Goal: Obtain resource: Obtain resource

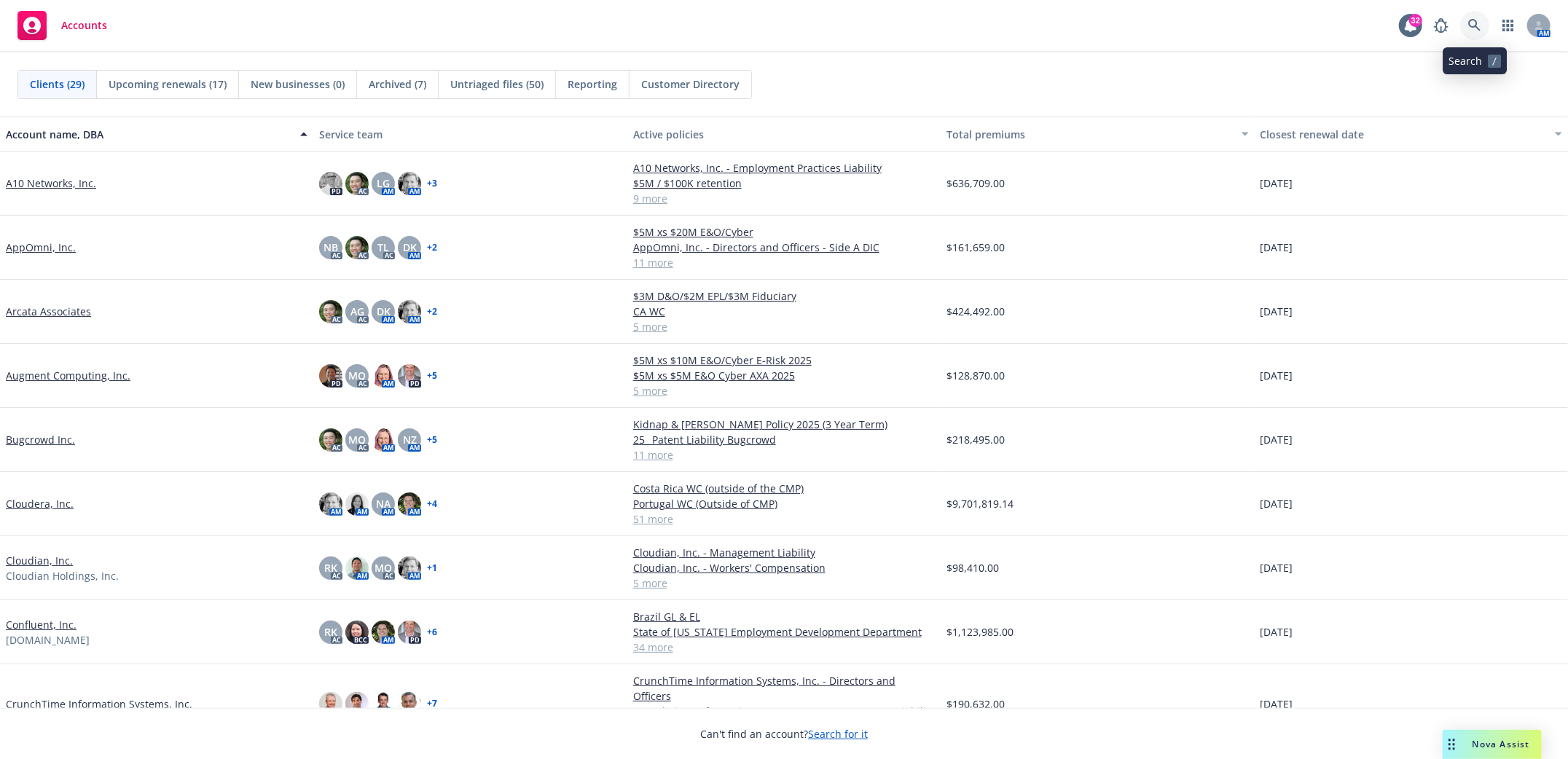
click at [1480, 22] on icon at bounding box center [1474, 25] width 13 height 13
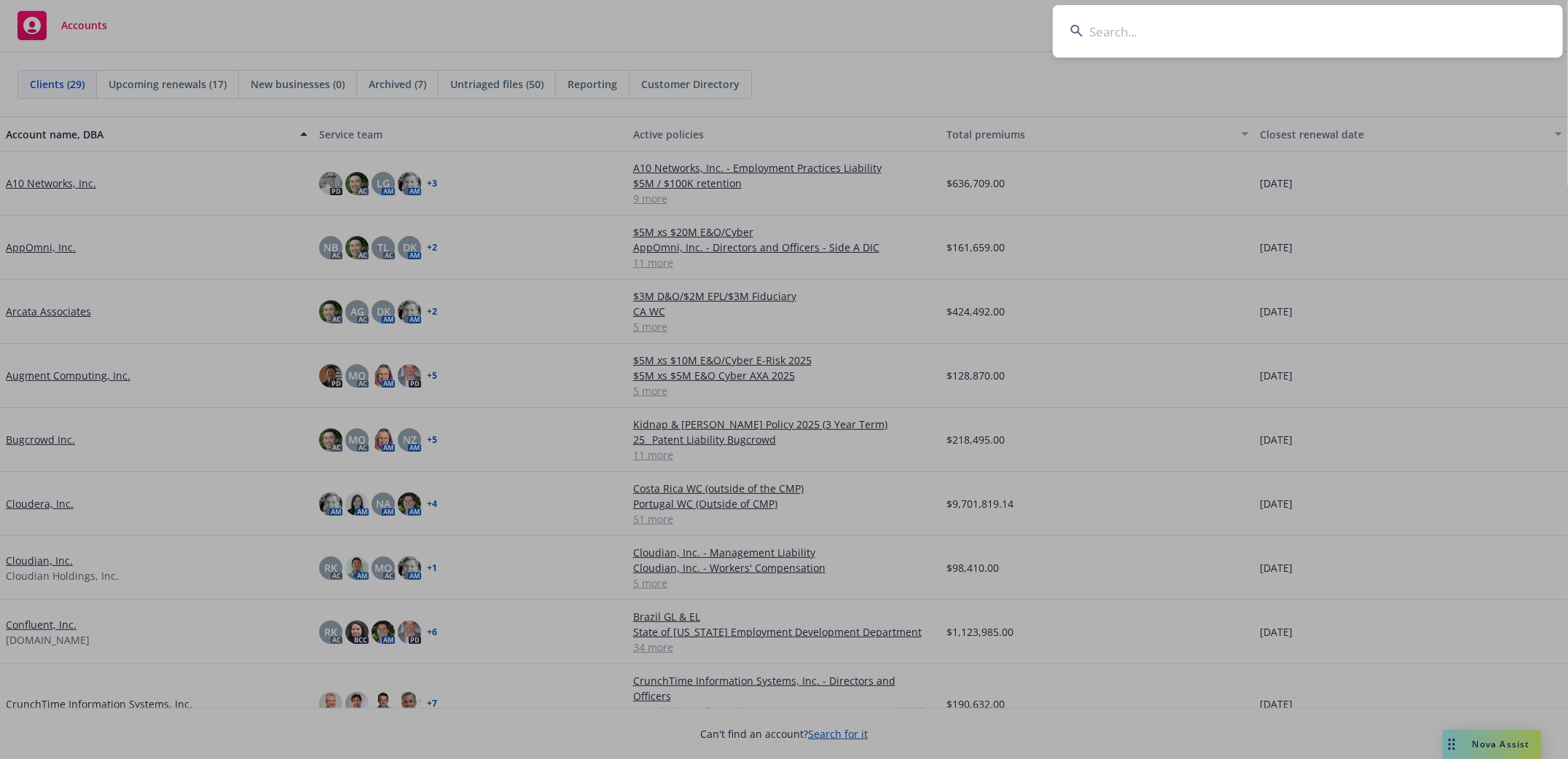
drag, startPoint x: 1198, startPoint y: 24, endPoint x: 1171, endPoint y: 39, distance: 30.9
click at [1196, 22] on input at bounding box center [1308, 31] width 510 height 52
type input "Samasource"
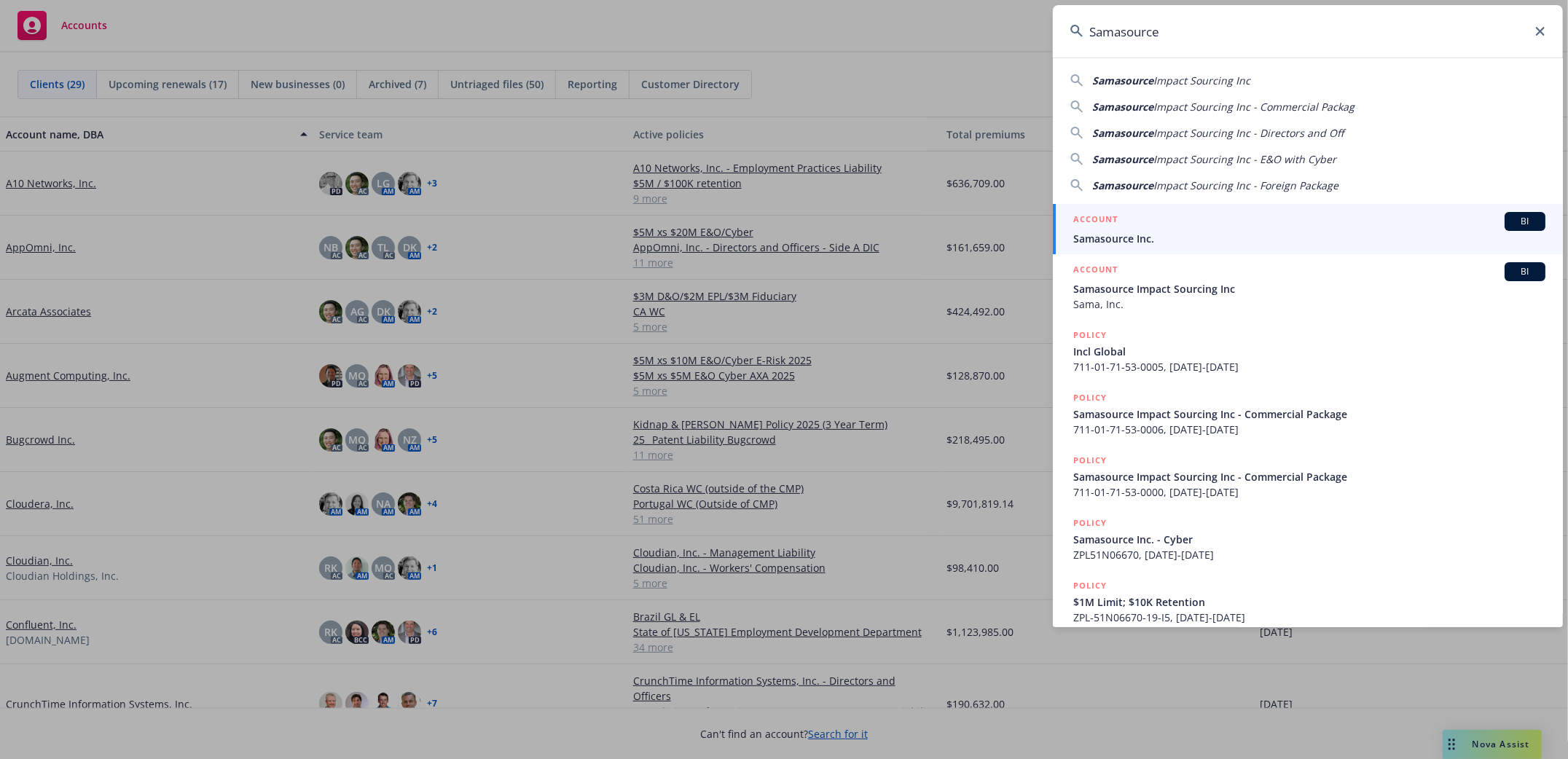
click at [1541, 30] on icon at bounding box center [1540, 31] width 8 height 8
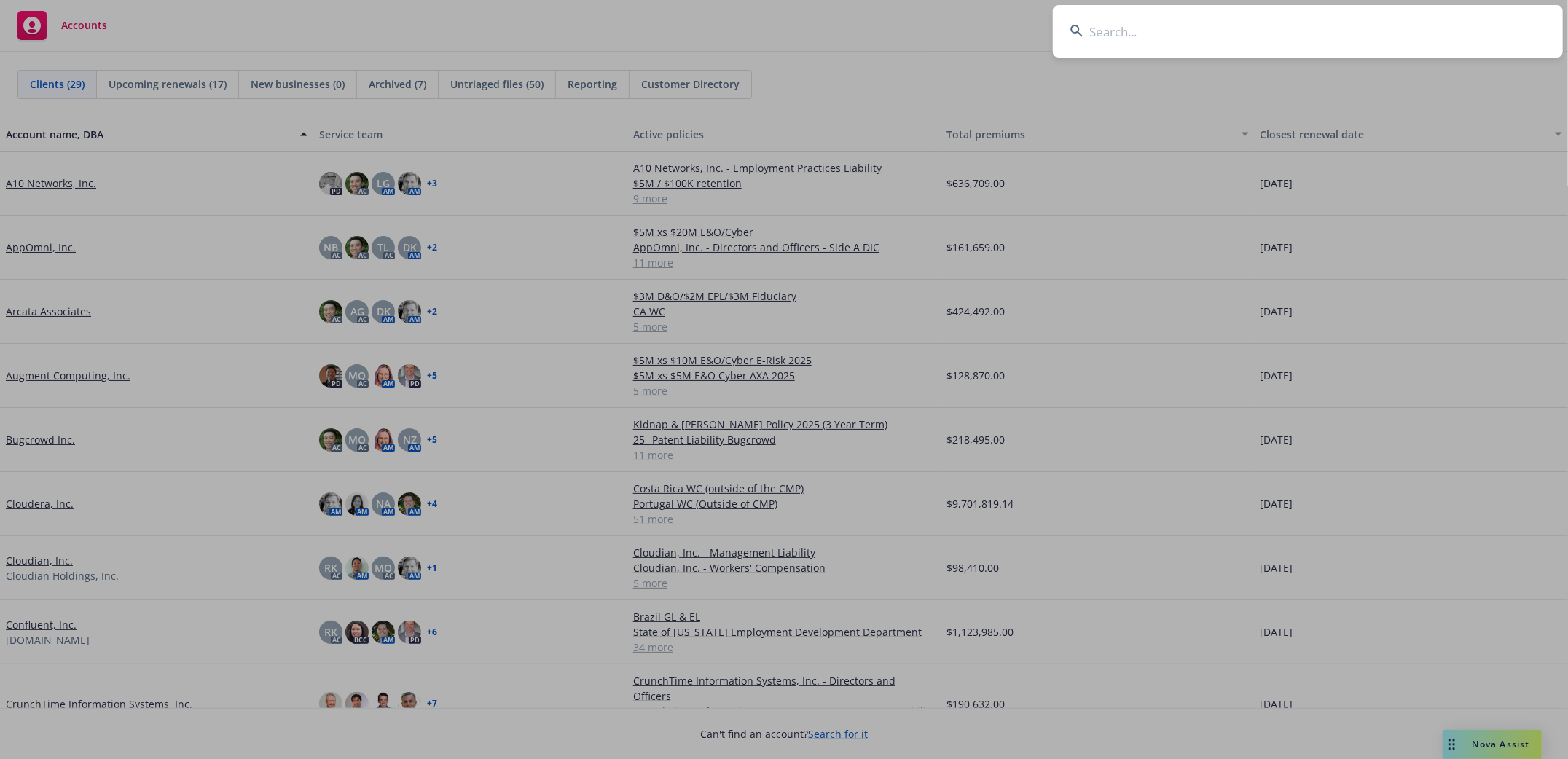
click at [1373, 20] on input at bounding box center [1308, 31] width 510 height 52
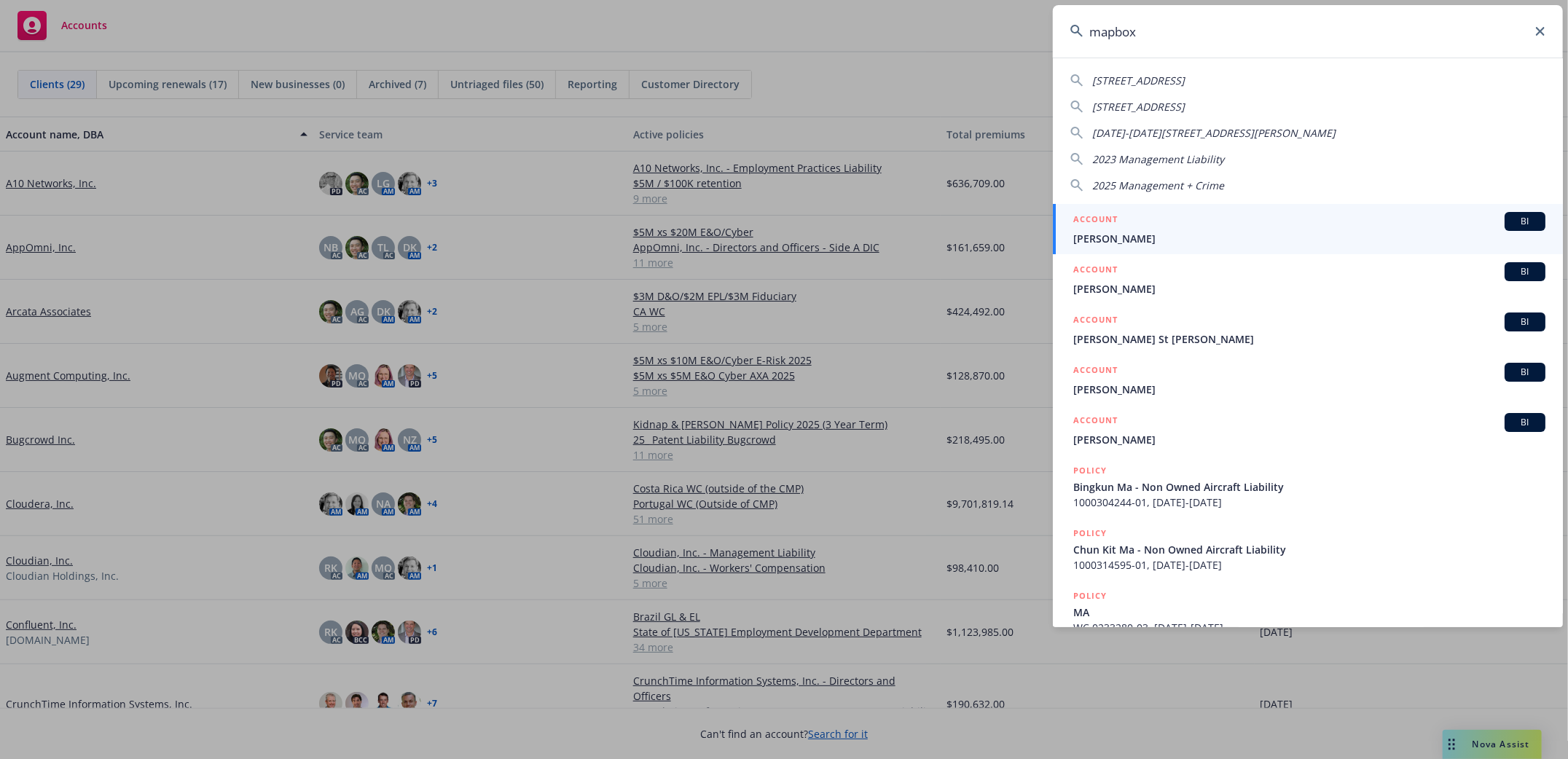
type input "mapbox"
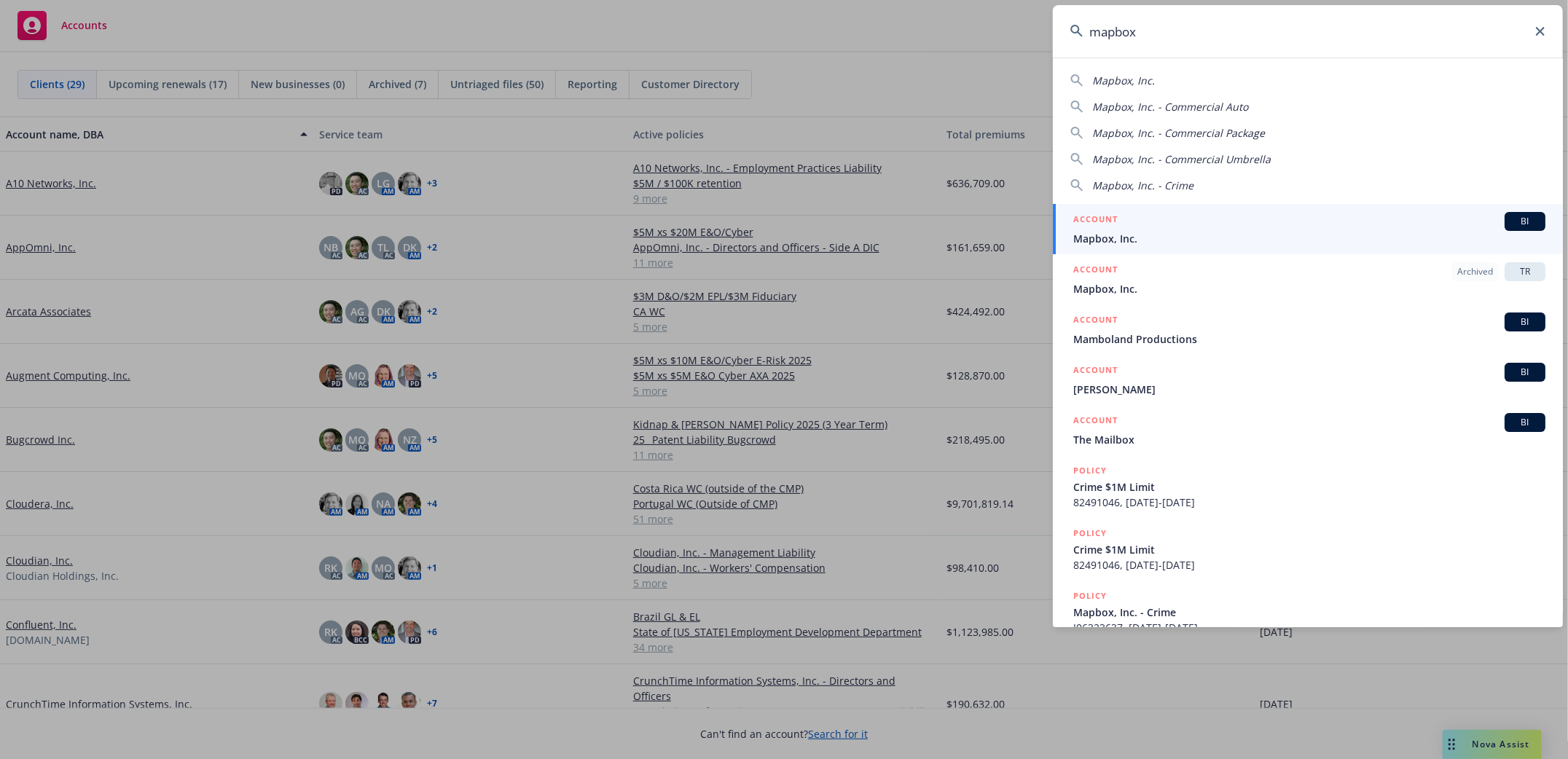
click at [1106, 242] on span "Mapbox, Inc." at bounding box center [1309, 239] width 472 height 15
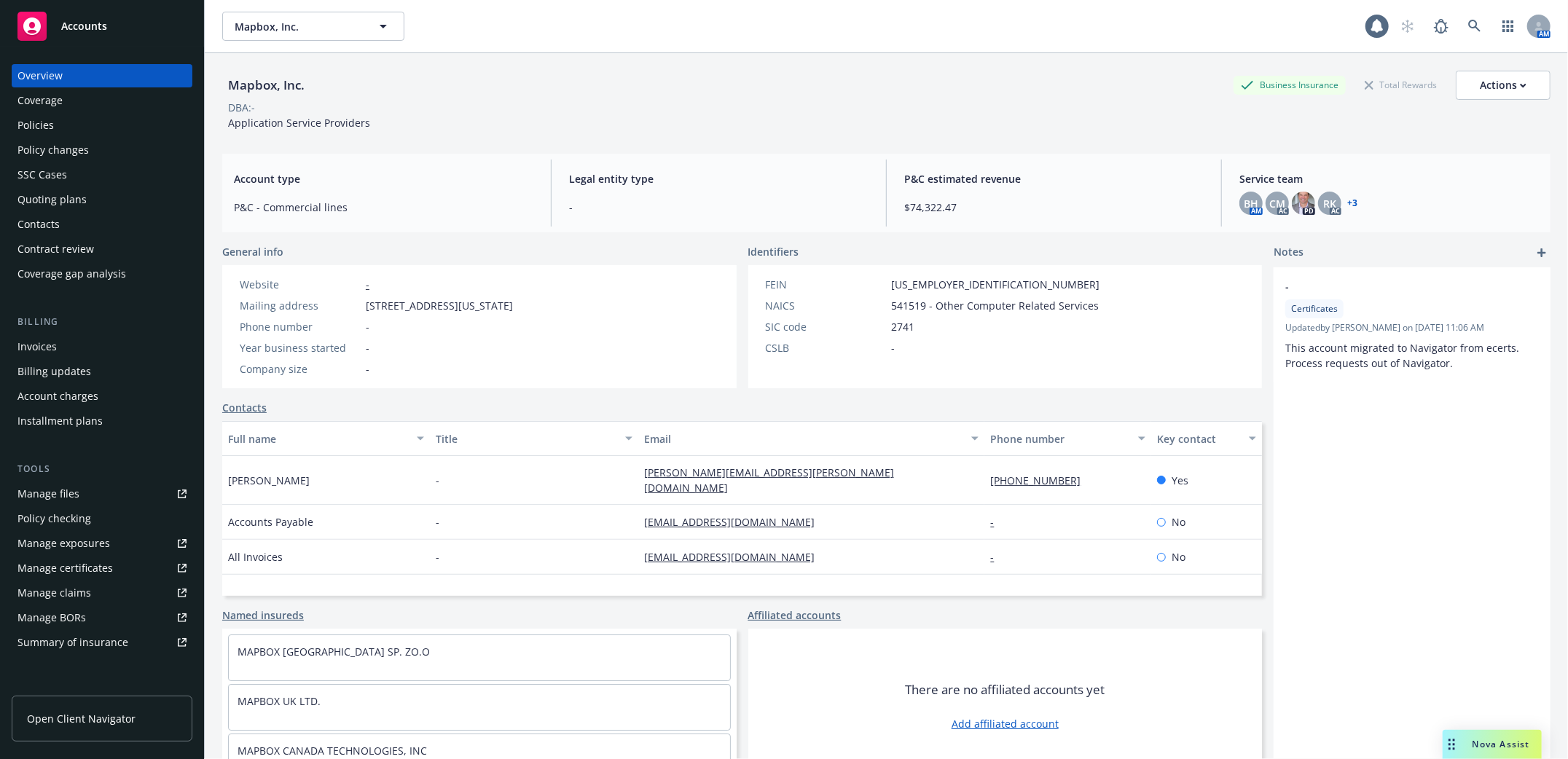
click at [31, 121] on div "Policies" at bounding box center [35, 125] width 36 height 23
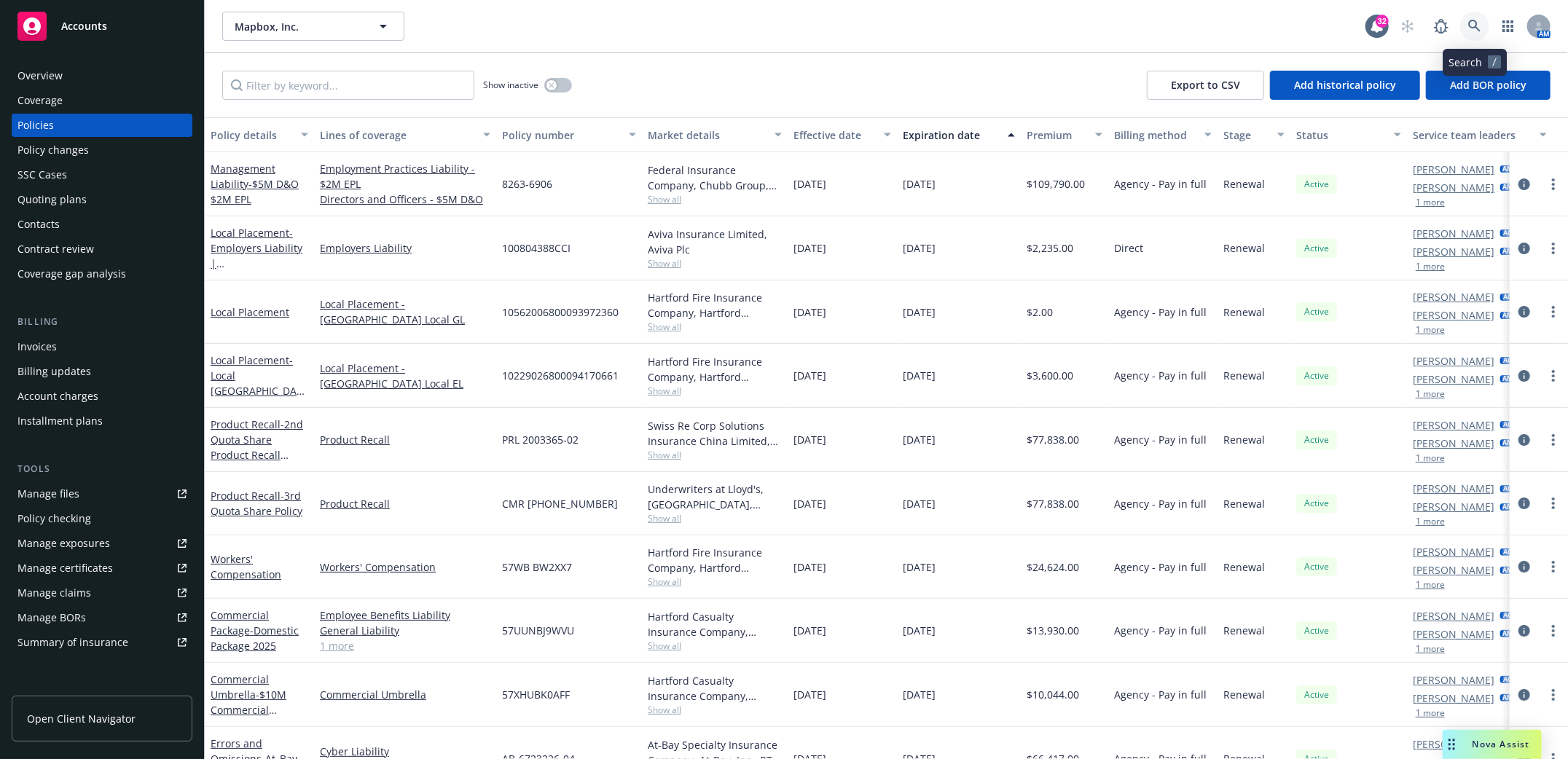
click at [1471, 22] on icon at bounding box center [1474, 26] width 13 height 13
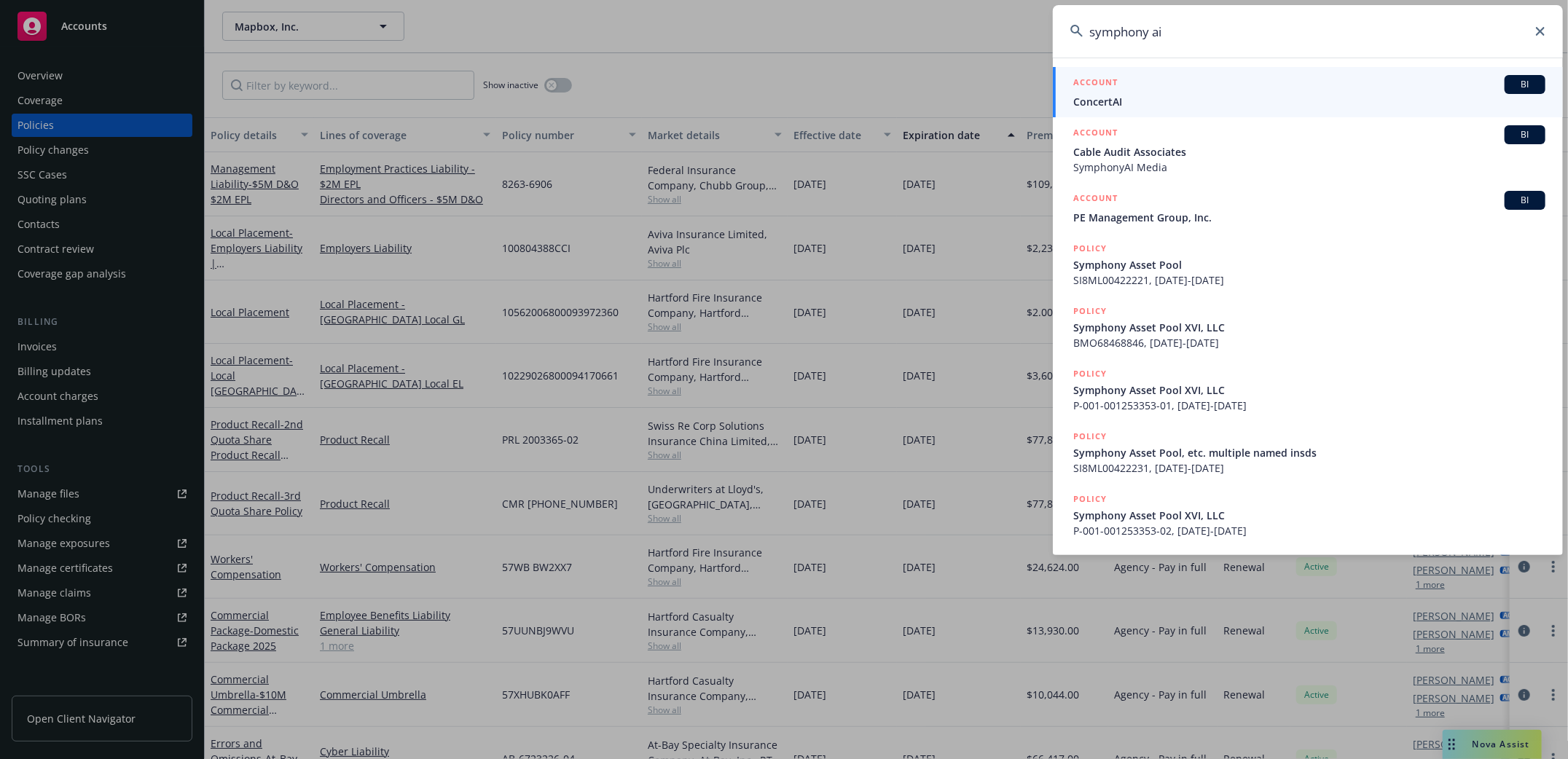
type input "symphonyai"
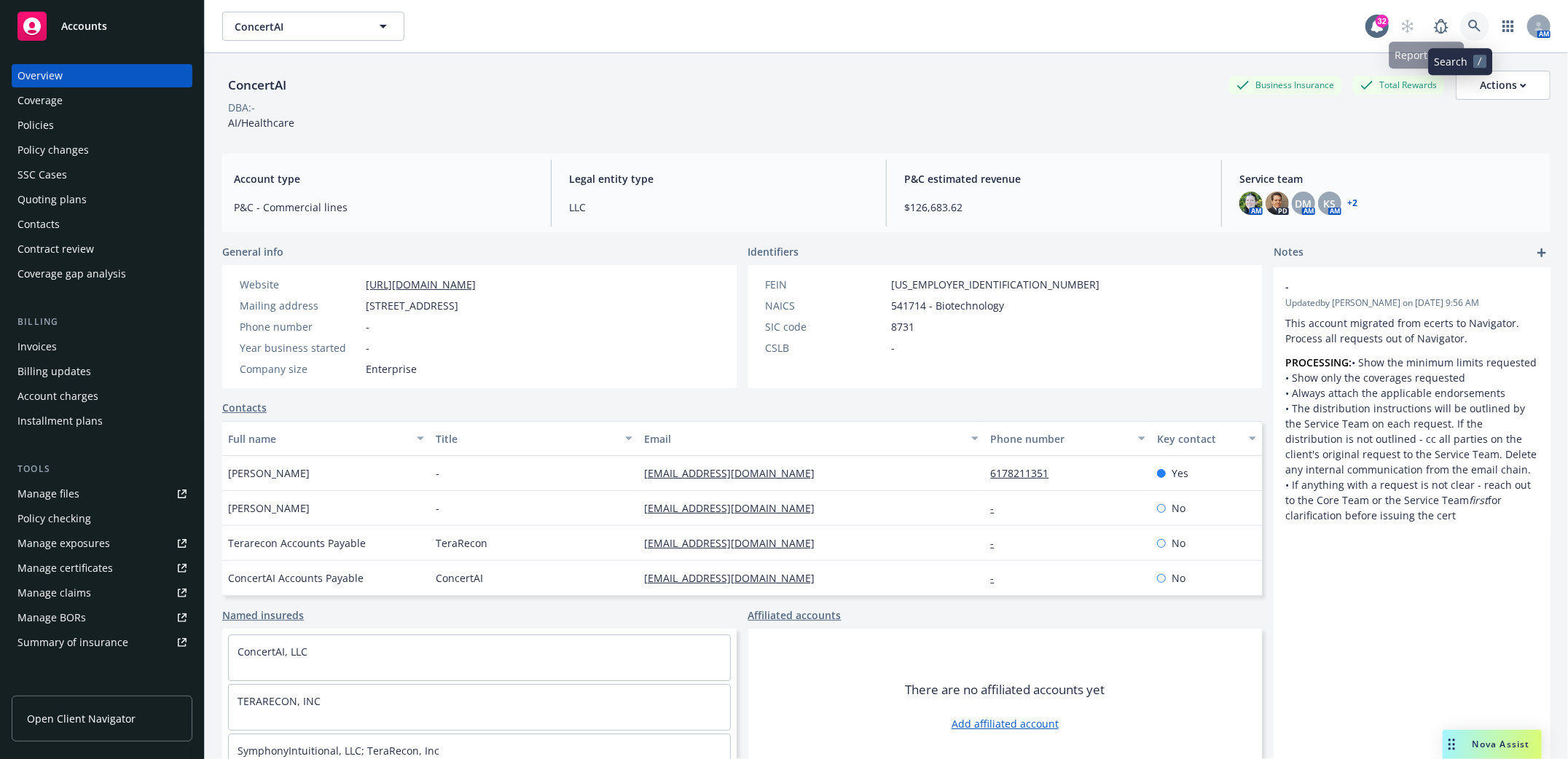
click at [1468, 25] on icon at bounding box center [1474, 26] width 12 height 12
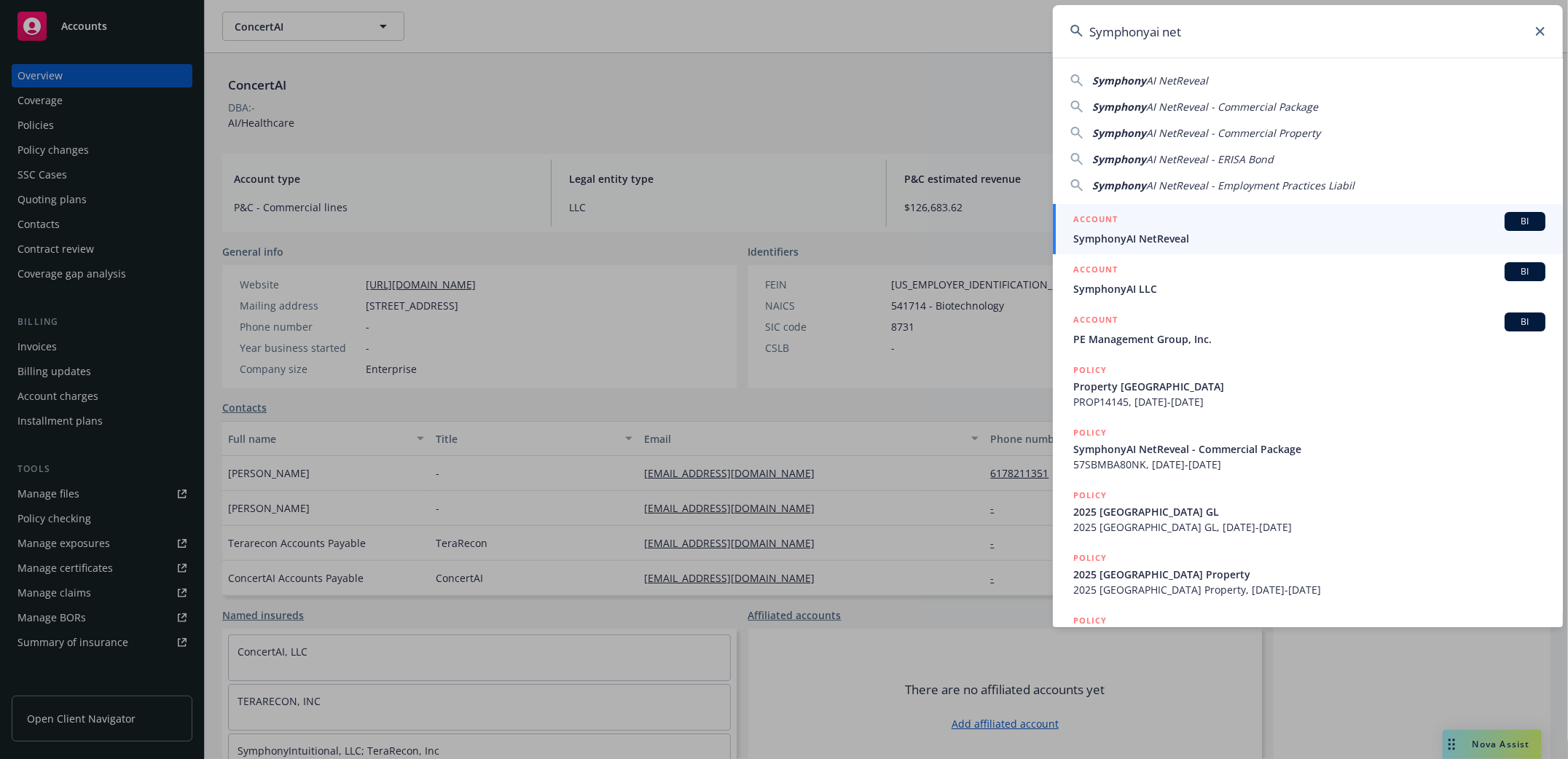
type input "Symphonyai net"
click at [1138, 235] on span "SymphonyAI NetReveal" at bounding box center [1309, 239] width 472 height 15
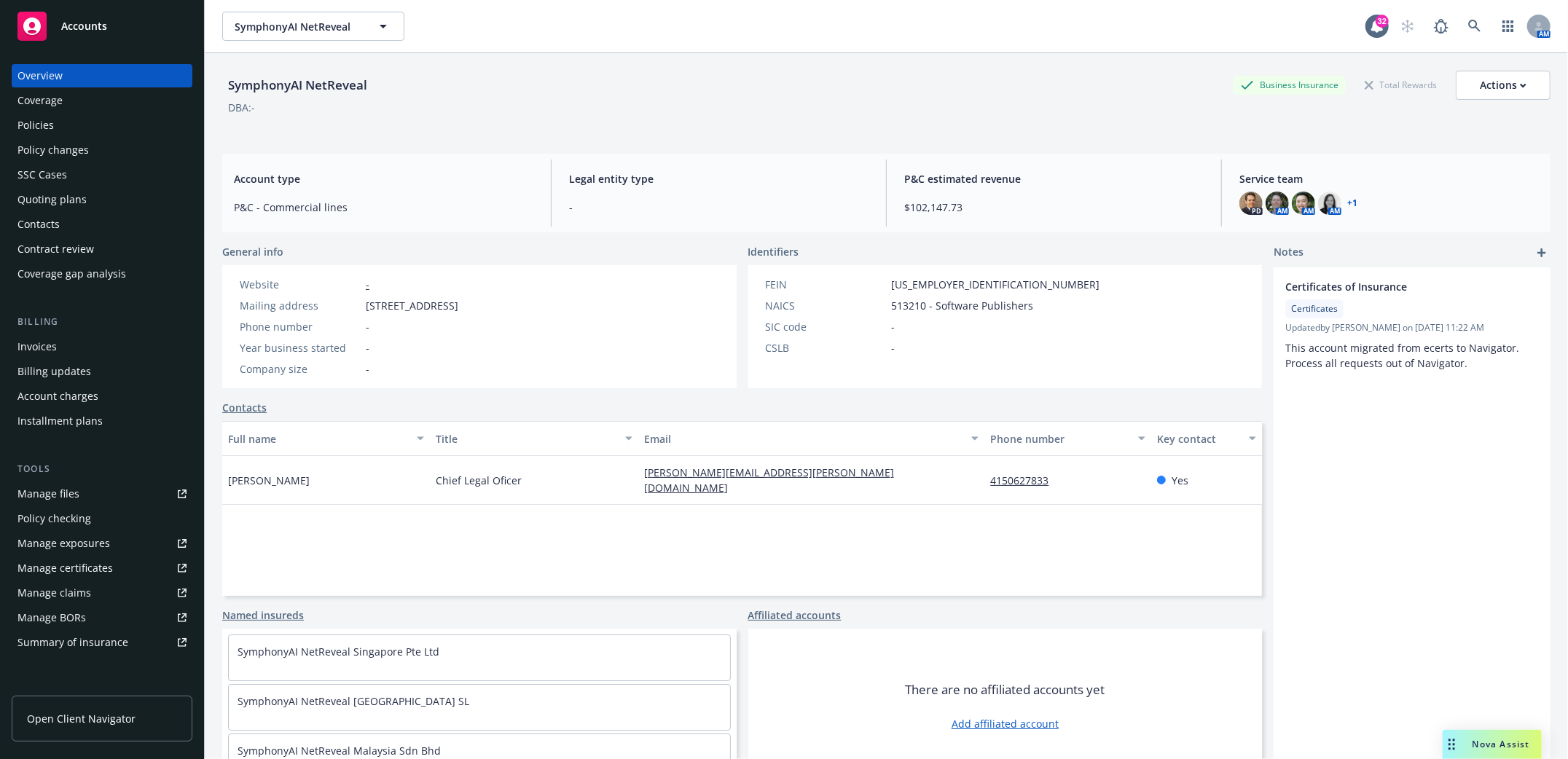
click at [42, 128] on div "Policies" at bounding box center [35, 125] width 36 height 23
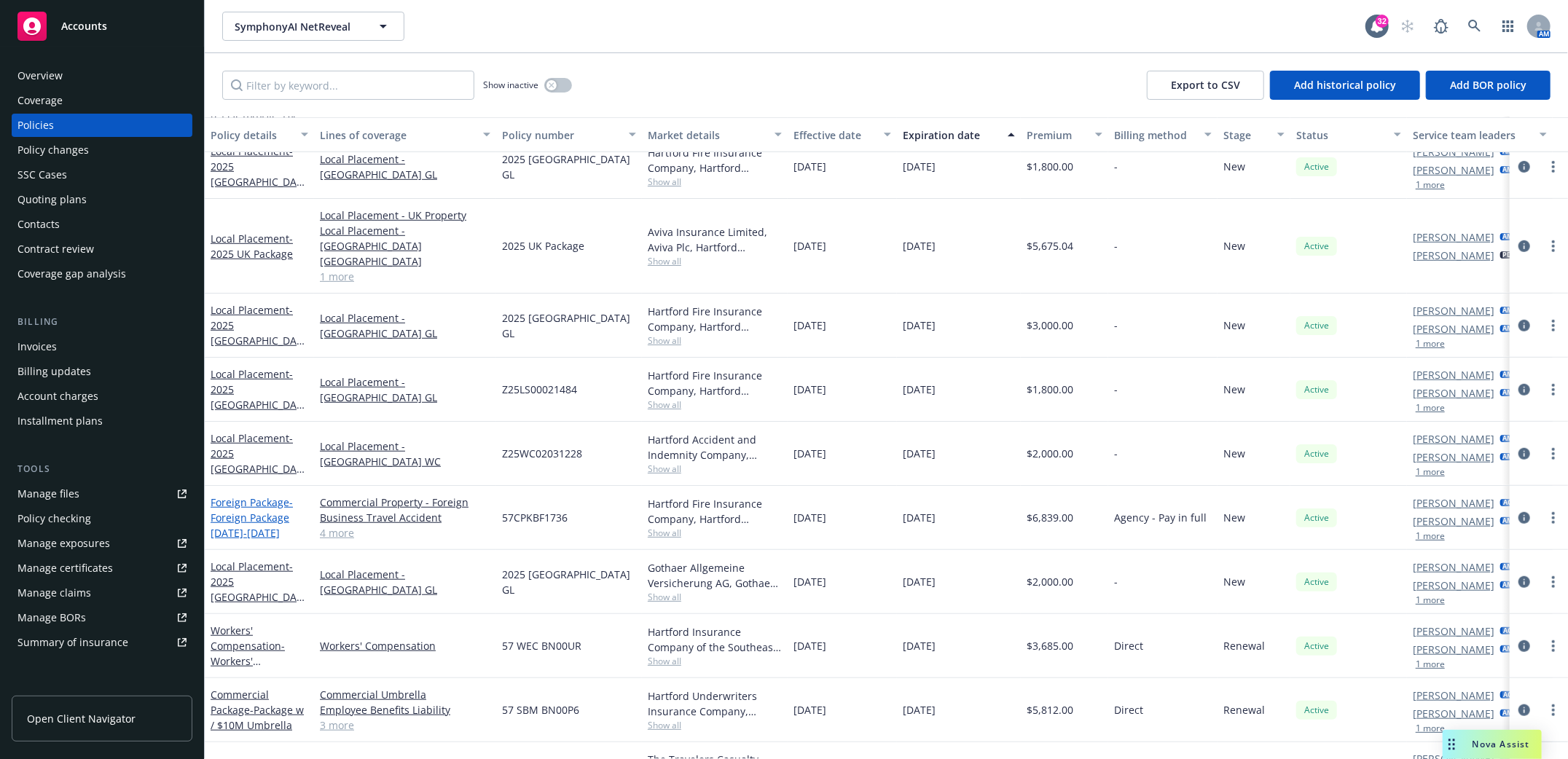
scroll to position [751, 0]
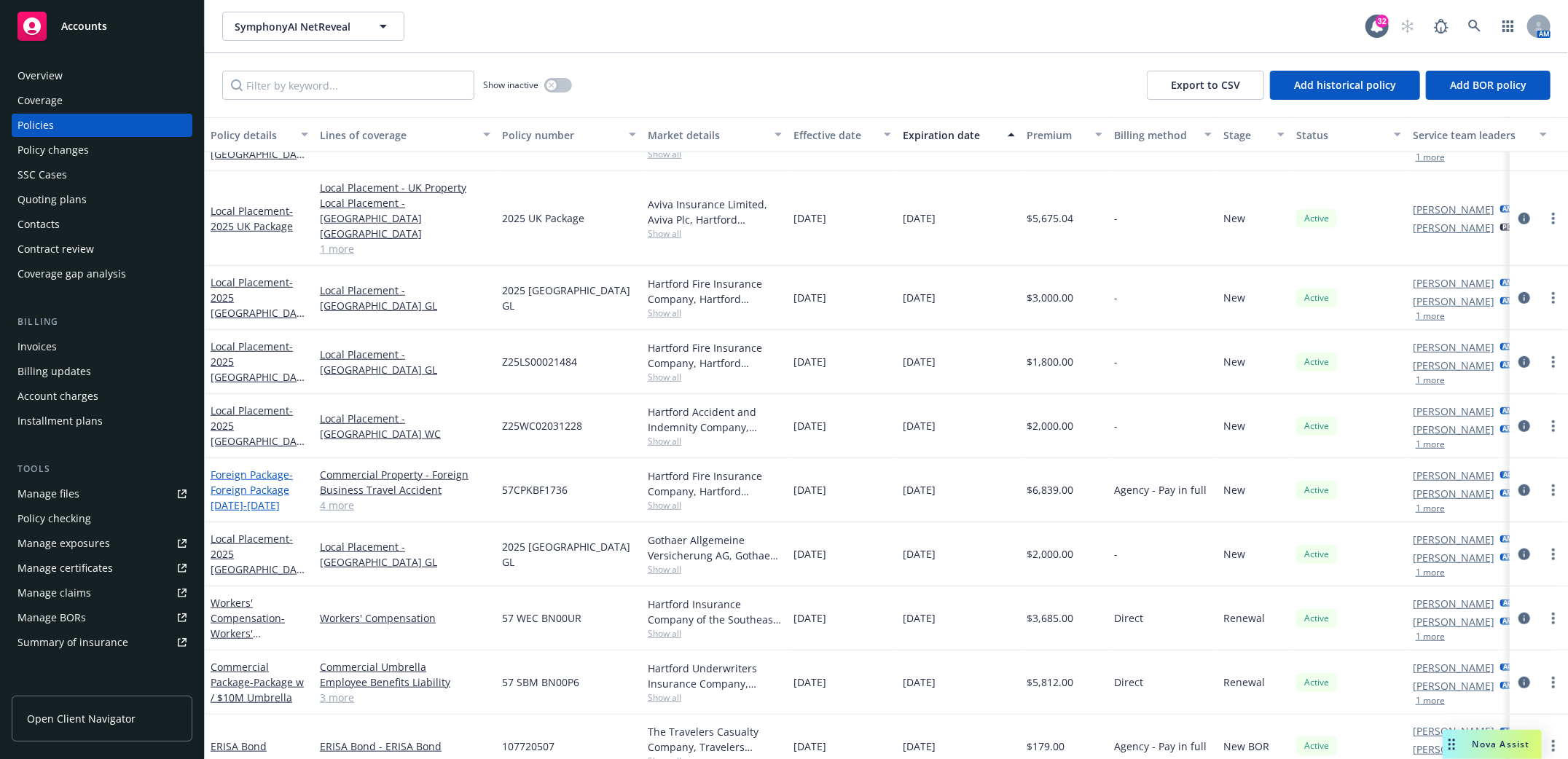
click at [260, 468] on link "Foreign Package - Foreign Package 2025-2026" at bounding box center [251, 490] width 82 height 45
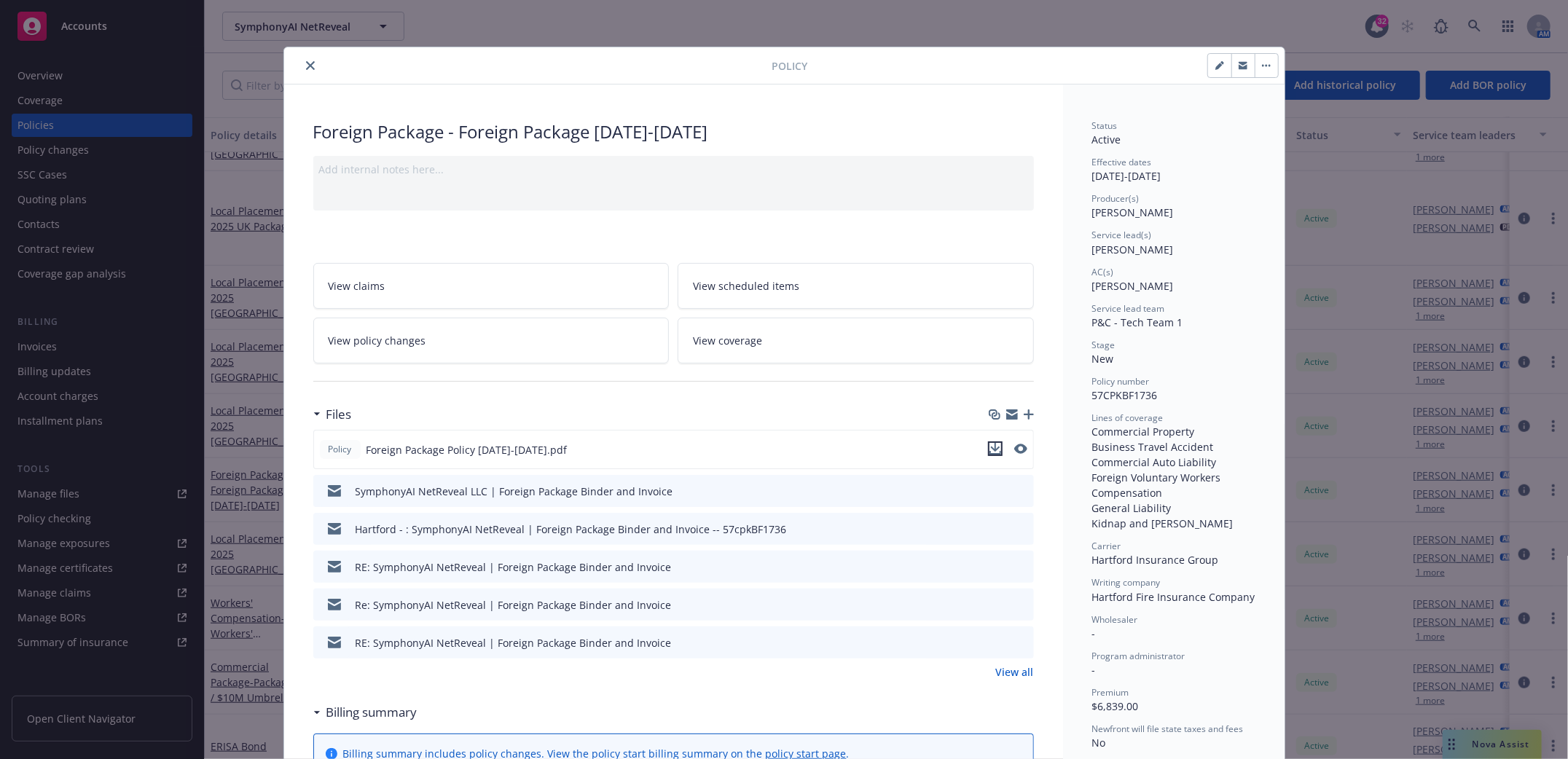
click at [990, 447] on icon "download file" at bounding box center [995, 449] width 12 height 12
click at [306, 64] on icon "close" at bounding box center [310, 65] width 8 height 8
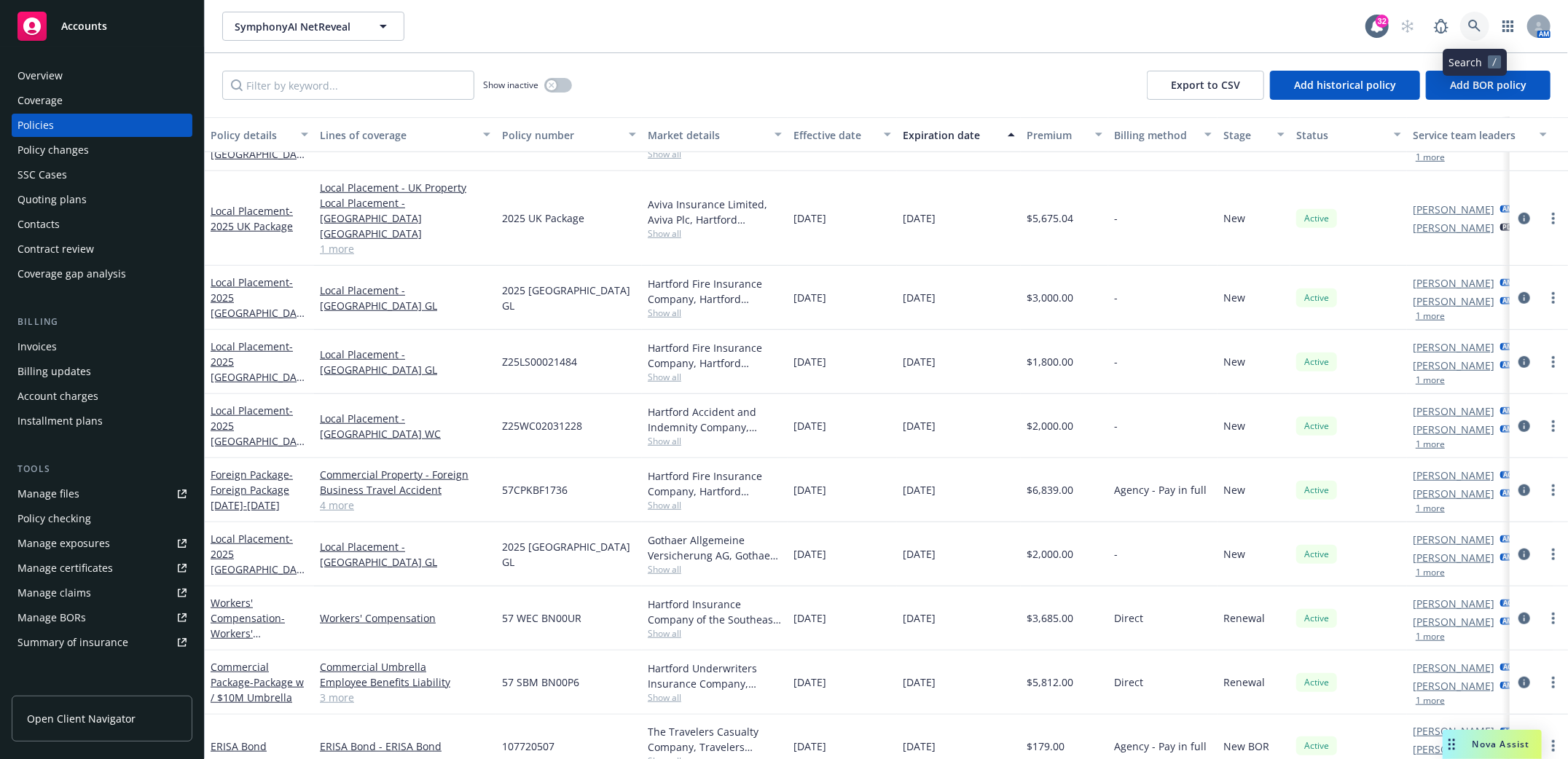
click at [1474, 20] on icon at bounding box center [1474, 26] width 12 height 12
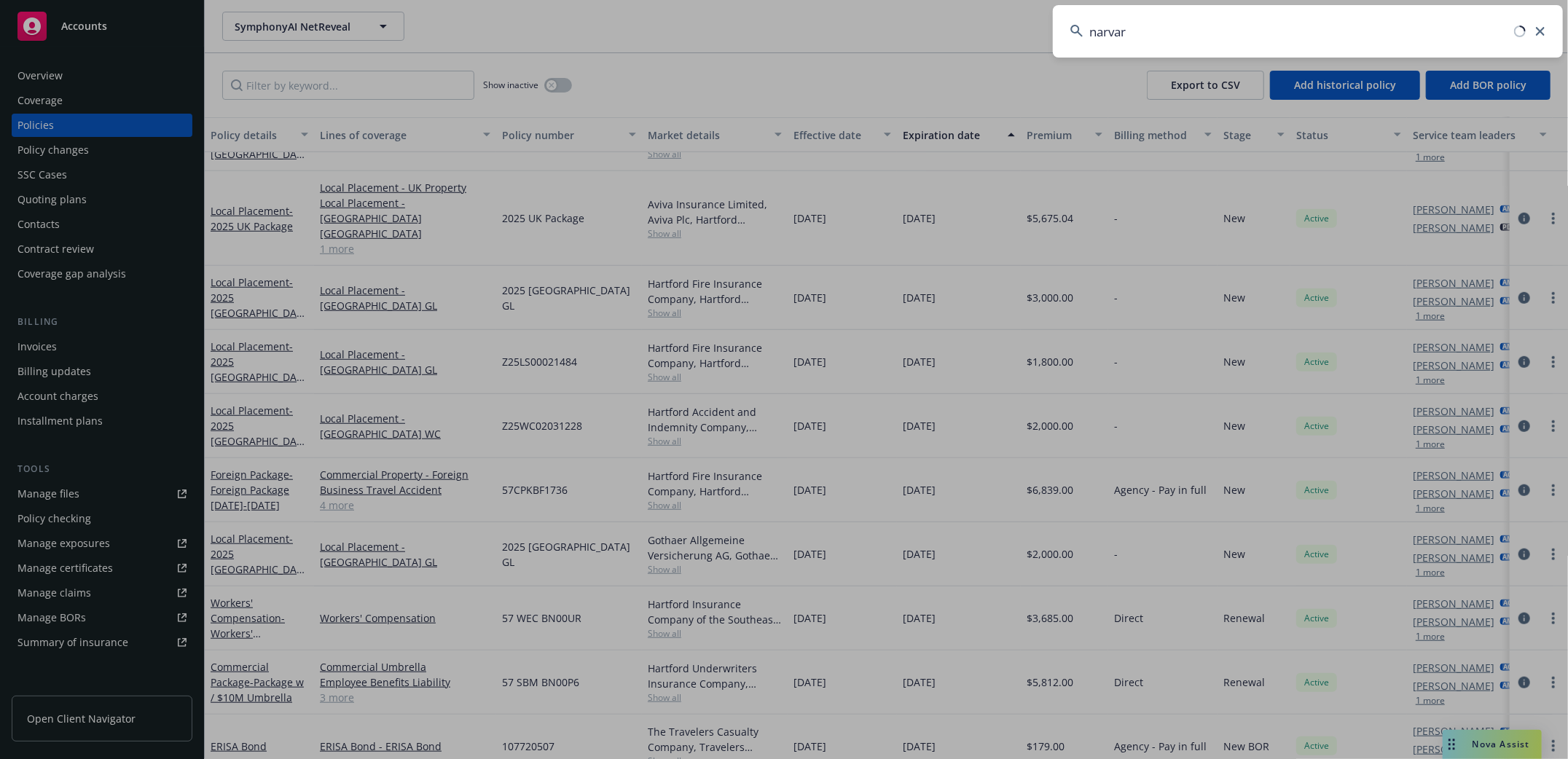
type input "narvar"
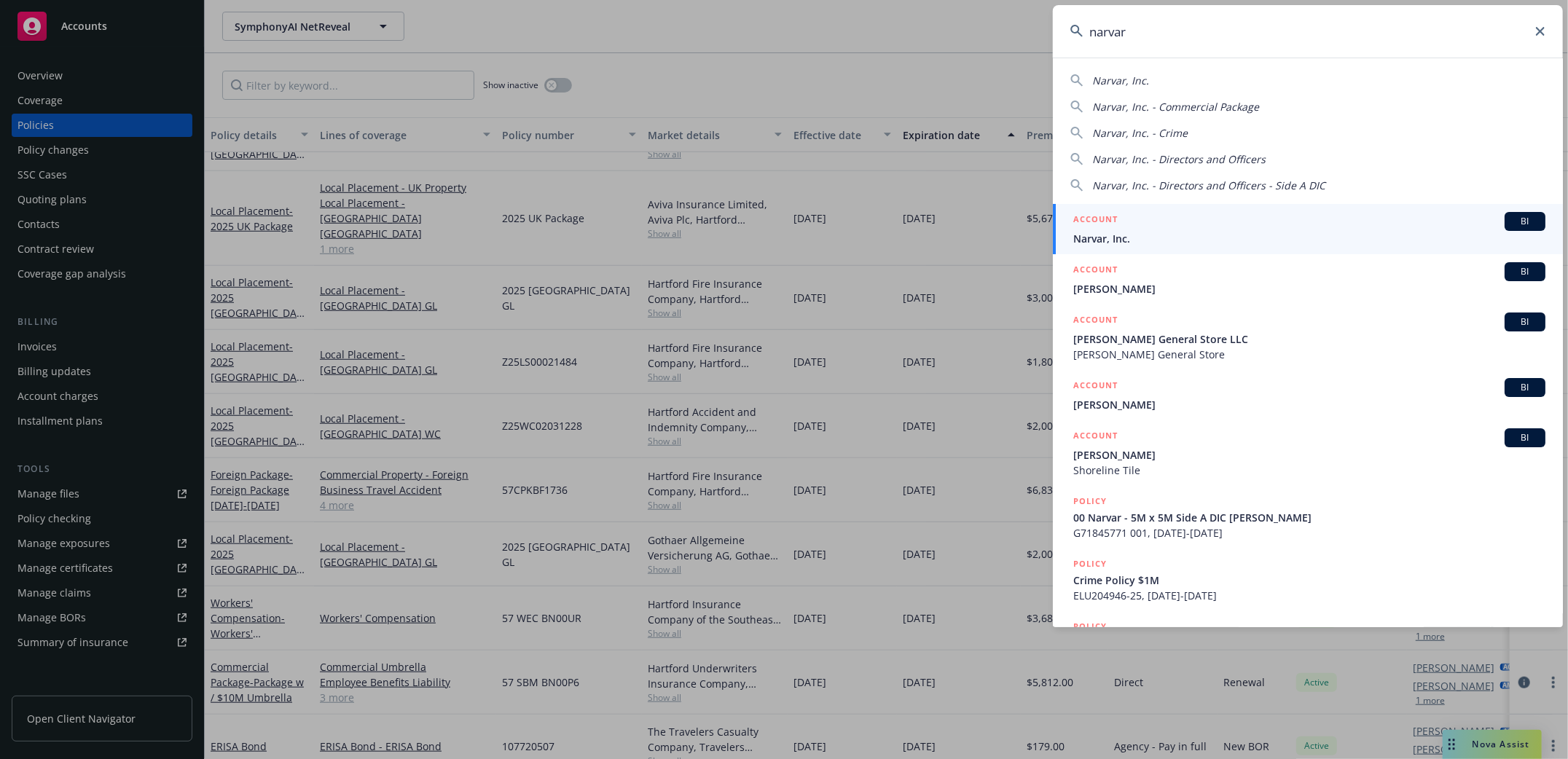
click at [1089, 239] on span "Narvar, Inc." at bounding box center [1309, 239] width 472 height 15
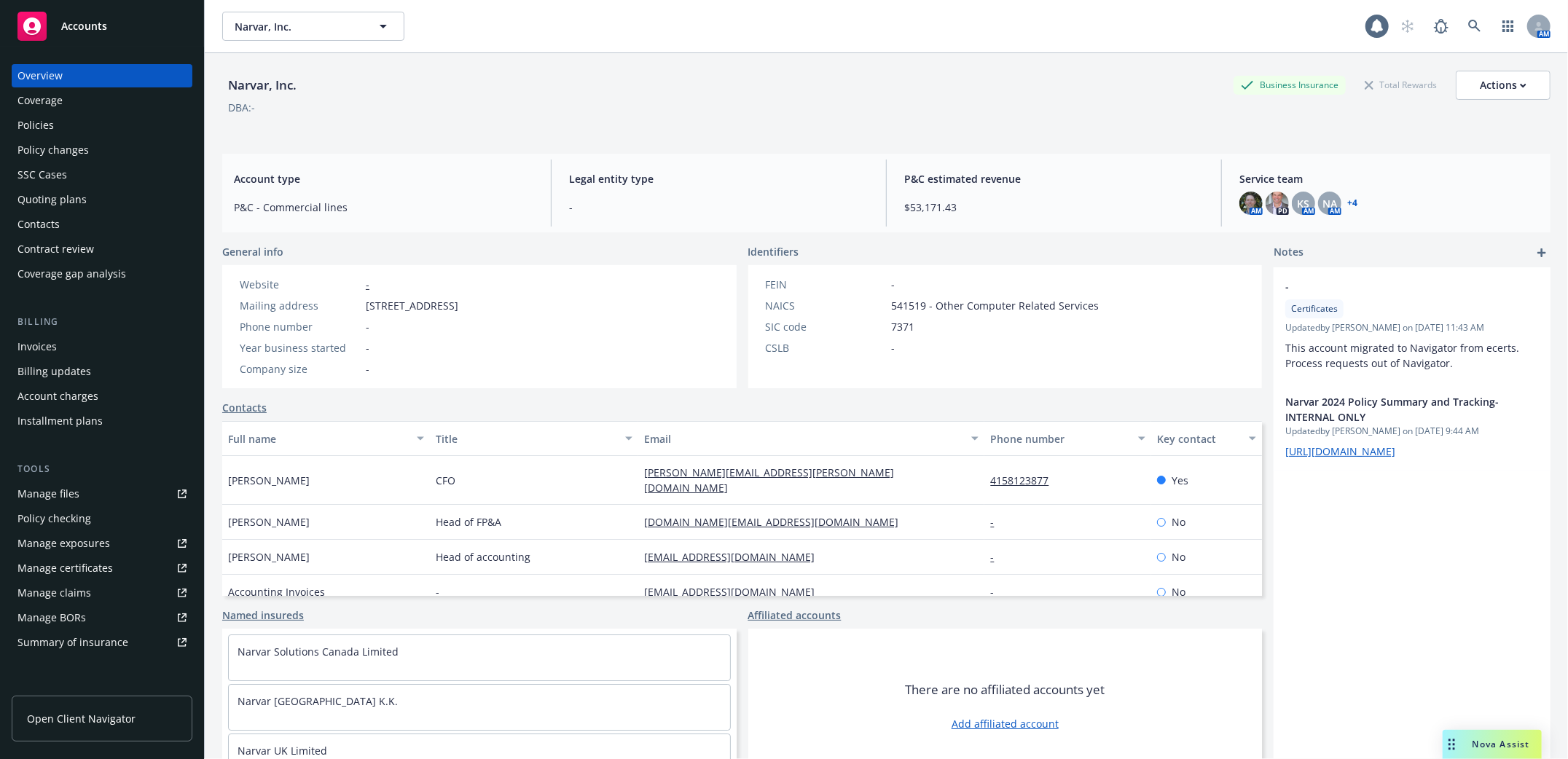
click at [29, 124] on div "Policies" at bounding box center [35, 125] width 36 height 23
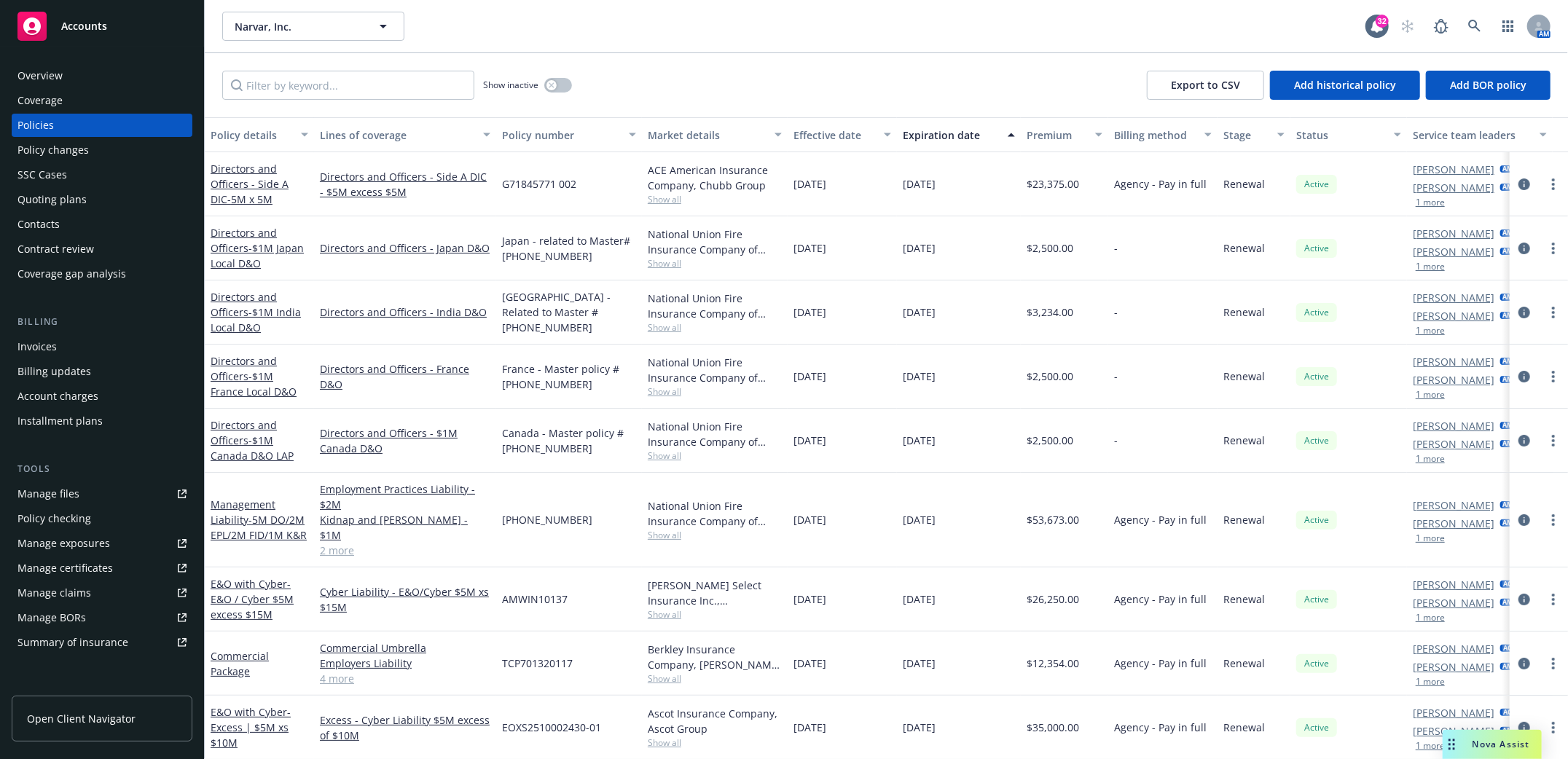
click at [36, 492] on div "Manage files" at bounding box center [48, 494] width 62 height 23
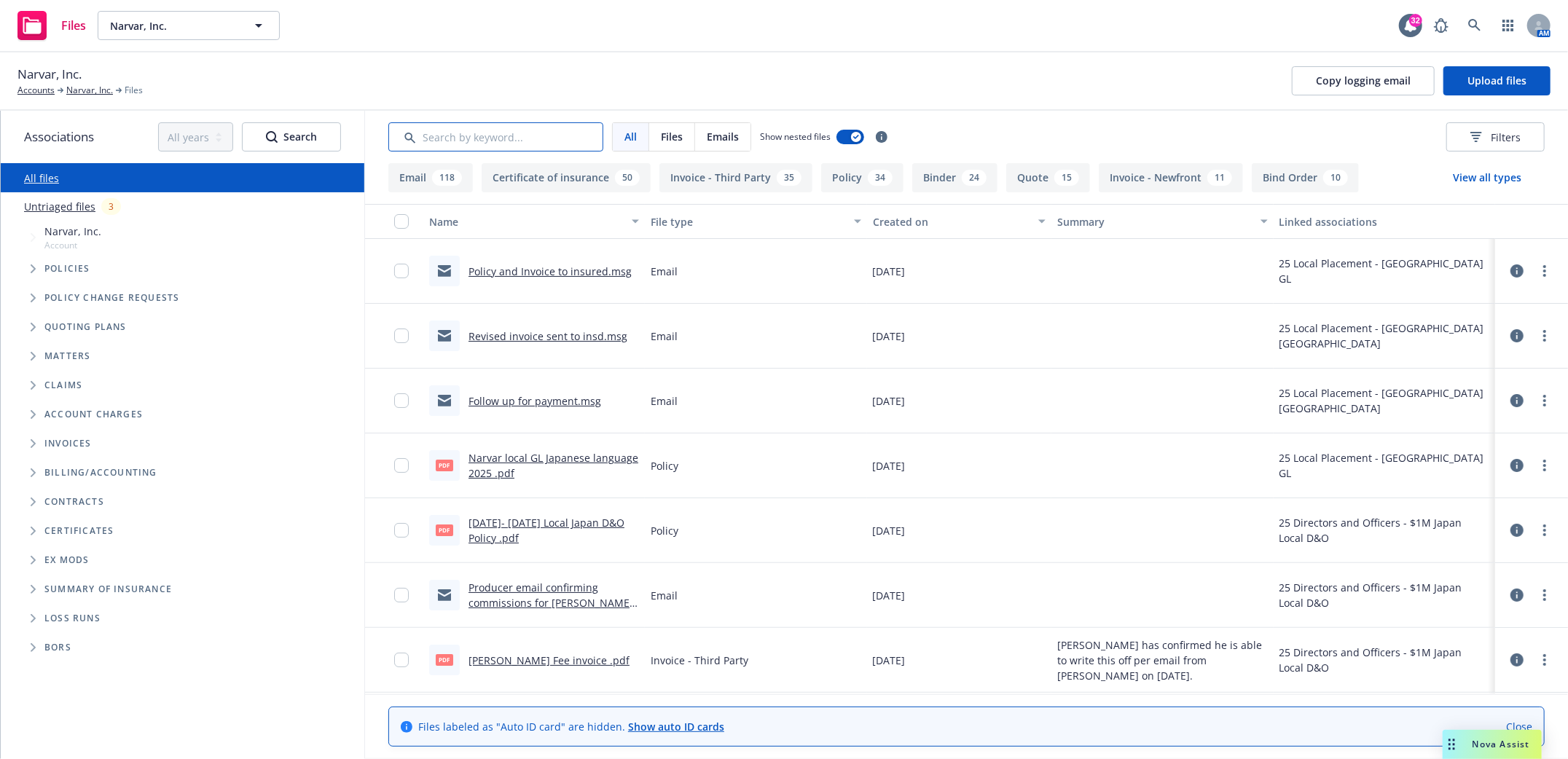
click at [474, 135] on input "Search by keyword..." at bounding box center [496, 137] width 215 height 29
type input "SOI"
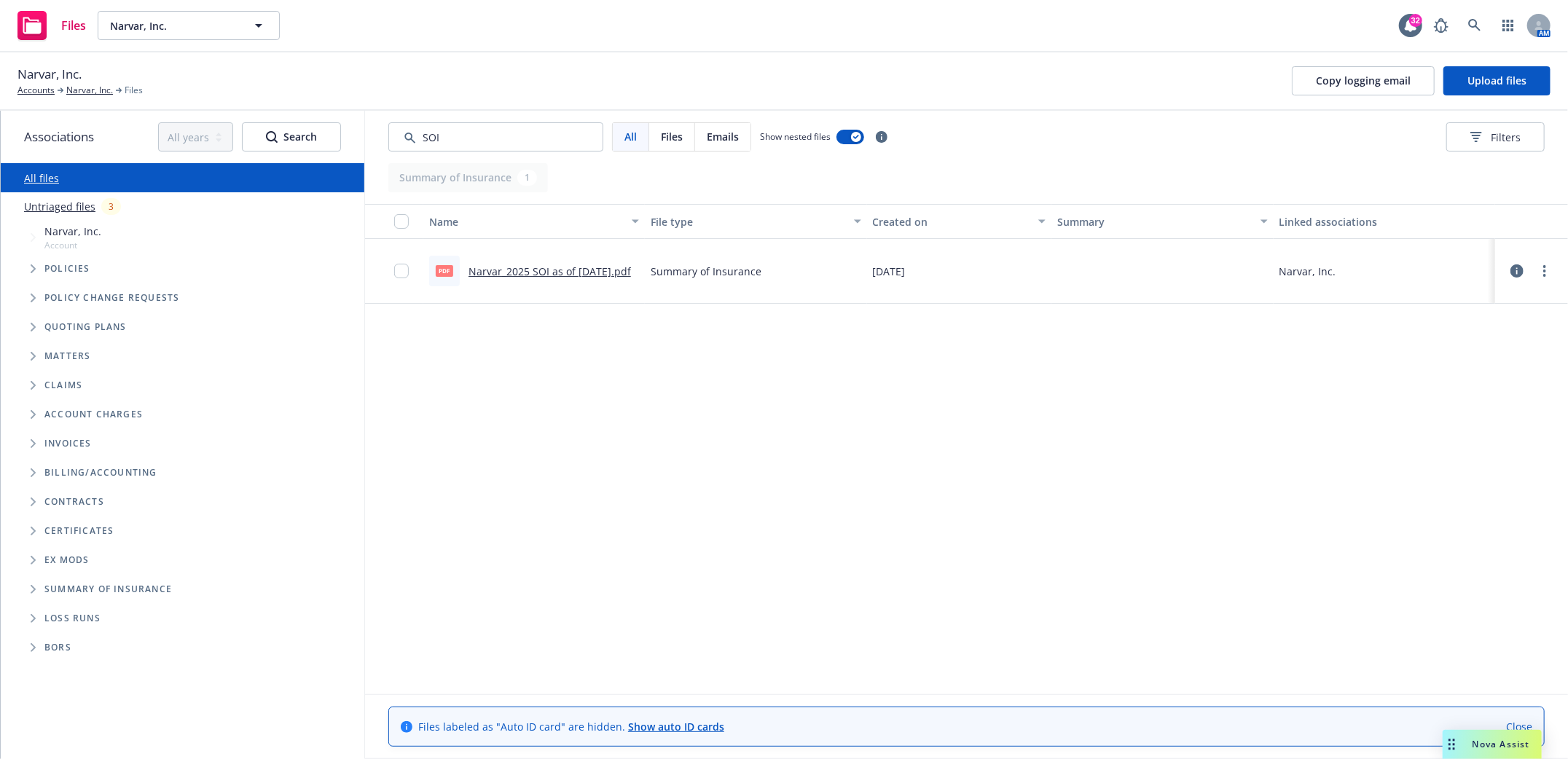
click at [503, 265] on link "Narvar_2025 SOI as of 7.15.2025.pdf" at bounding box center [550, 271] width 163 height 14
click at [1468, 28] on icon at bounding box center [1474, 25] width 13 height 13
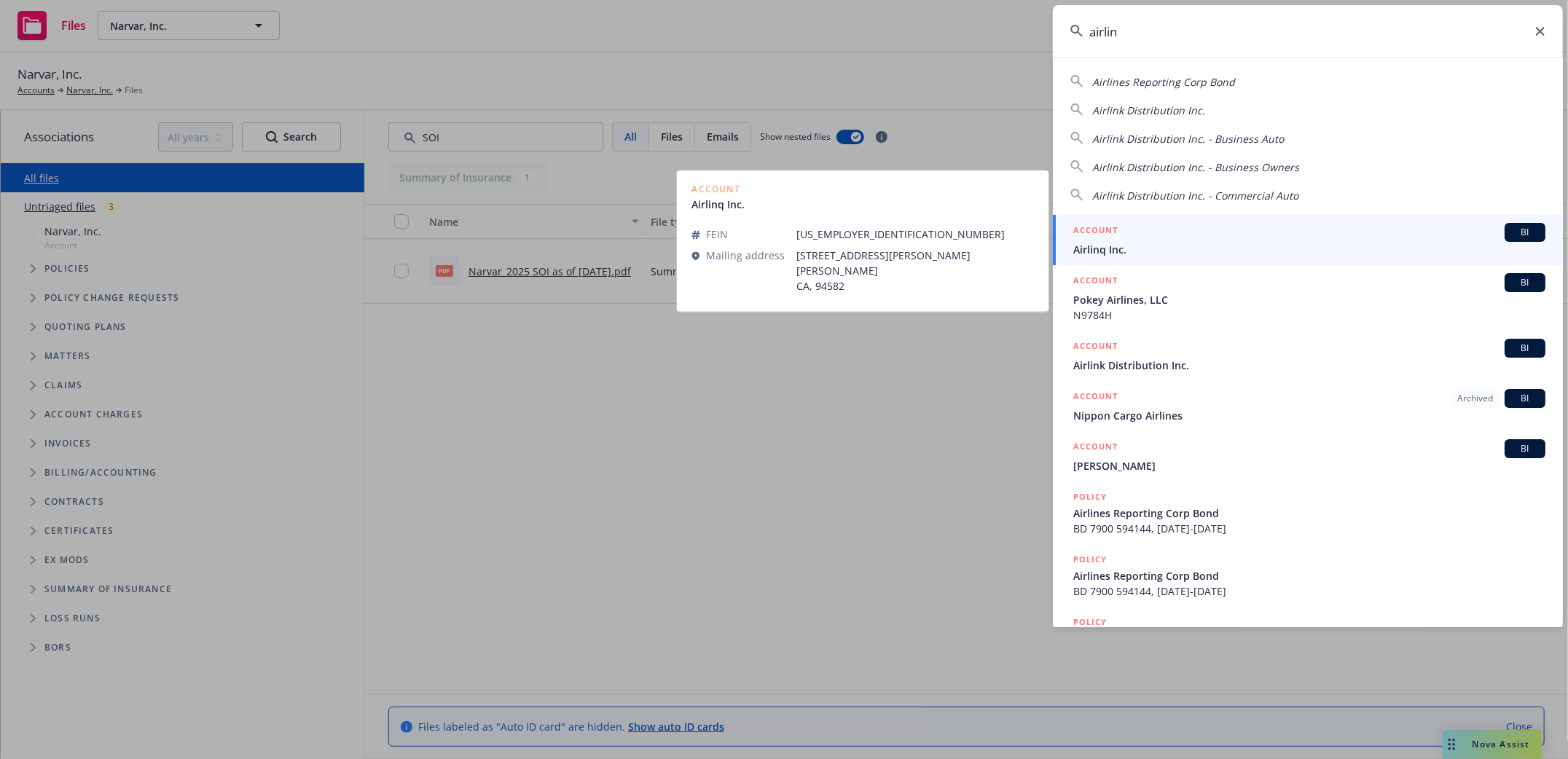
type input "airlin"
click at [1101, 254] on span "Airlinq Inc." at bounding box center [1309, 250] width 472 height 15
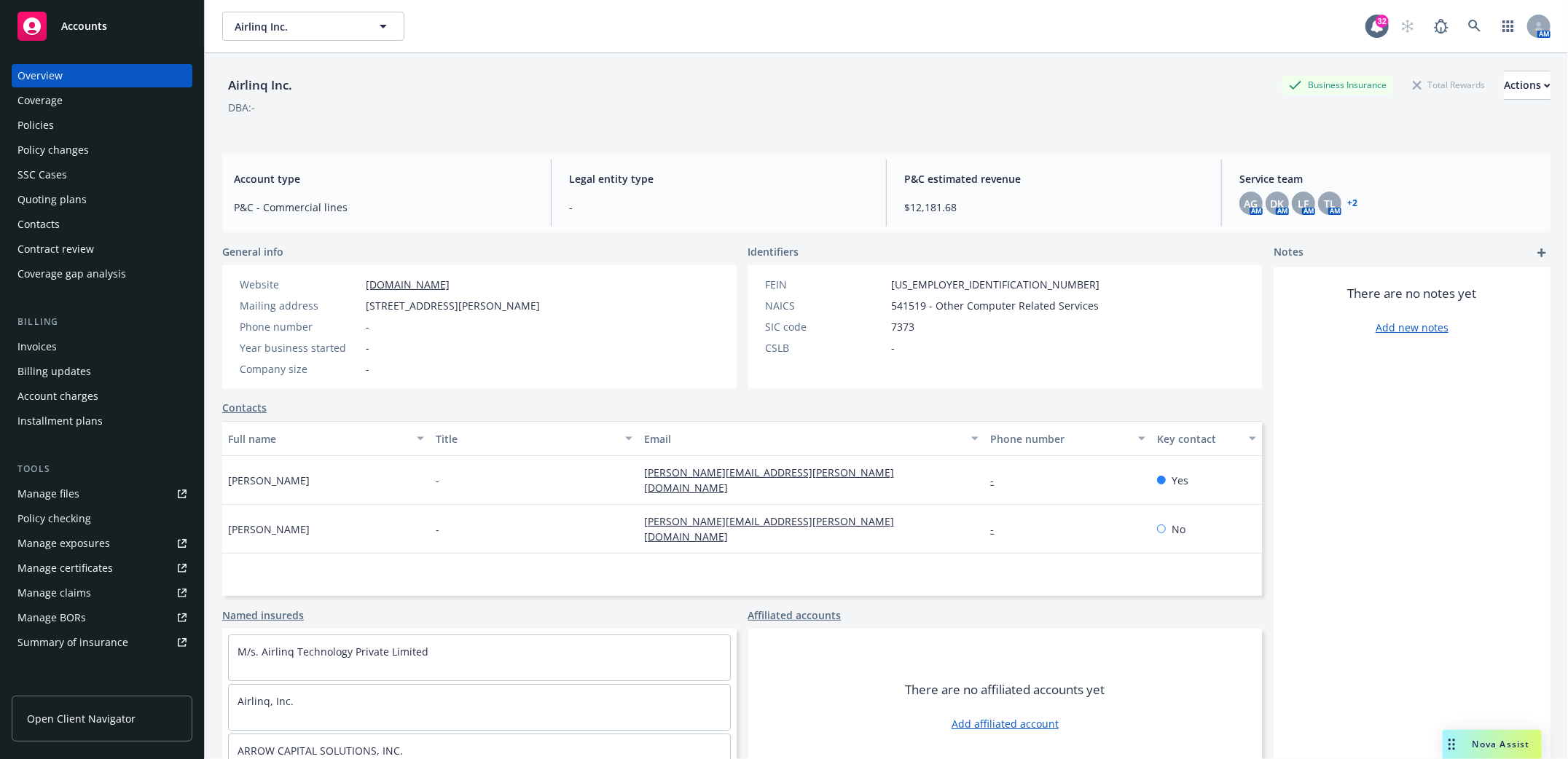
click at [48, 121] on div "Policies" at bounding box center [35, 125] width 36 height 23
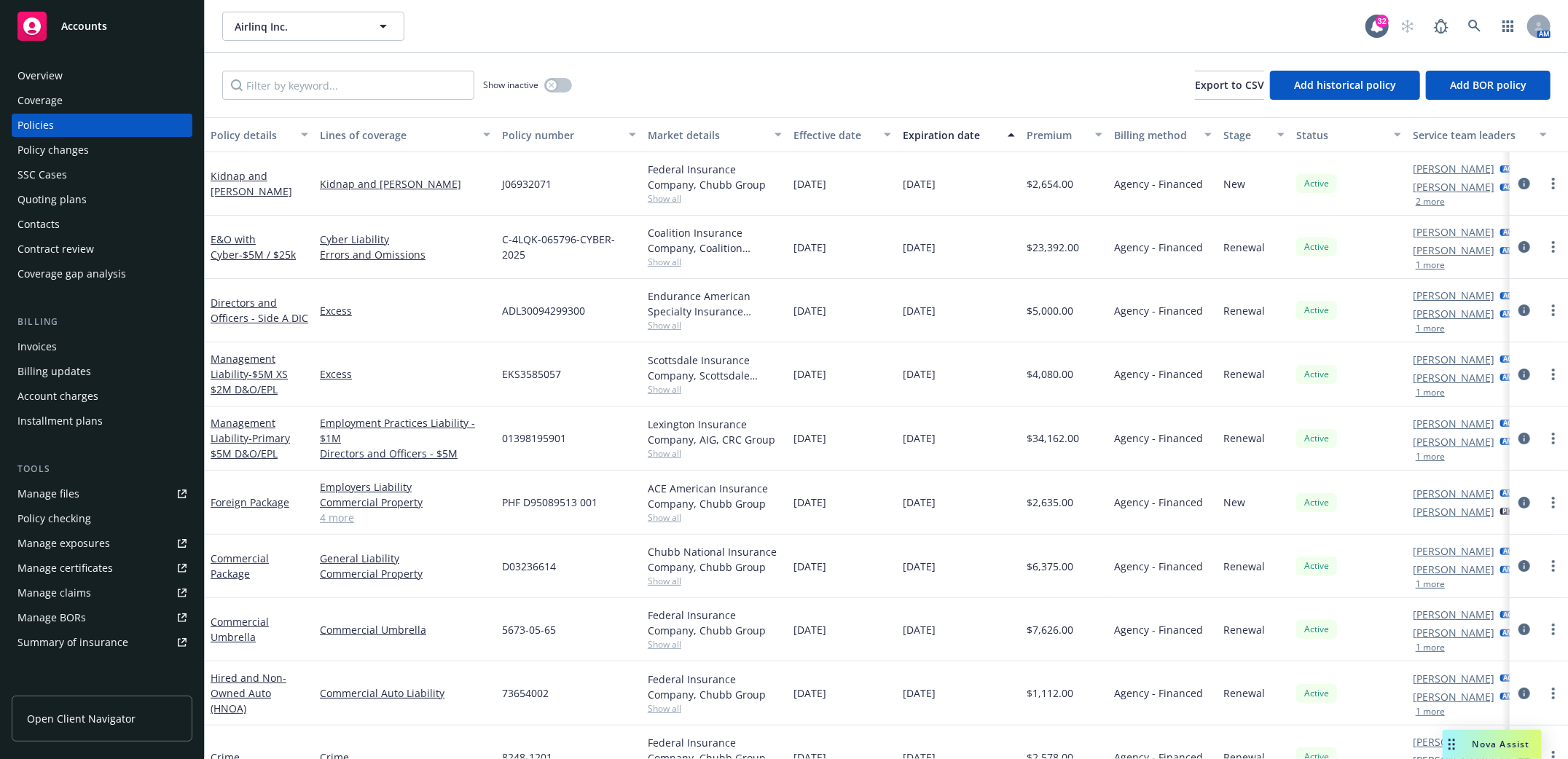
click at [41, 223] on div "Contacts" at bounding box center [38, 224] width 42 height 23
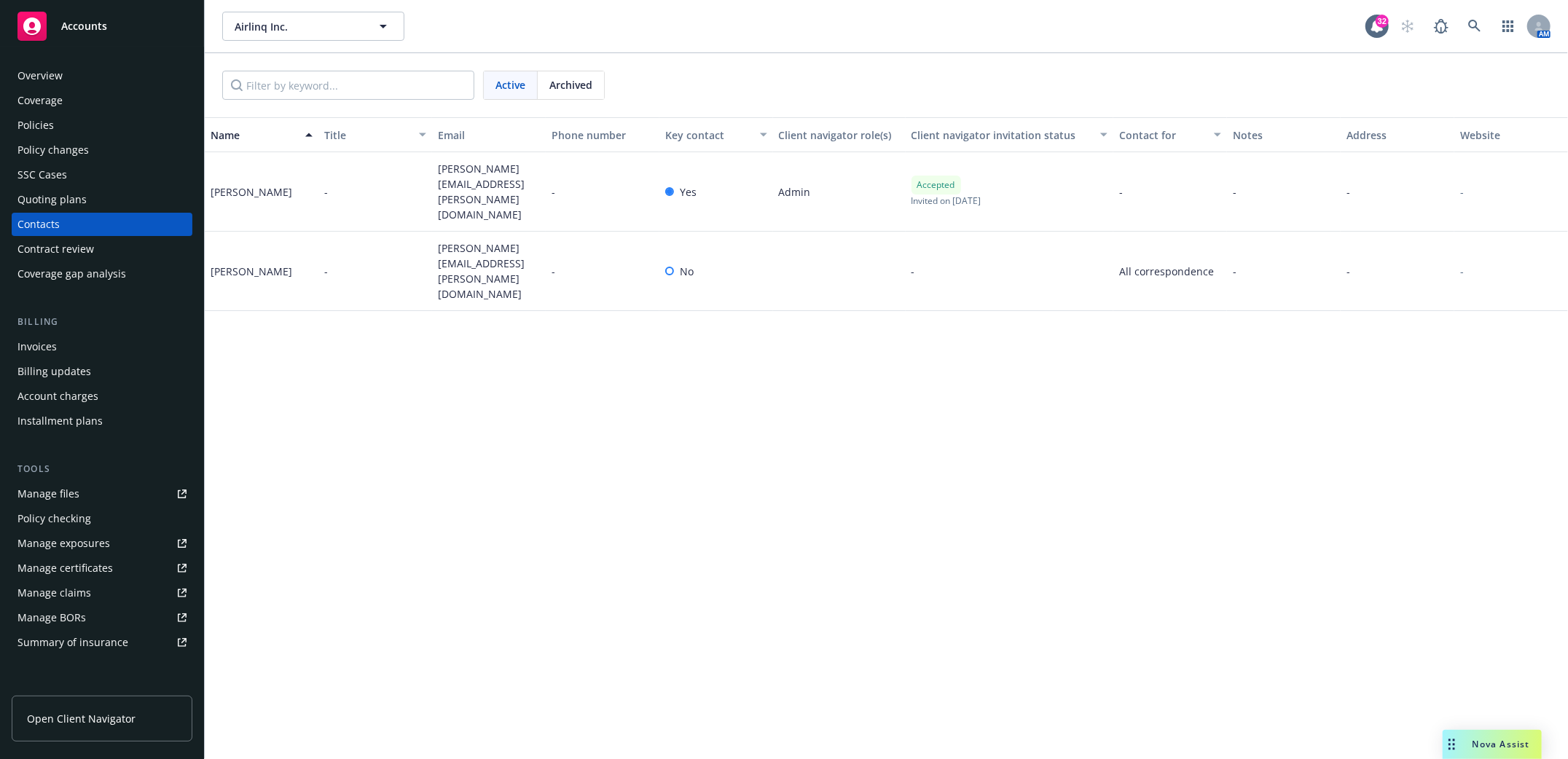
click at [38, 76] on div "Overview" at bounding box center [40, 75] width 45 height 23
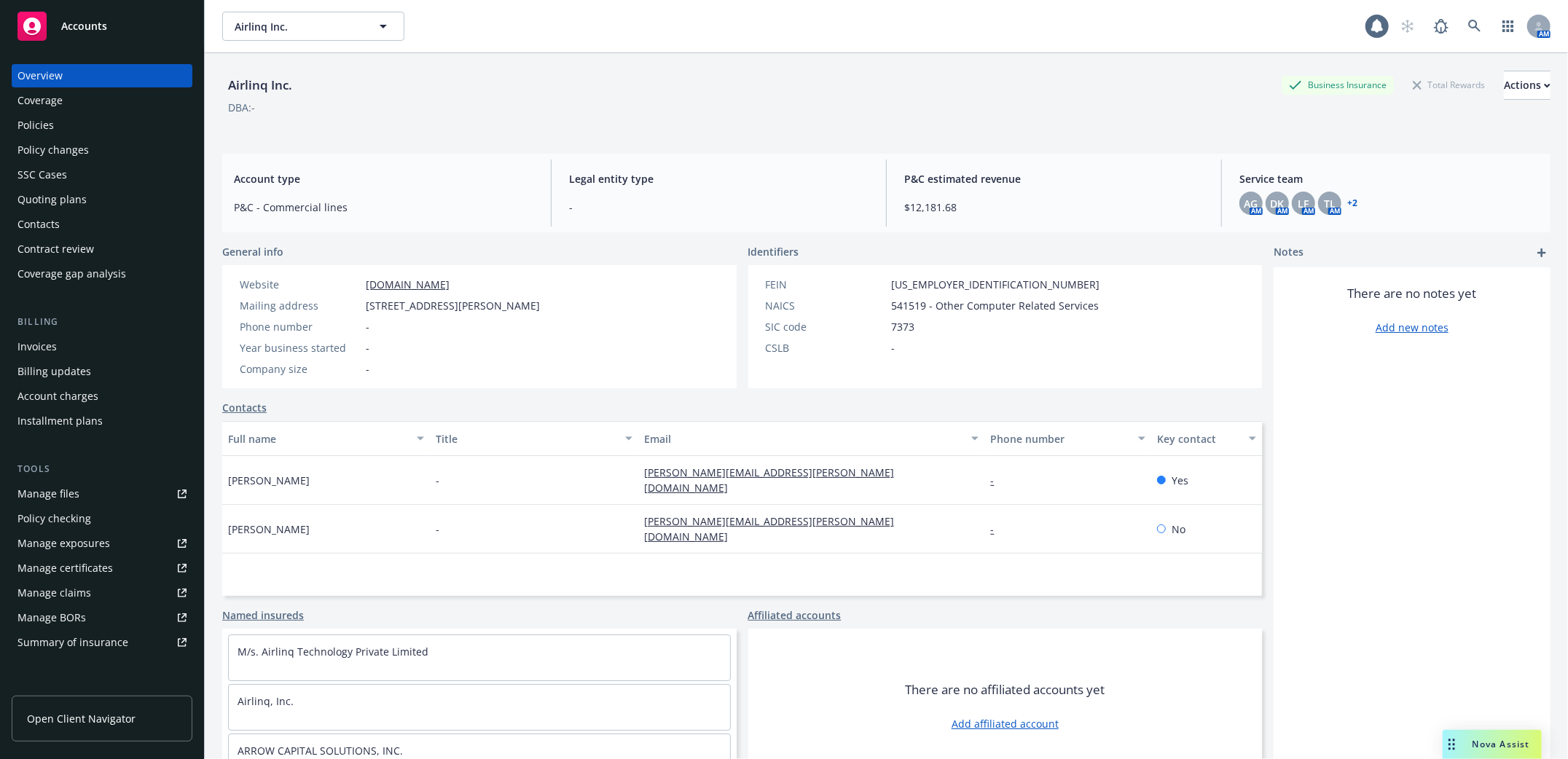
click at [28, 120] on div "Policies" at bounding box center [35, 125] width 36 height 23
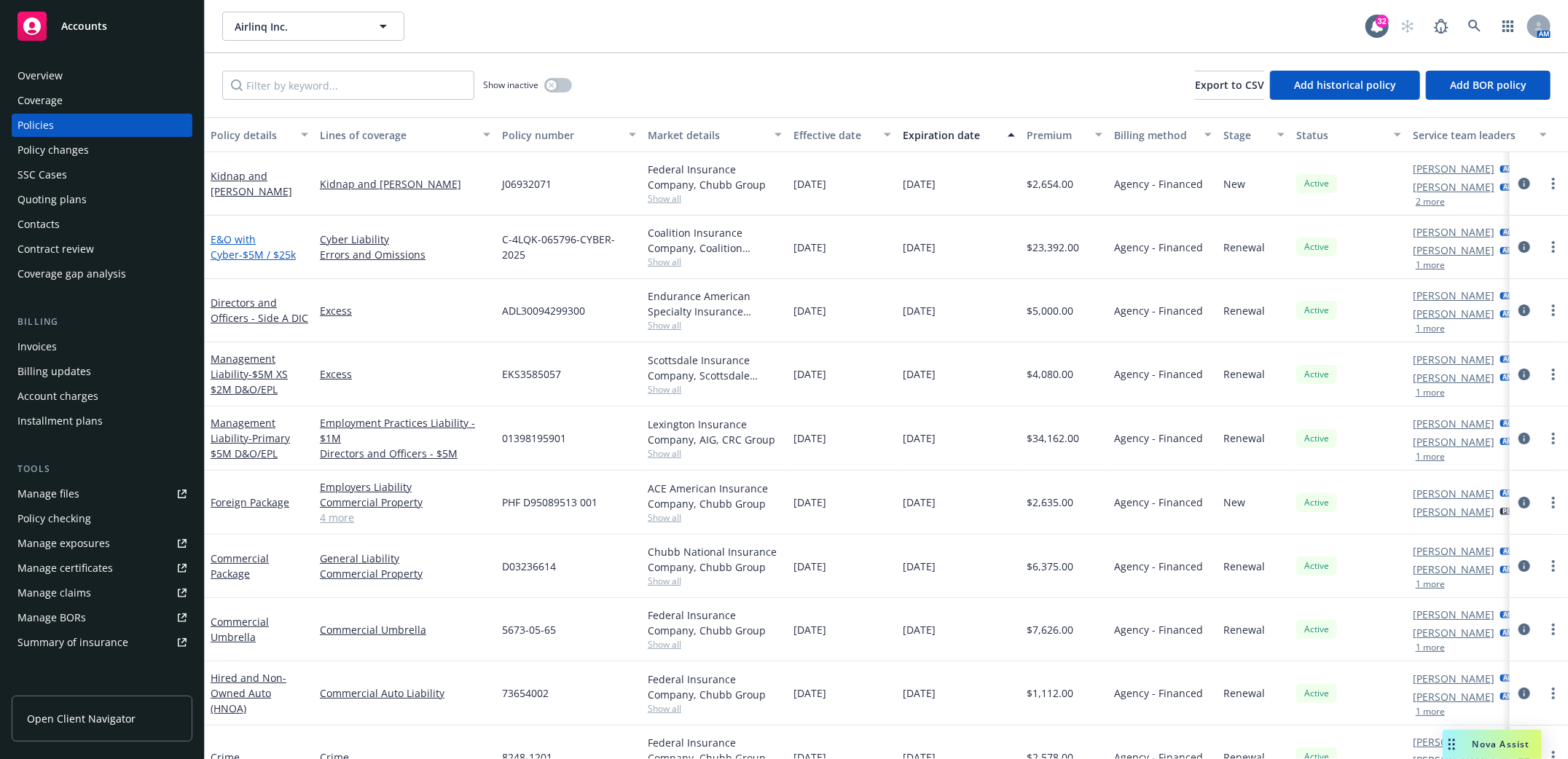
click at [247, 242] on link "E&O with Cyber - $5M / $25k" at bounding box center [253, 247] width 85 height 29
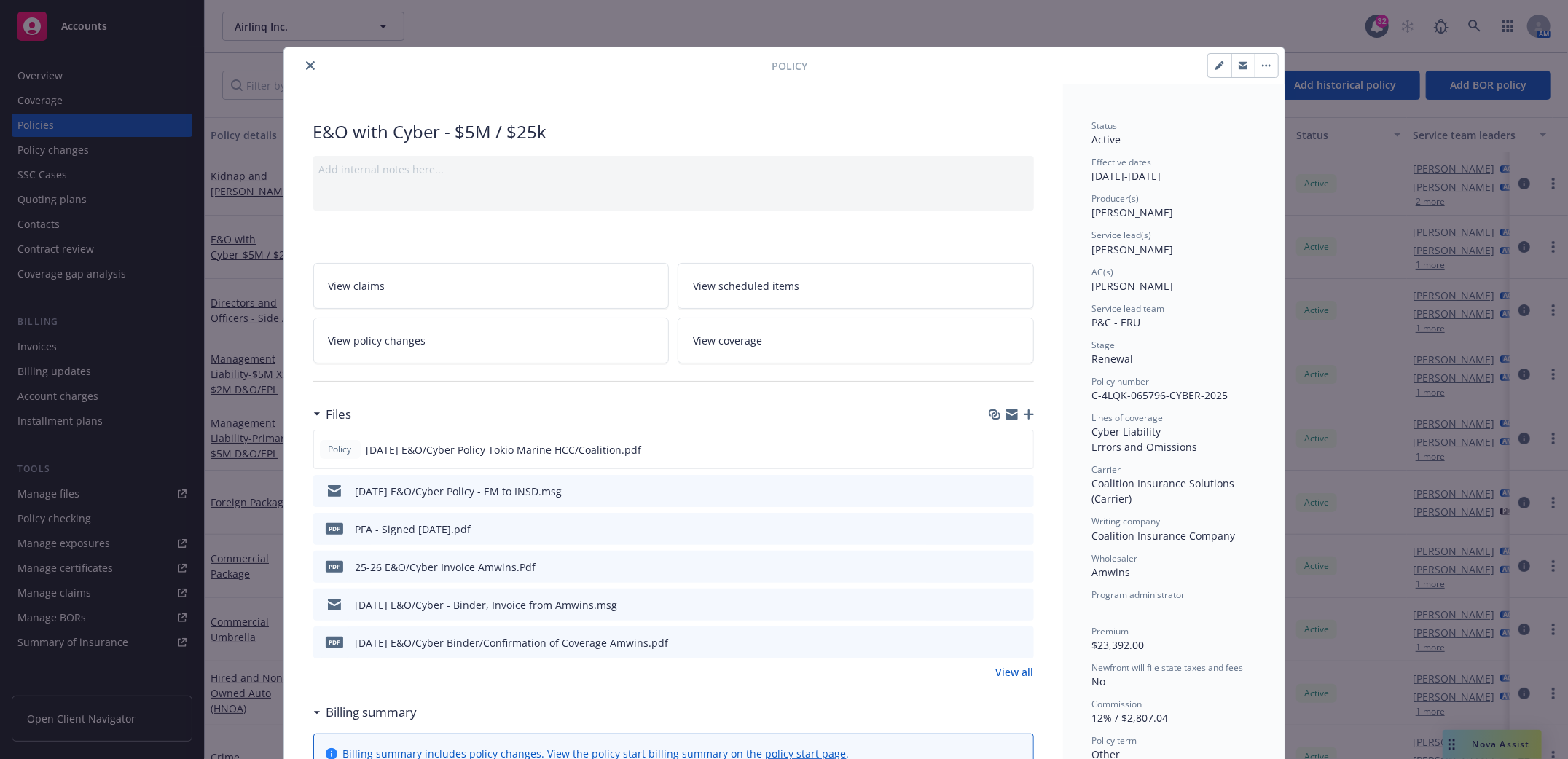
click at [306, 69] on icon "close" at bounding box center [310, 65] width 8 height 8
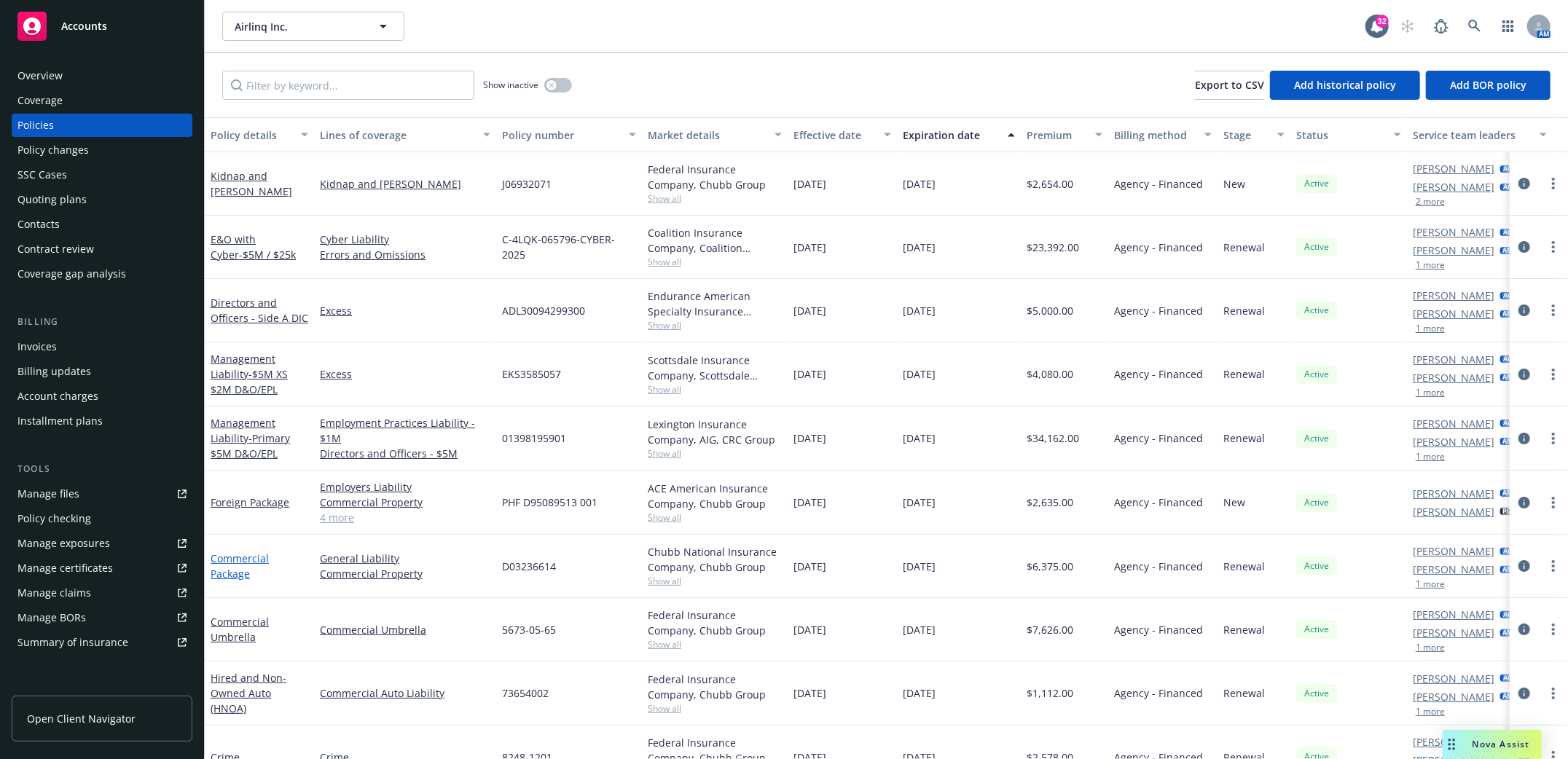
click at [247, 562] on link "Commercial Package" at bounding box center [240, 566] width 58 height 29
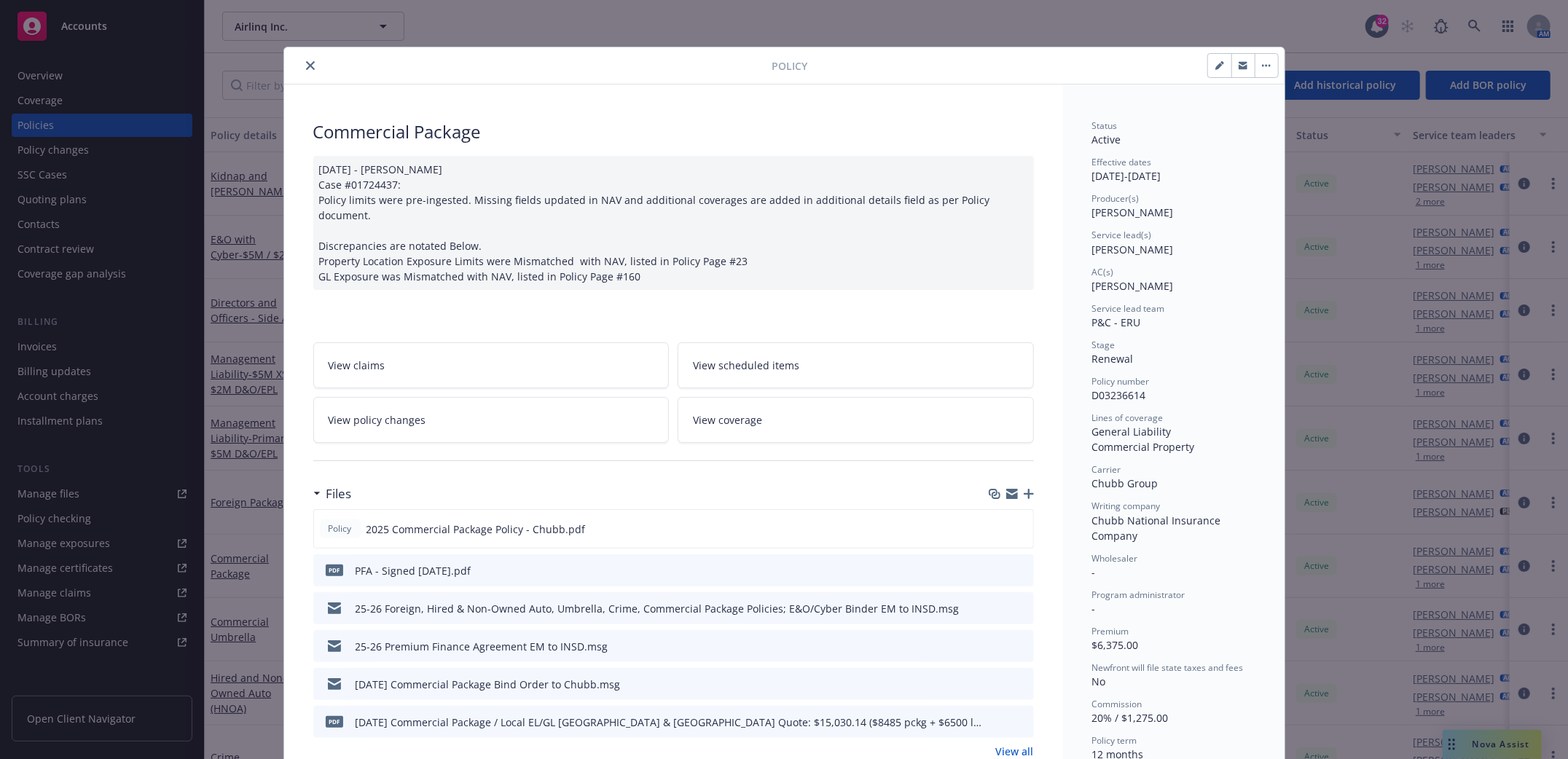
click at [306, 66] on icon "close" at bounding box center [310, 65] width 8 height 8
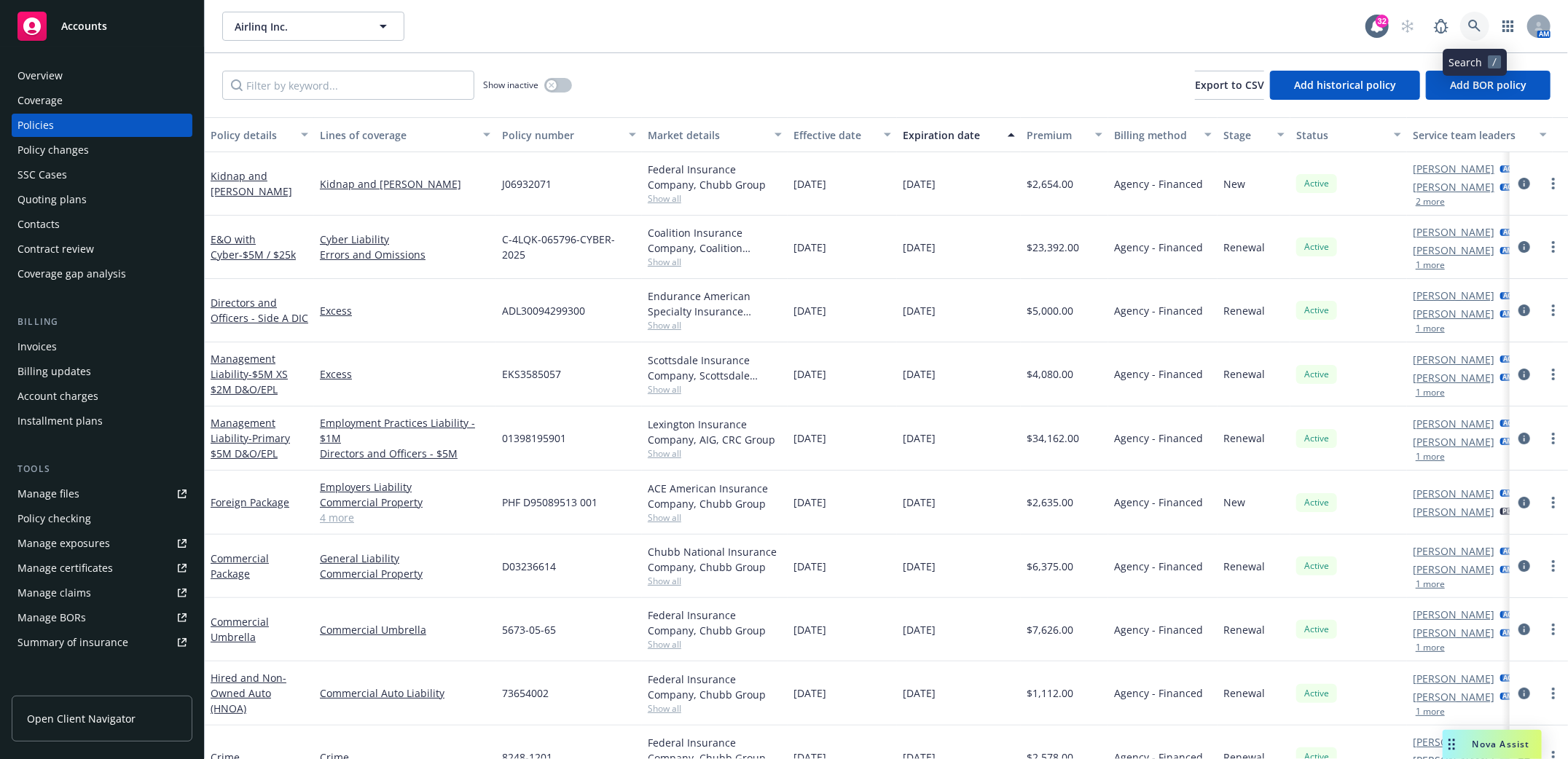
click at [1476, 26] on icon at bounding box center [1474, 26] width 12 height 12
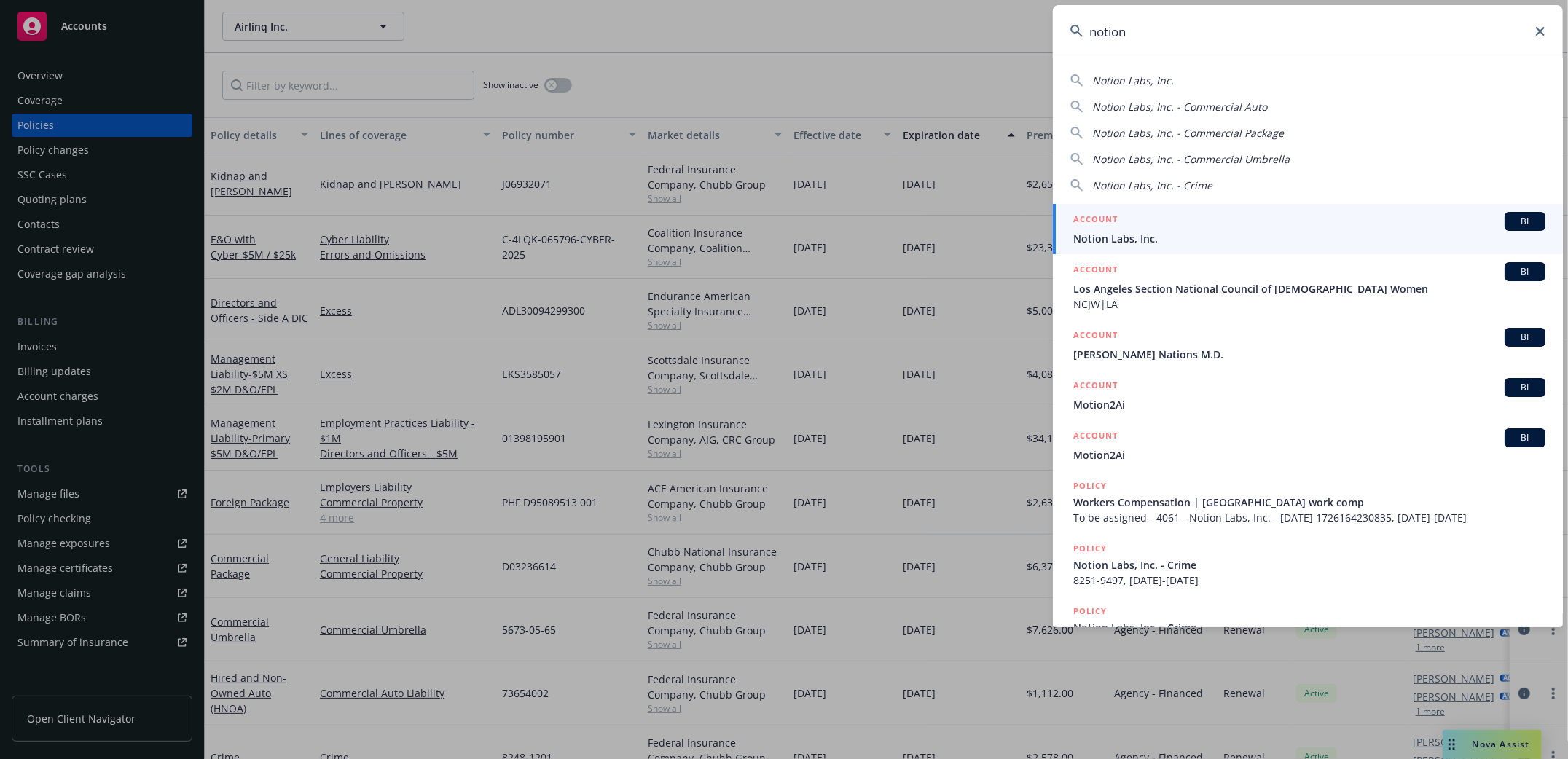
type input "notion"
click at [1109, 239] on span "Notion Labs, Inc." at bounding box center [1309, 239] width 472 height 15
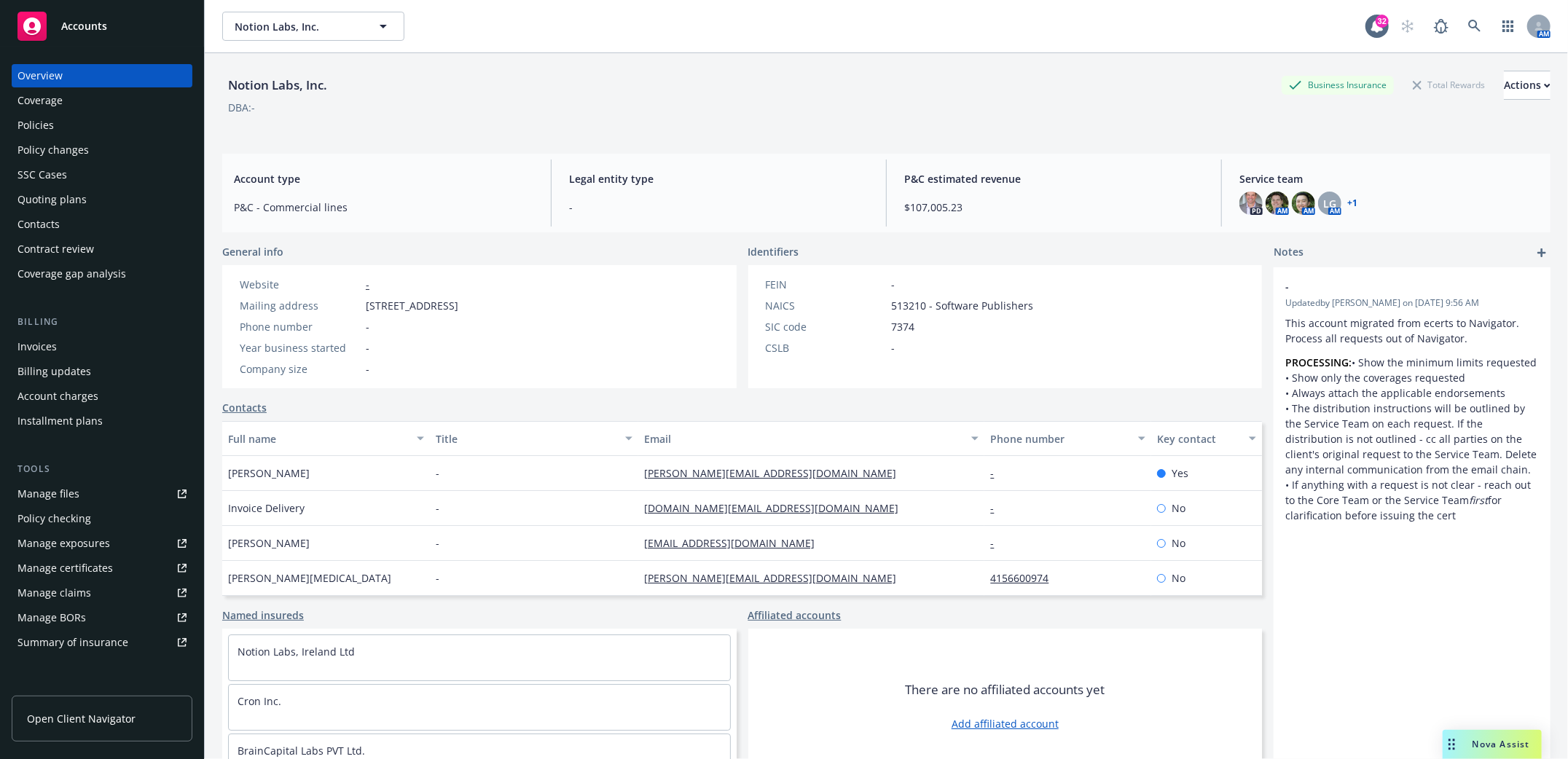
click at [35, 121] on div "Policies" at bounding box center [35, 125] width 36 height 23
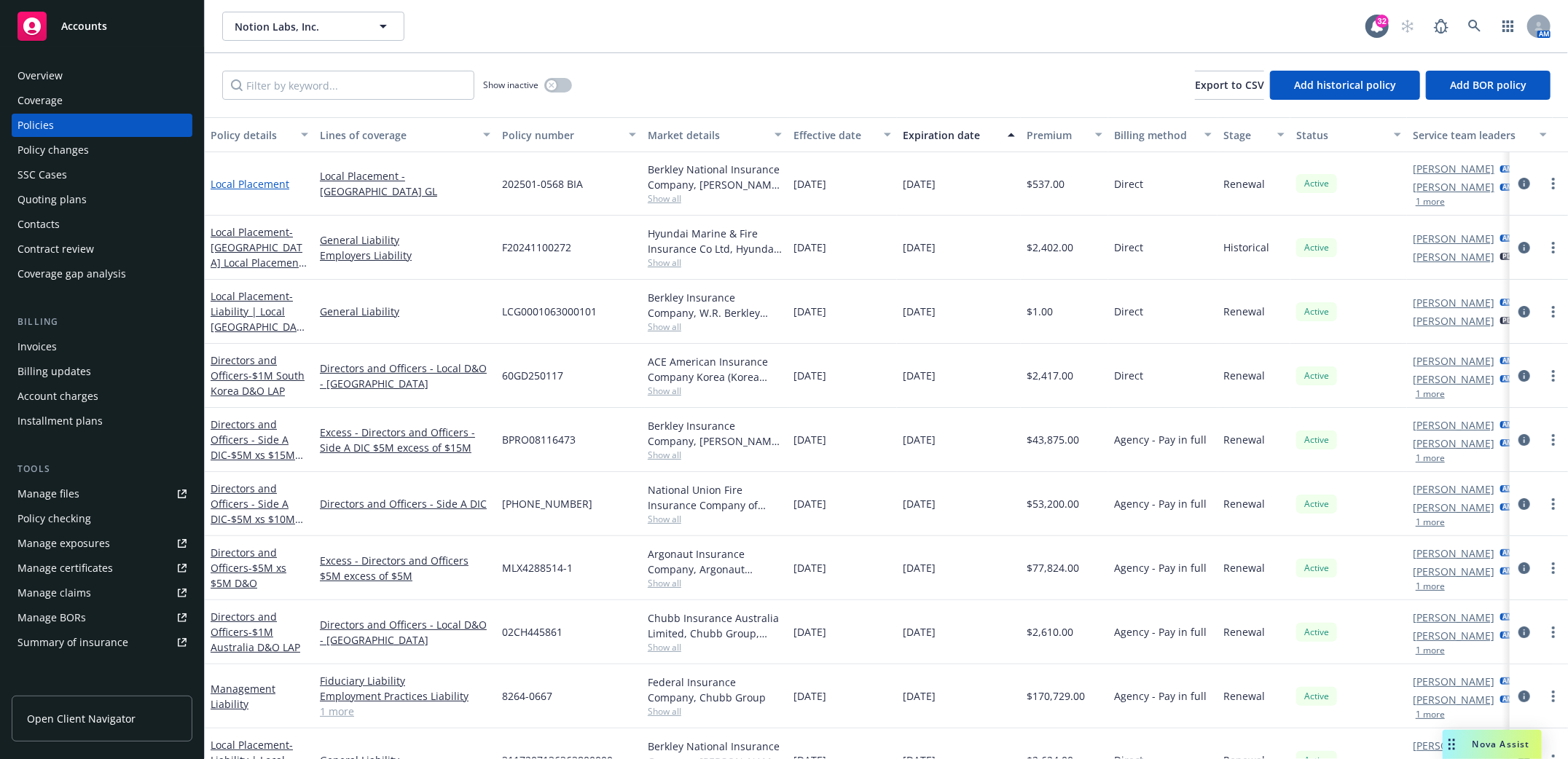
click at [234, 183] on link "Local Placement" at bounding box center [250, 184] width 78 height 14
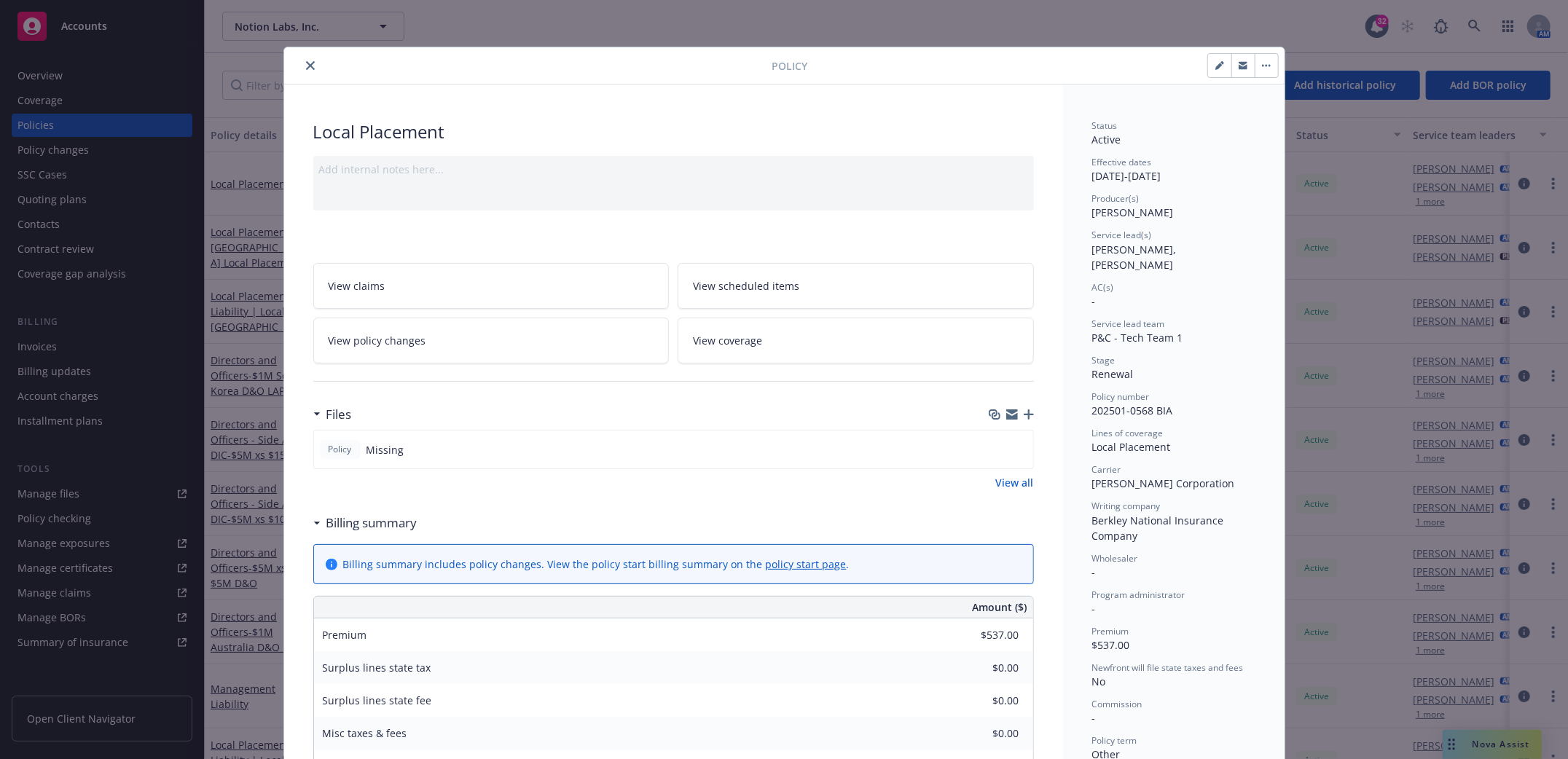
click at [306, 65] on icon "close" at bounding box center [310, 65] width 8 height 8
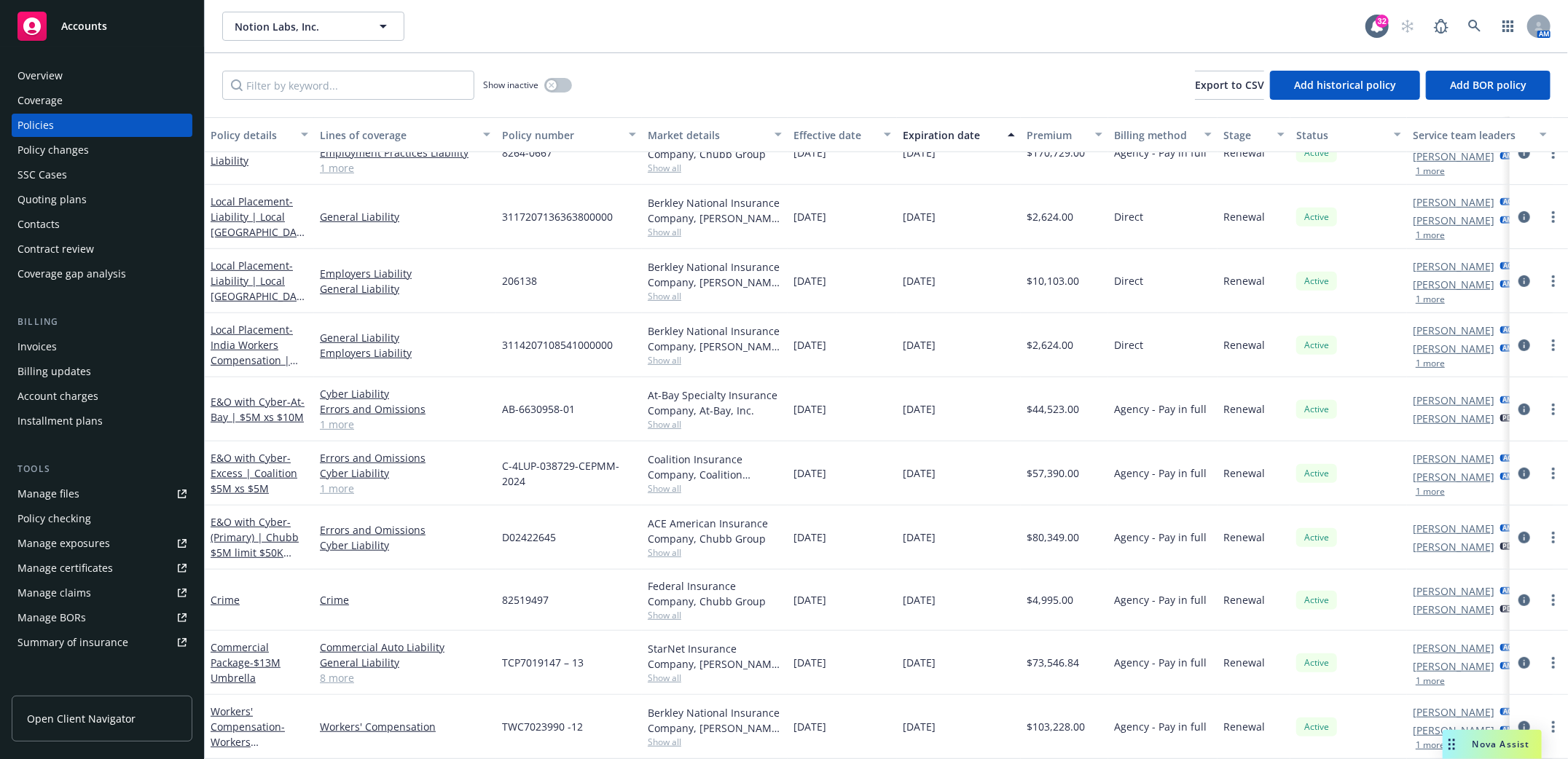
scroll to position [519, 0]
click at [563, 86] on button "button" at bounding box center [559, 85] width 28 height 15
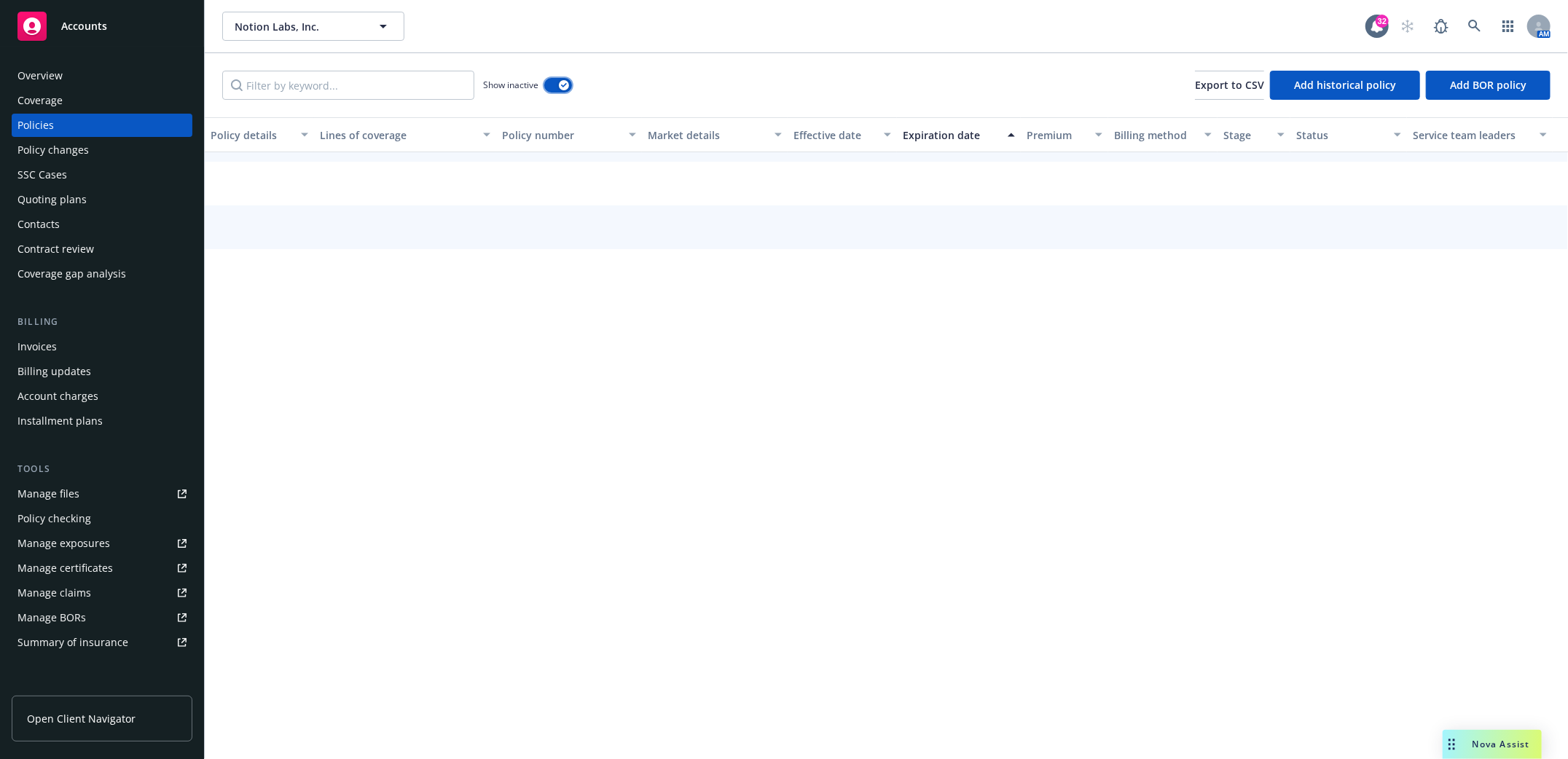
scroll to position [442, 0]
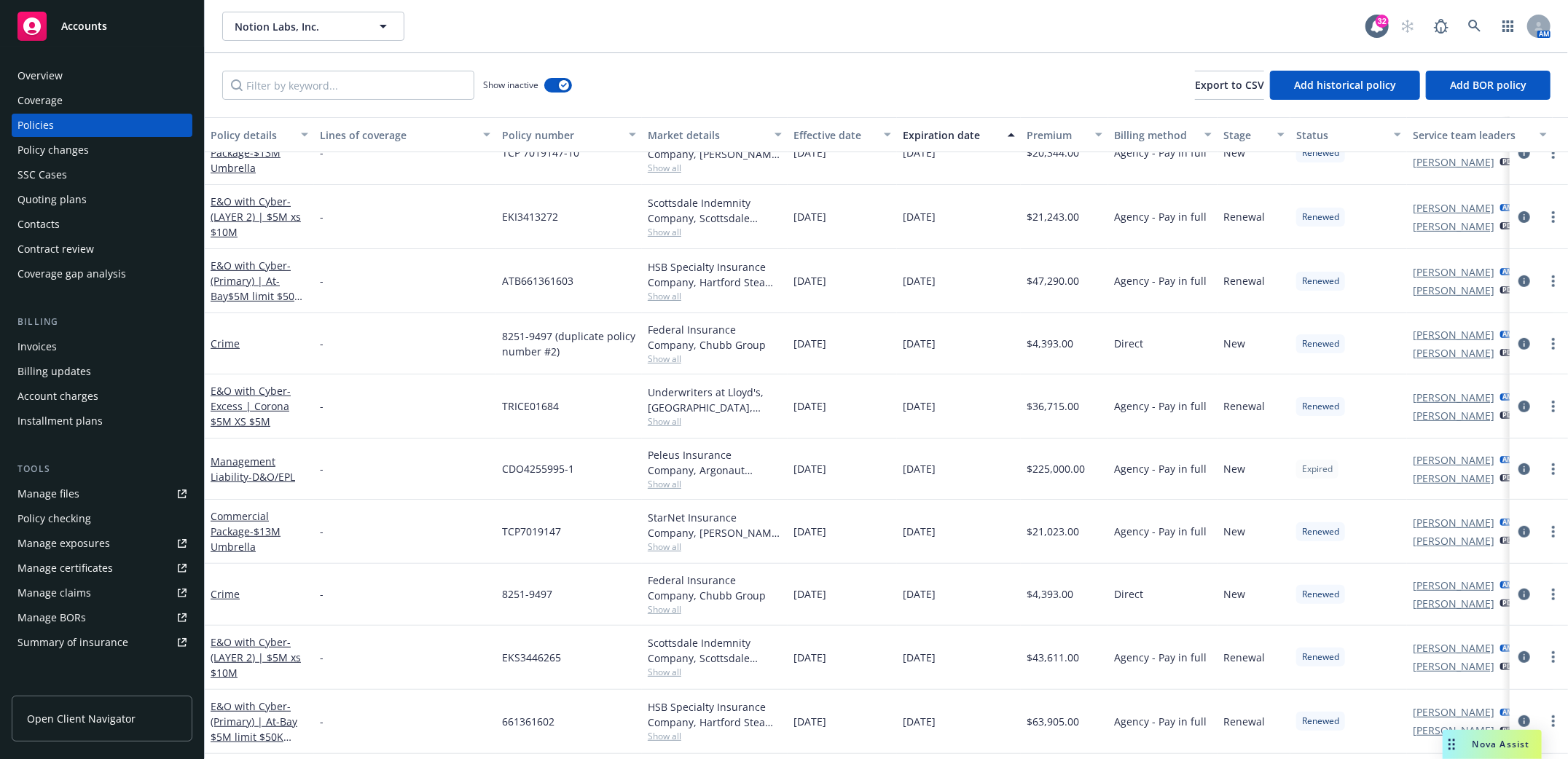
click at [939, 136] on div "Expiration date" at bounding box center [950, 135] width 96 height 15
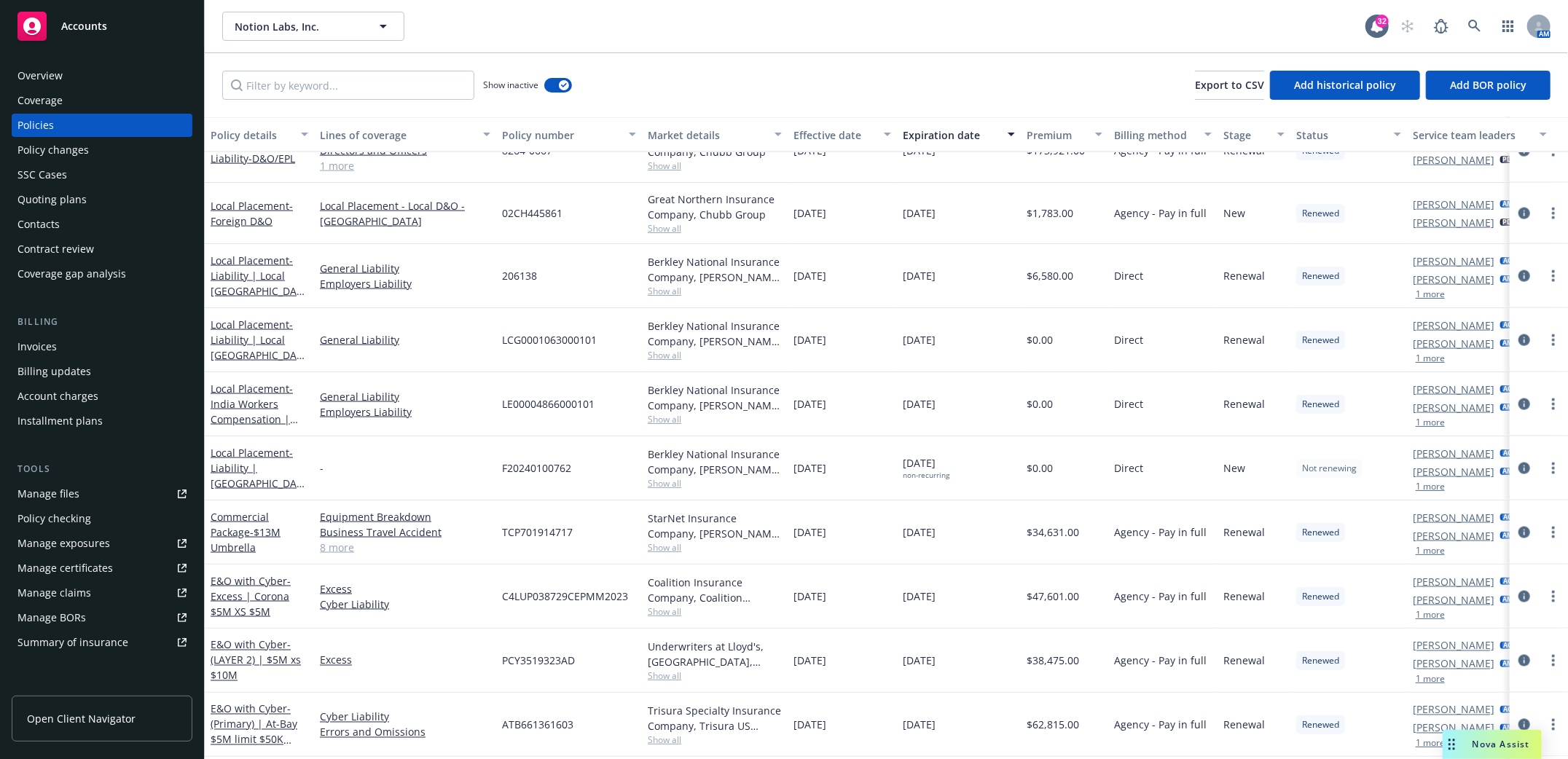
scroll to position [1554, 0]
click at [242, 210] on link "Local Placement - Foreign D&O" at bounding box center [251, 214] width 82 height 29
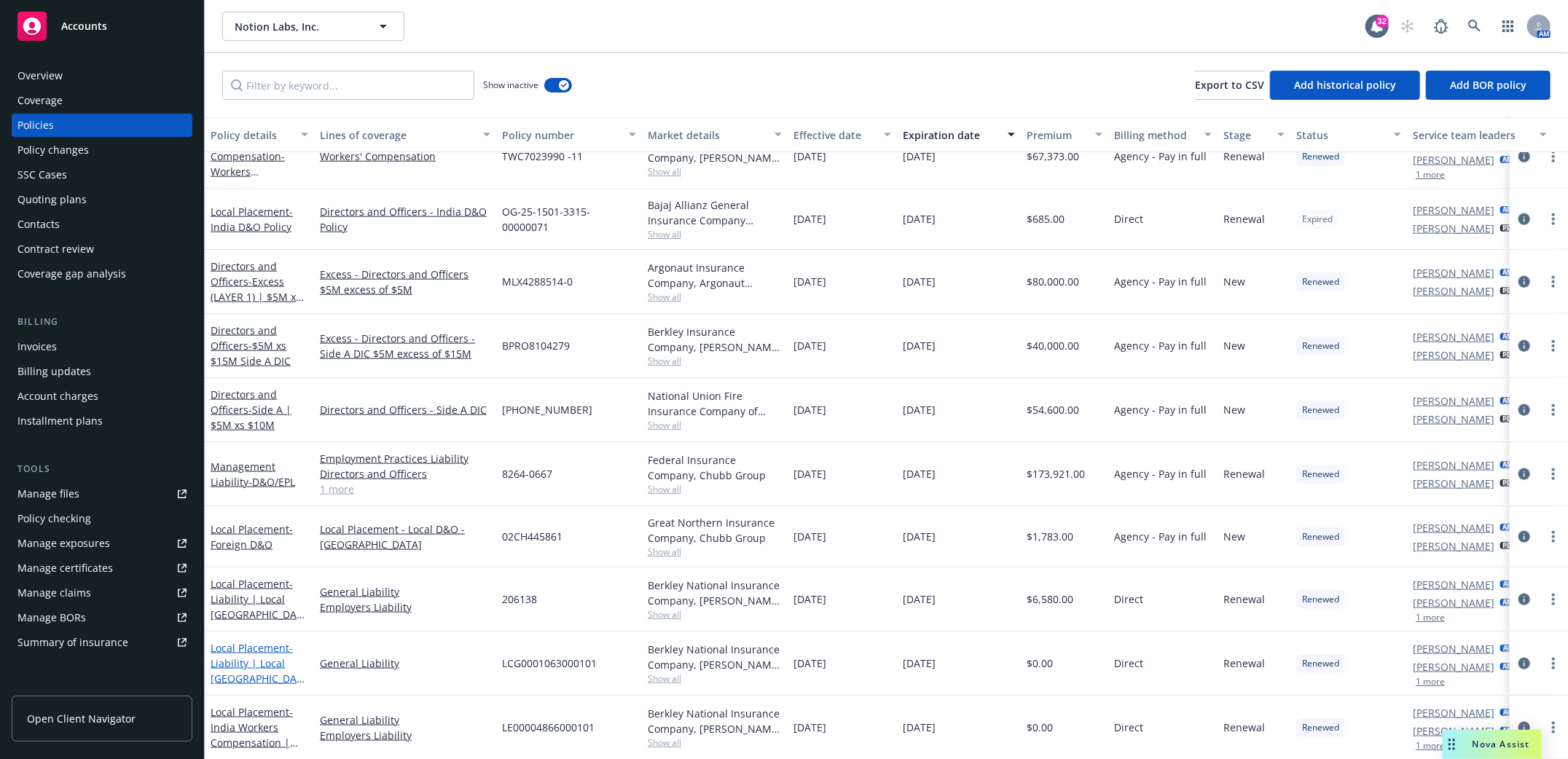
scroll to position [1165, 0]
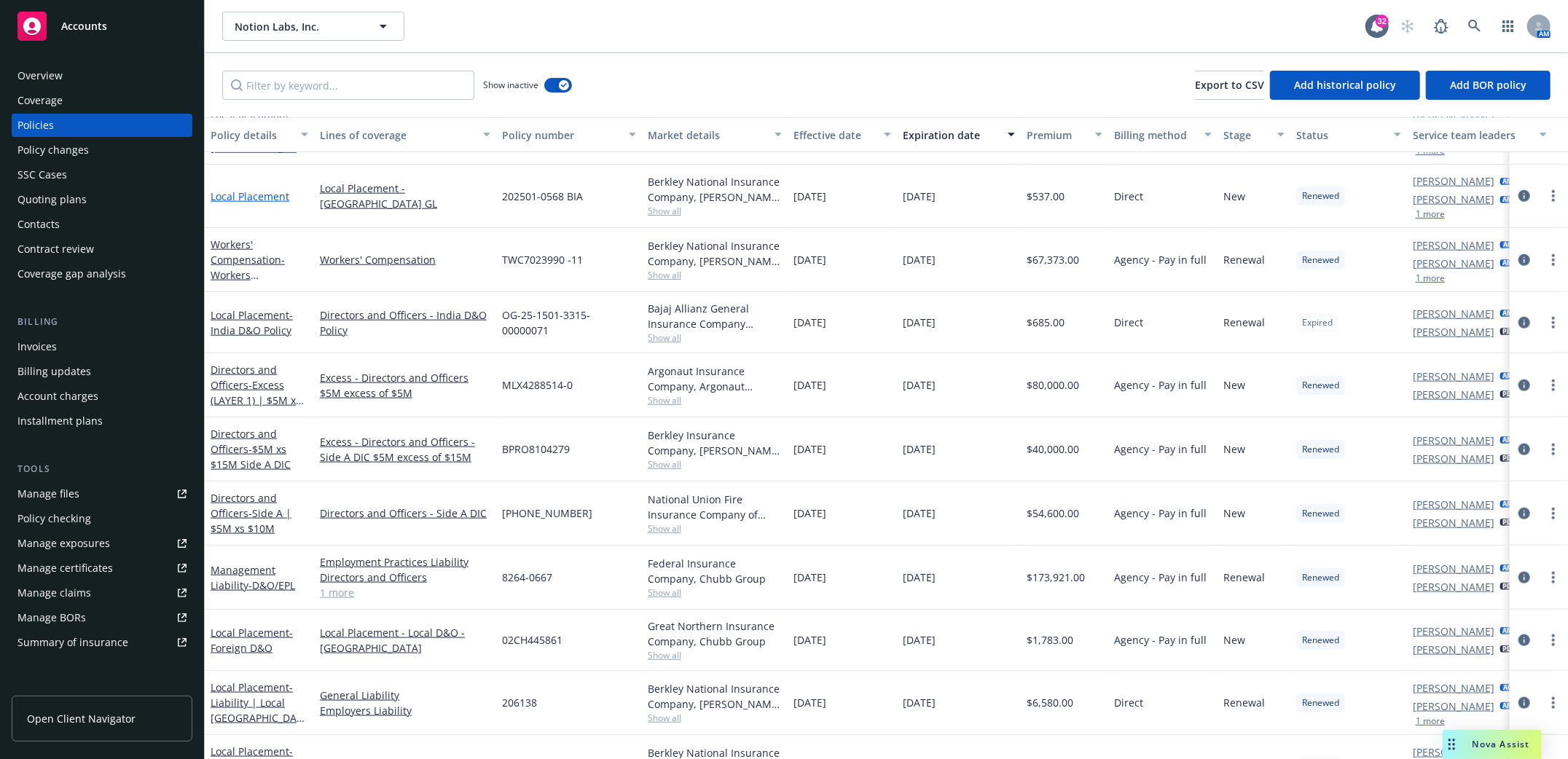
click at [231, 190] on link "Local Placement" at bounding box center [250, 197] width 78 height 14
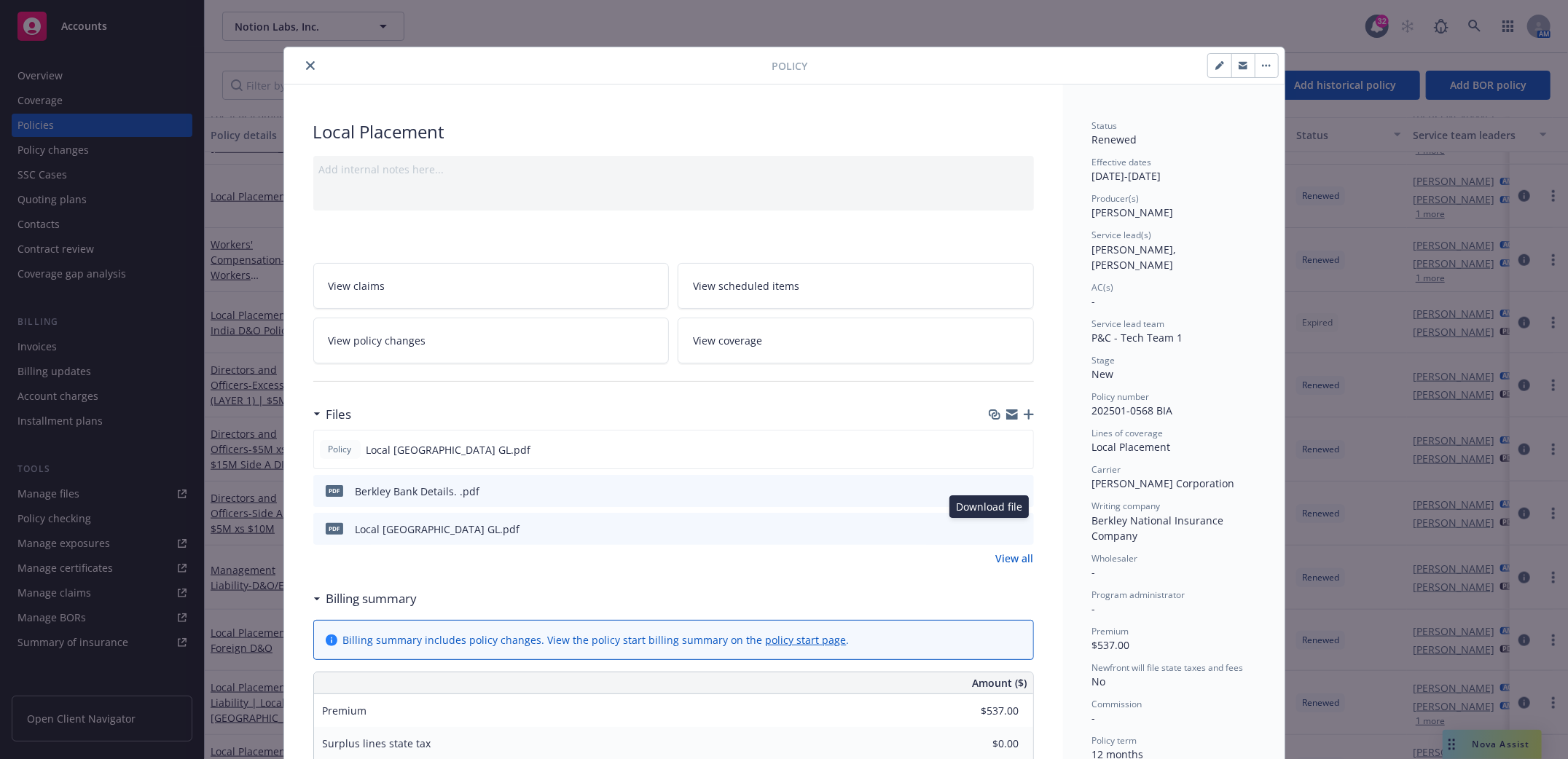
click at [992, 531] on icon "download file" at bounding box center [996, 528] width 12 height 12
click at [990, 446] on icon "download file" at bounding box center [995, 449] width 12 height 12
click at [306, 65] on icon "close" at bounding box center [310, 65] width 8 height 8
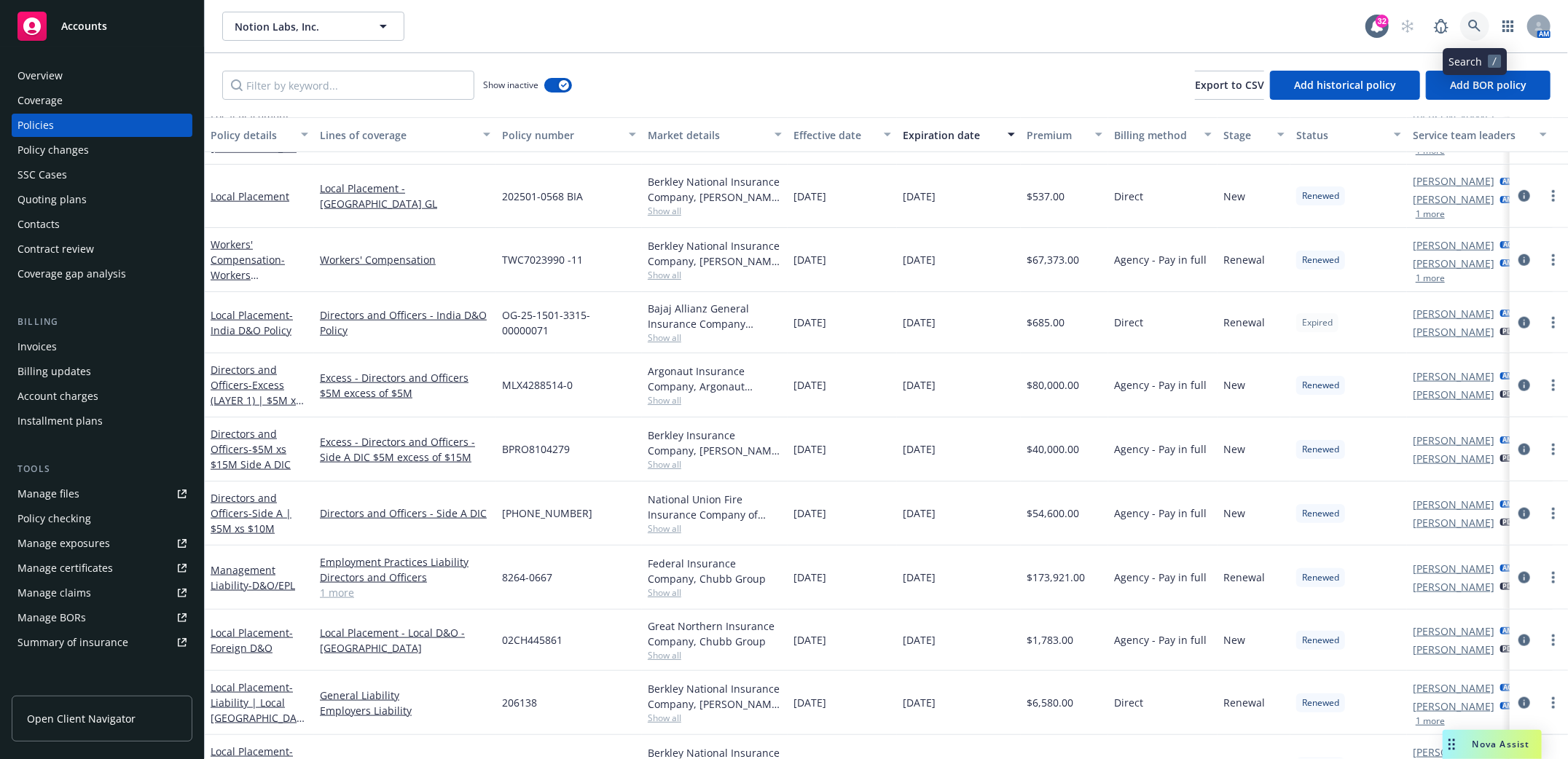
click at [1474, 25] on icon at bounding box center [1474, 26] width 13 height 13
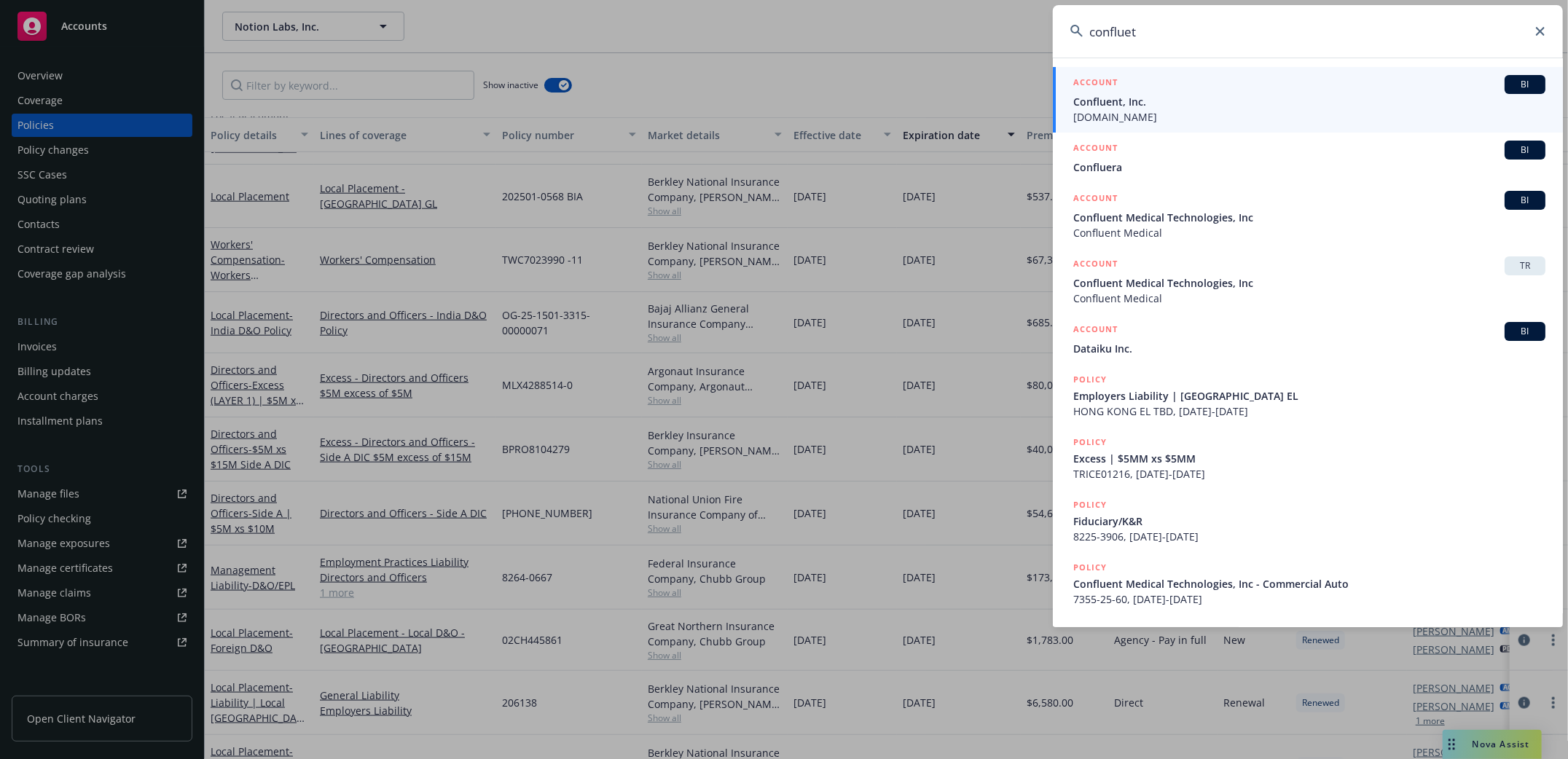
type input "confluent"
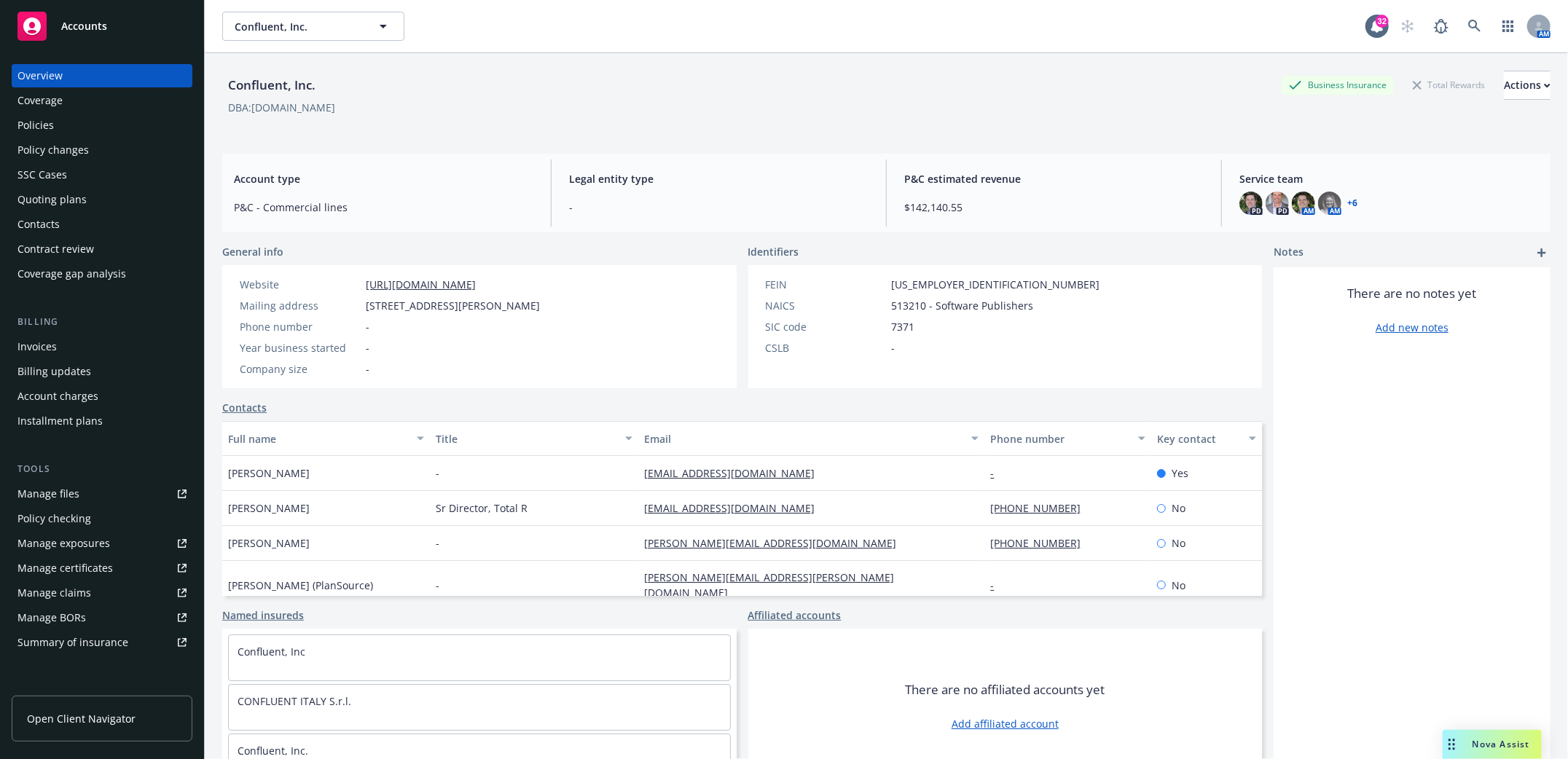
click at [32, 131] on div "Policies" at bounding box center [35, 125] width 36 height 23
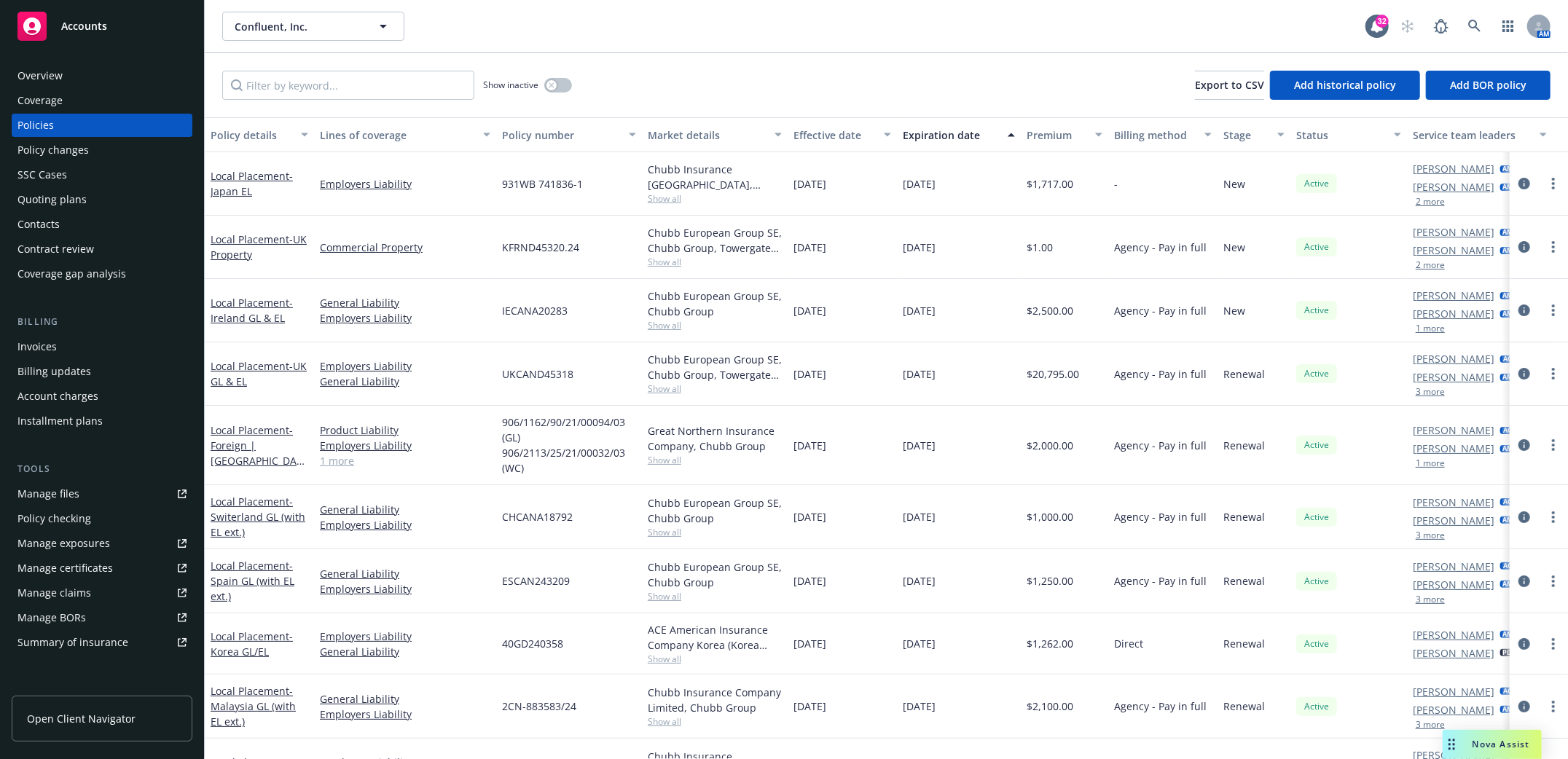
click at [35, 497] on div "Manage files" at bounding box center [48, 494] width 62 height 23
click at [1478, 25] on icon at bounding box center [1474, 26] width 13 height 13
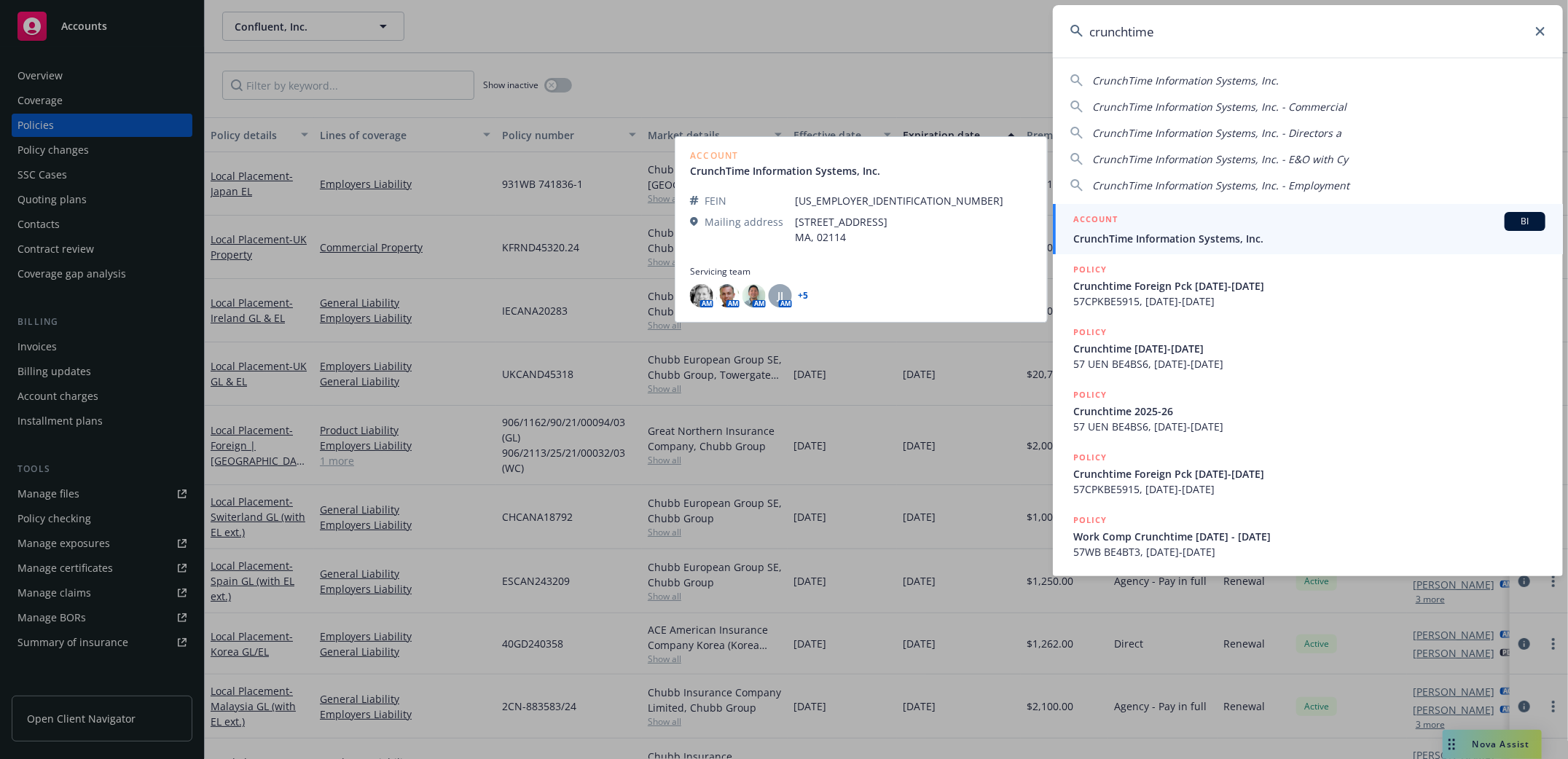
type input "crunchtime"
click at [1092, 236] on span "CrunchTime Information Systems, Inc." at bounding box center [1309, 239] width 472 height 15
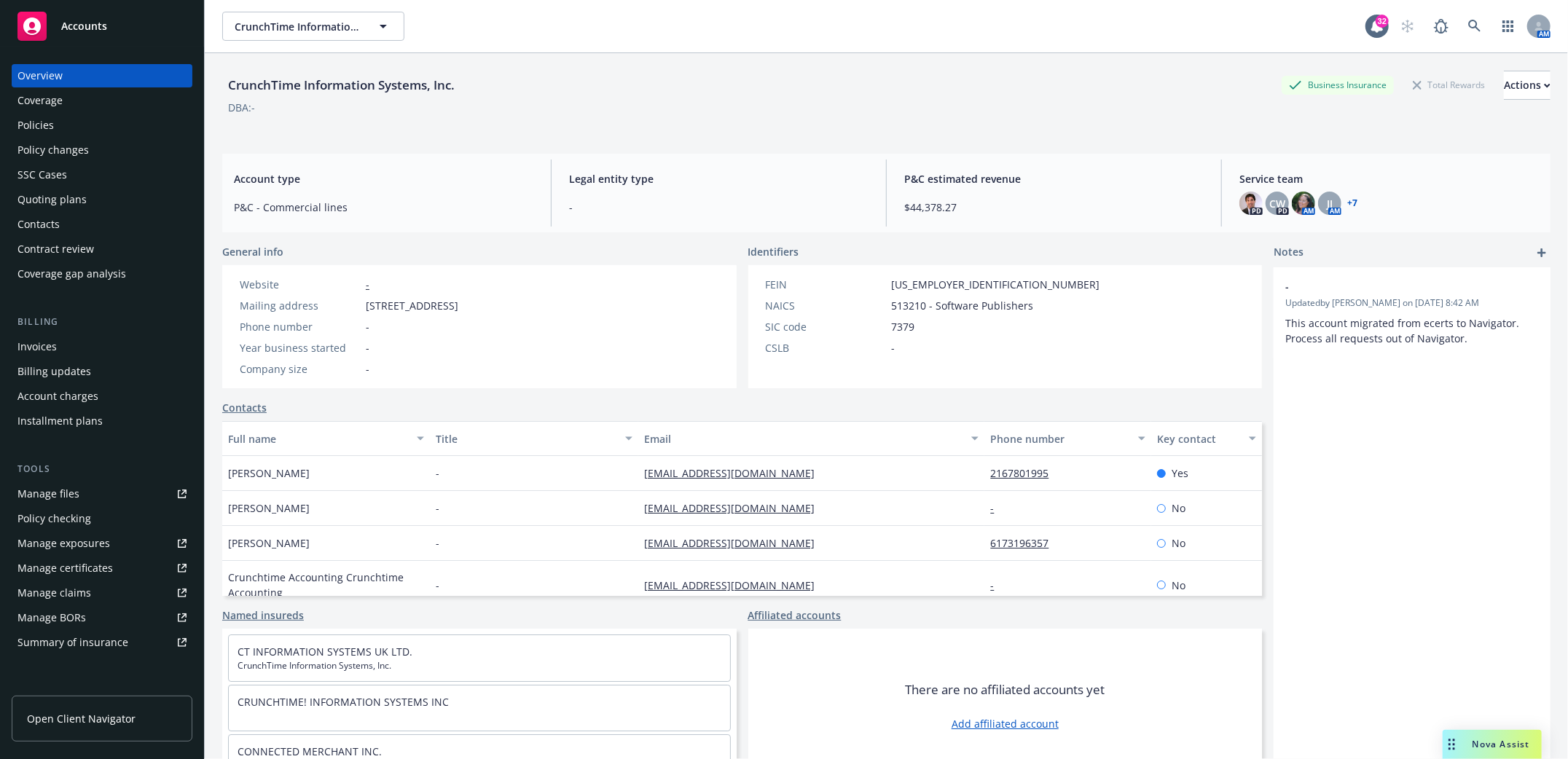
click at [29, 134] on div "Policies" at bounding box center [35, 125] width 36 height 23
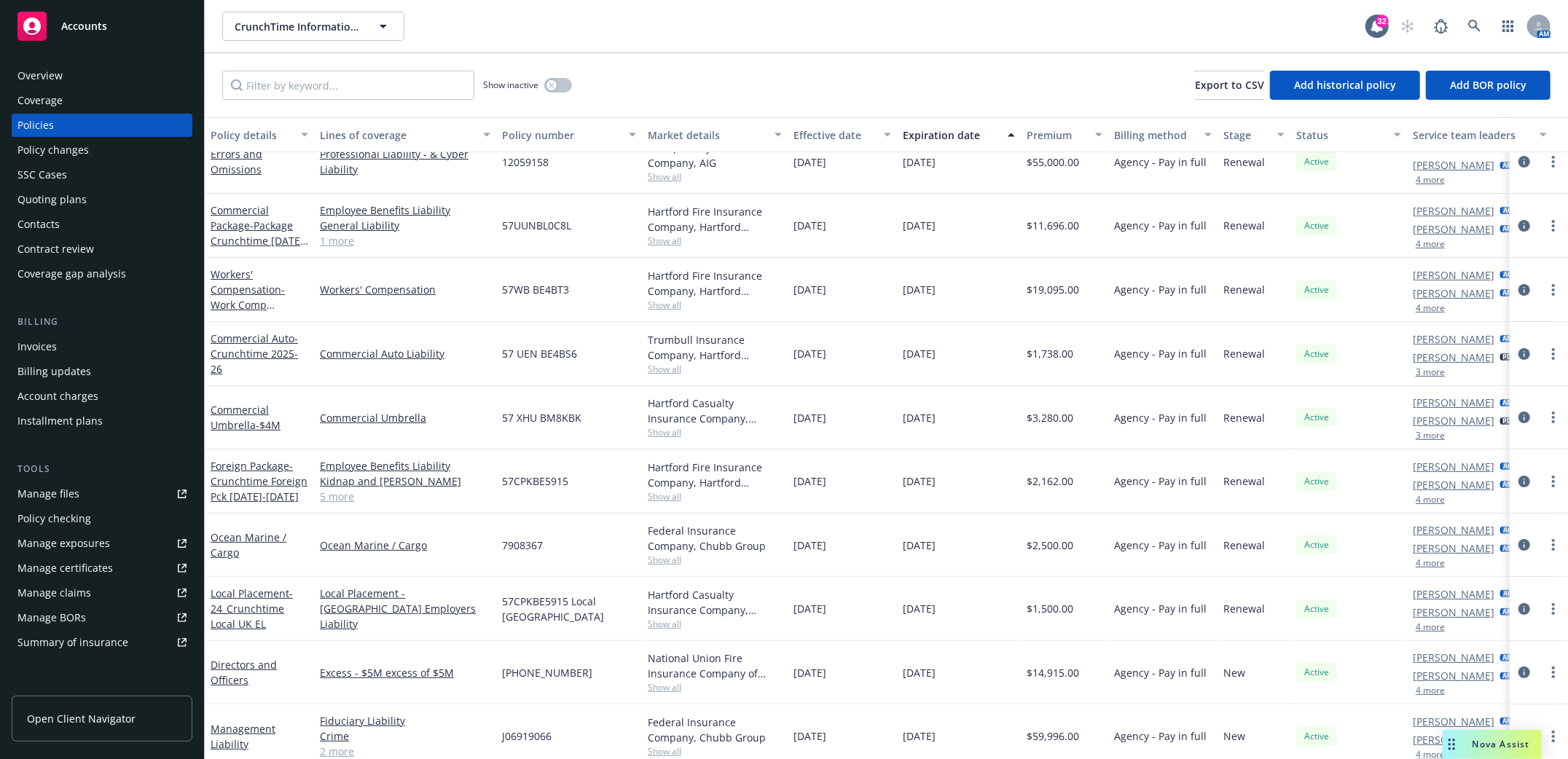
scroll to position [97, 0]
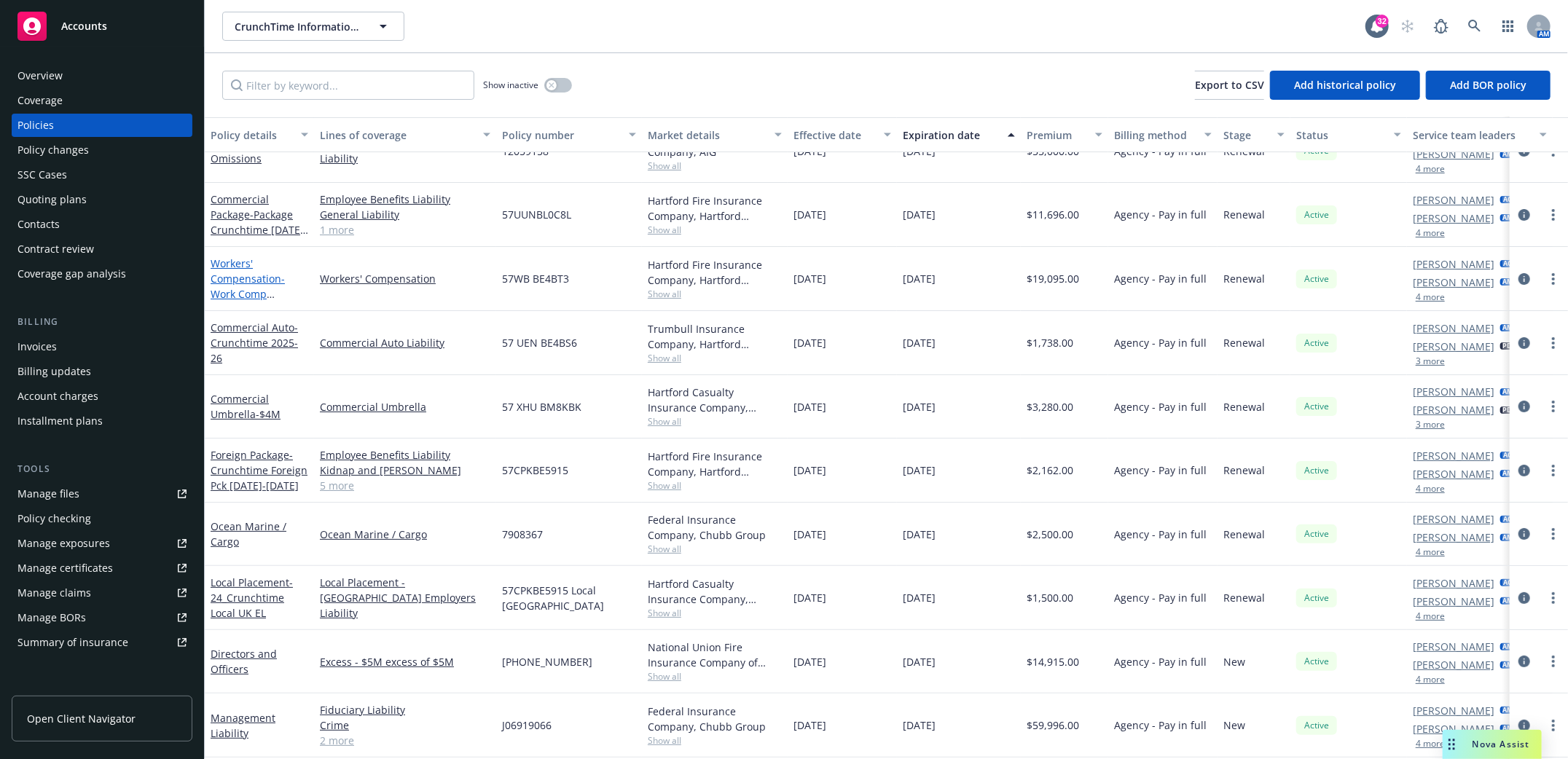
click at [233, 283] on link "Workers' Compensation - Work Comp Crunchtime 4/15/2025 - 4/15/2026" at bounding box center [257, 294] width 93 height 75
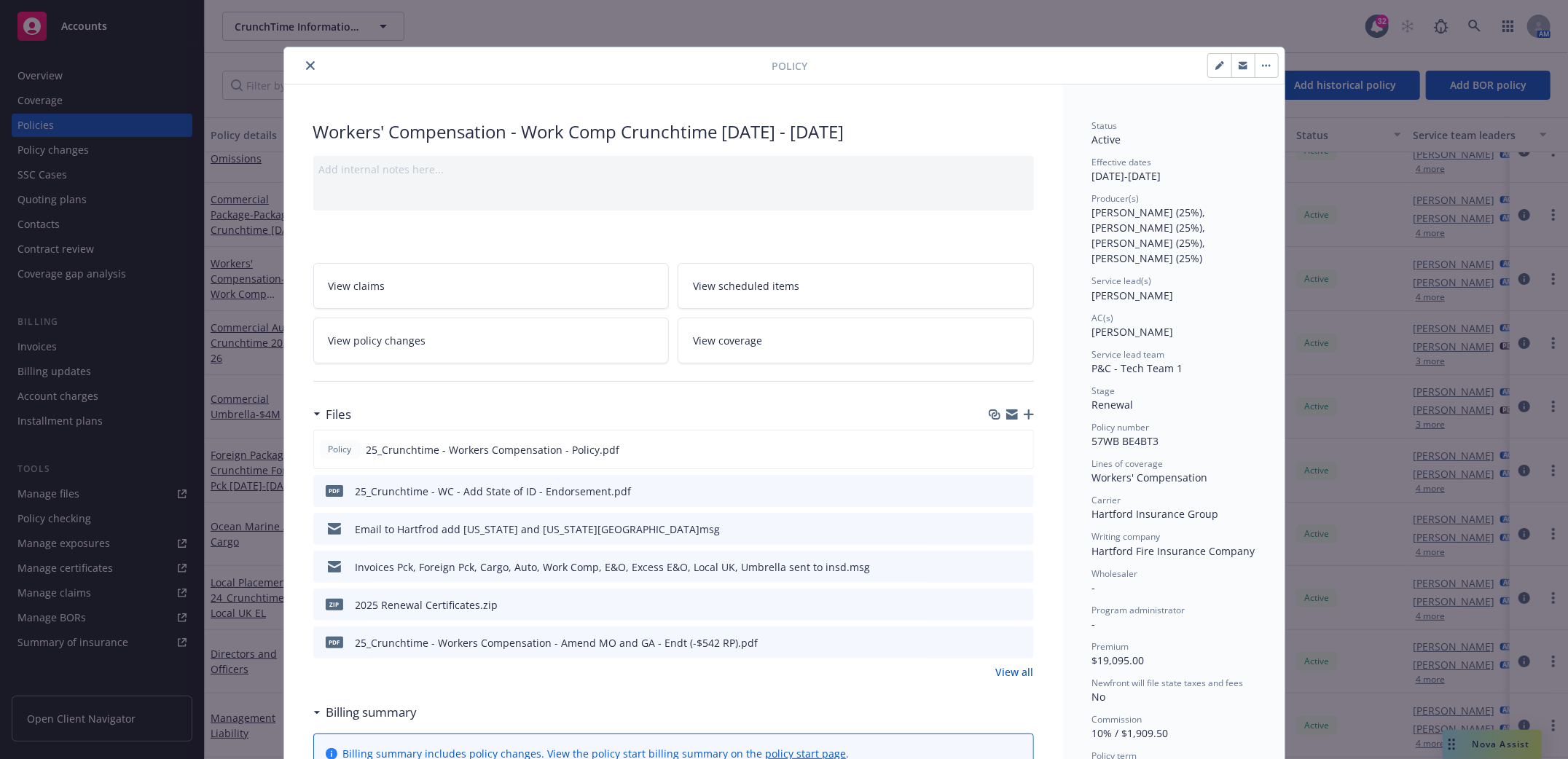
click at [288, 75] on div "Policy" at bounding box center [784, 66] width 1000 height 37
click at [306, 68] on icon "close" at bounding box center [310, 65] width 8 height 8
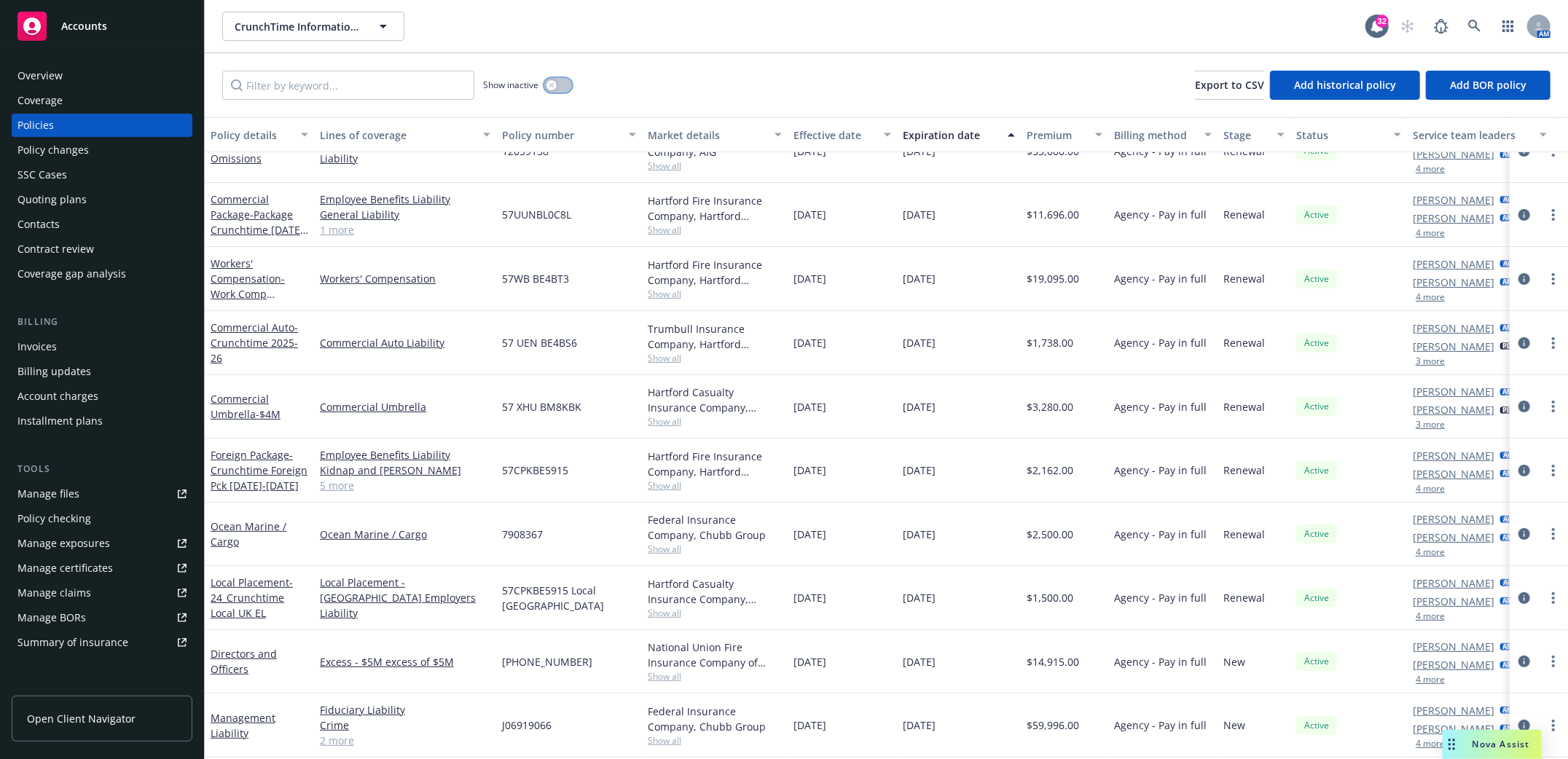
click at [561, 85] on button "button" at bounding box center [559, 85] width 28 height 15
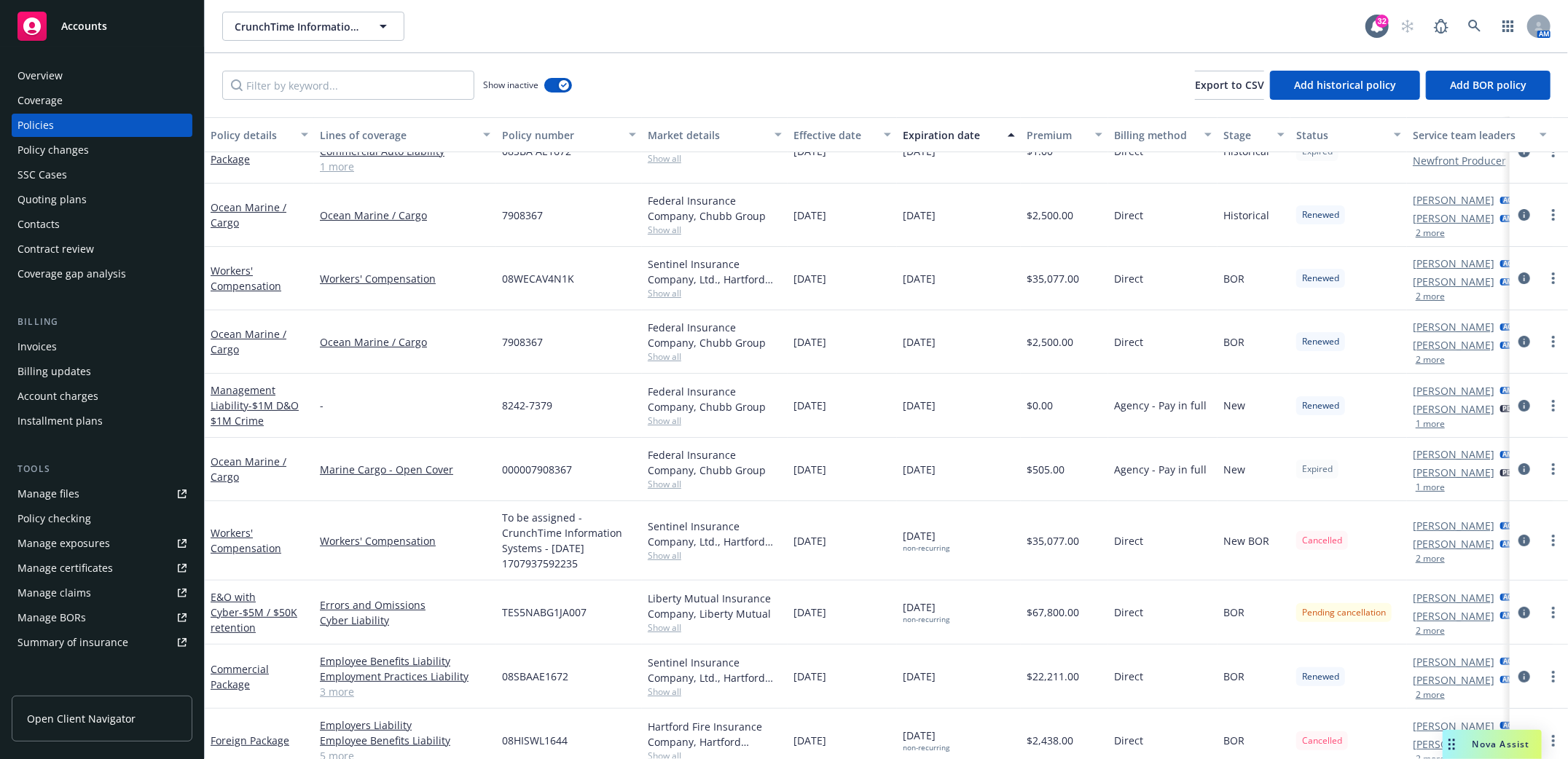
click at [925, 131] on div "Expiration date" at bounding box center [950, 135] width 96 height 15
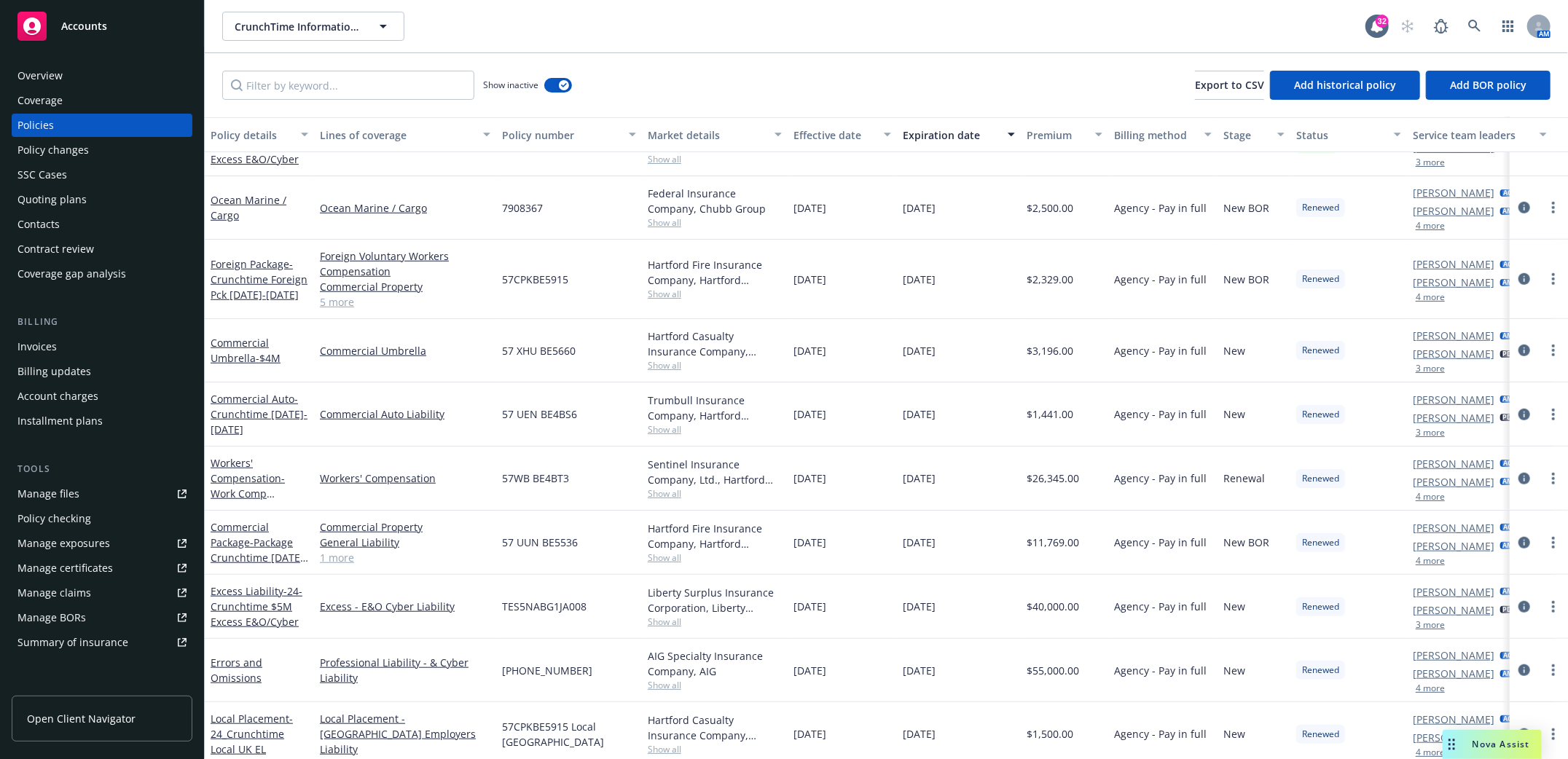
scroll to position [777, 0]
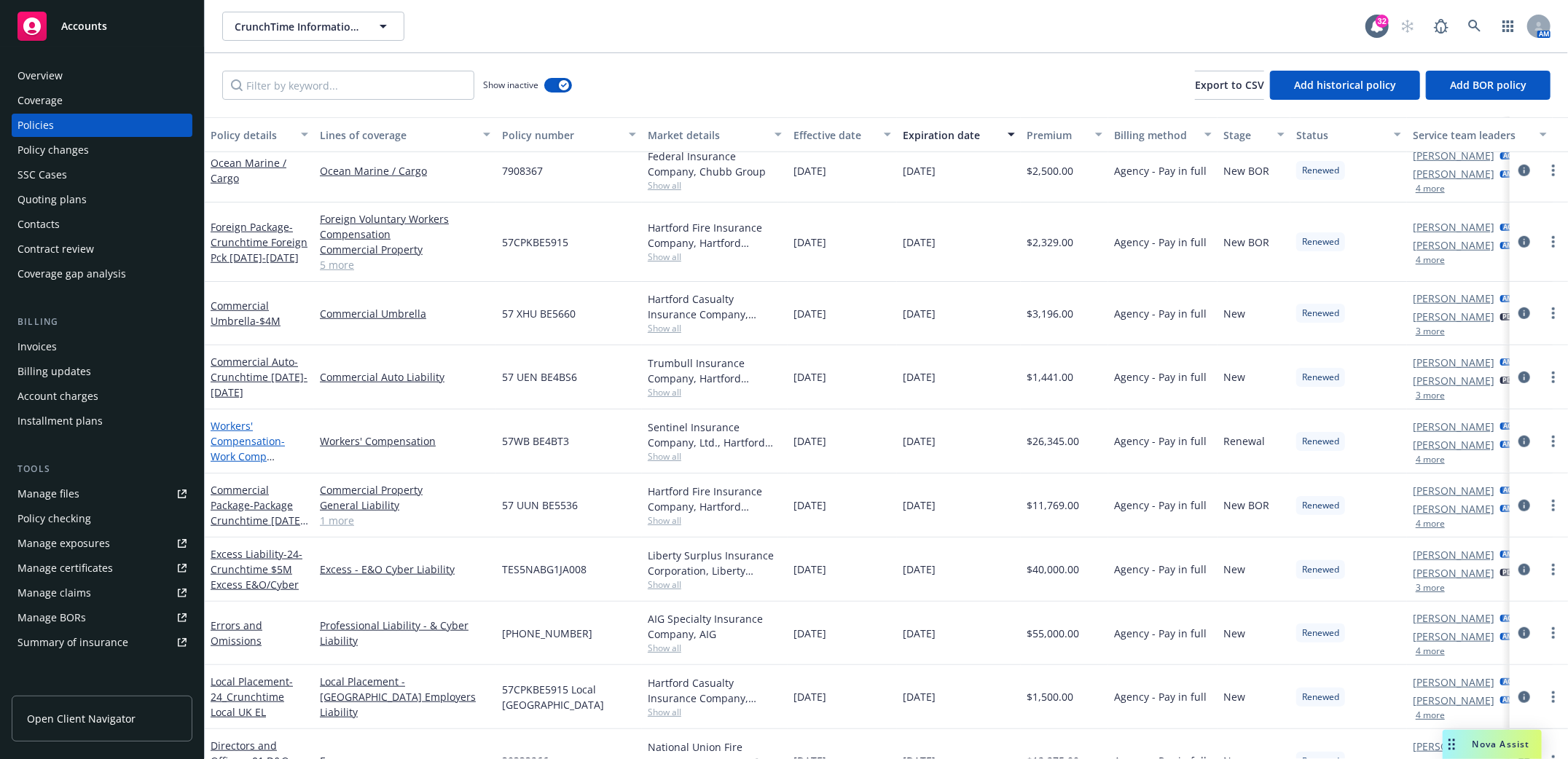
click at [230, 433] on link "Workers' Compensation - Work Comp Crunchtime 4/15/2024 - 4/15/2025" at bounding box center [257, 456] width 93 height 75
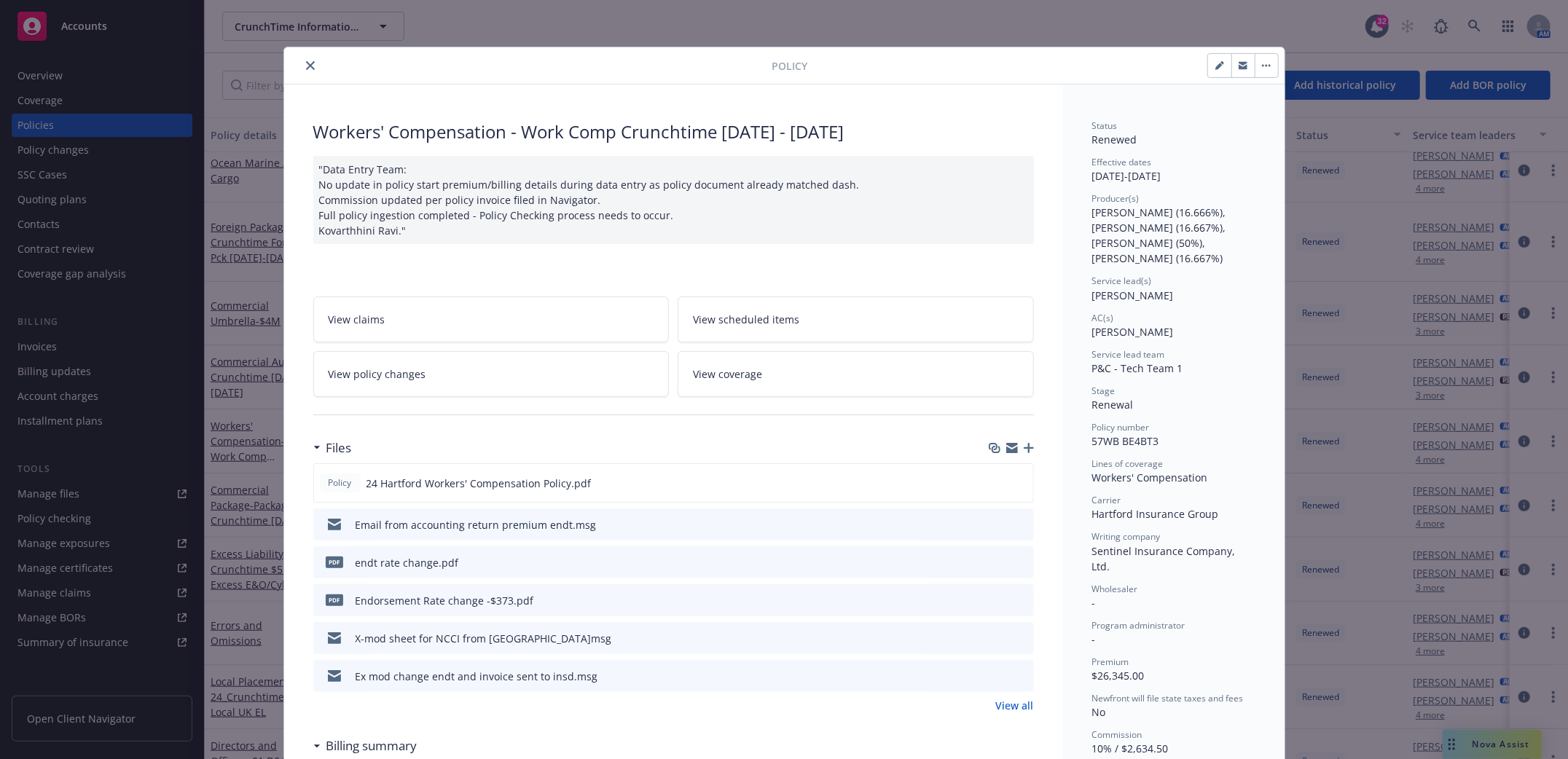
click at [990, 564] on icon "download file" at bounding box center [996, 562] width 12 height 12
click at [306, 66] on icon "close" at bounding box center [310, 65] width 8 height 8
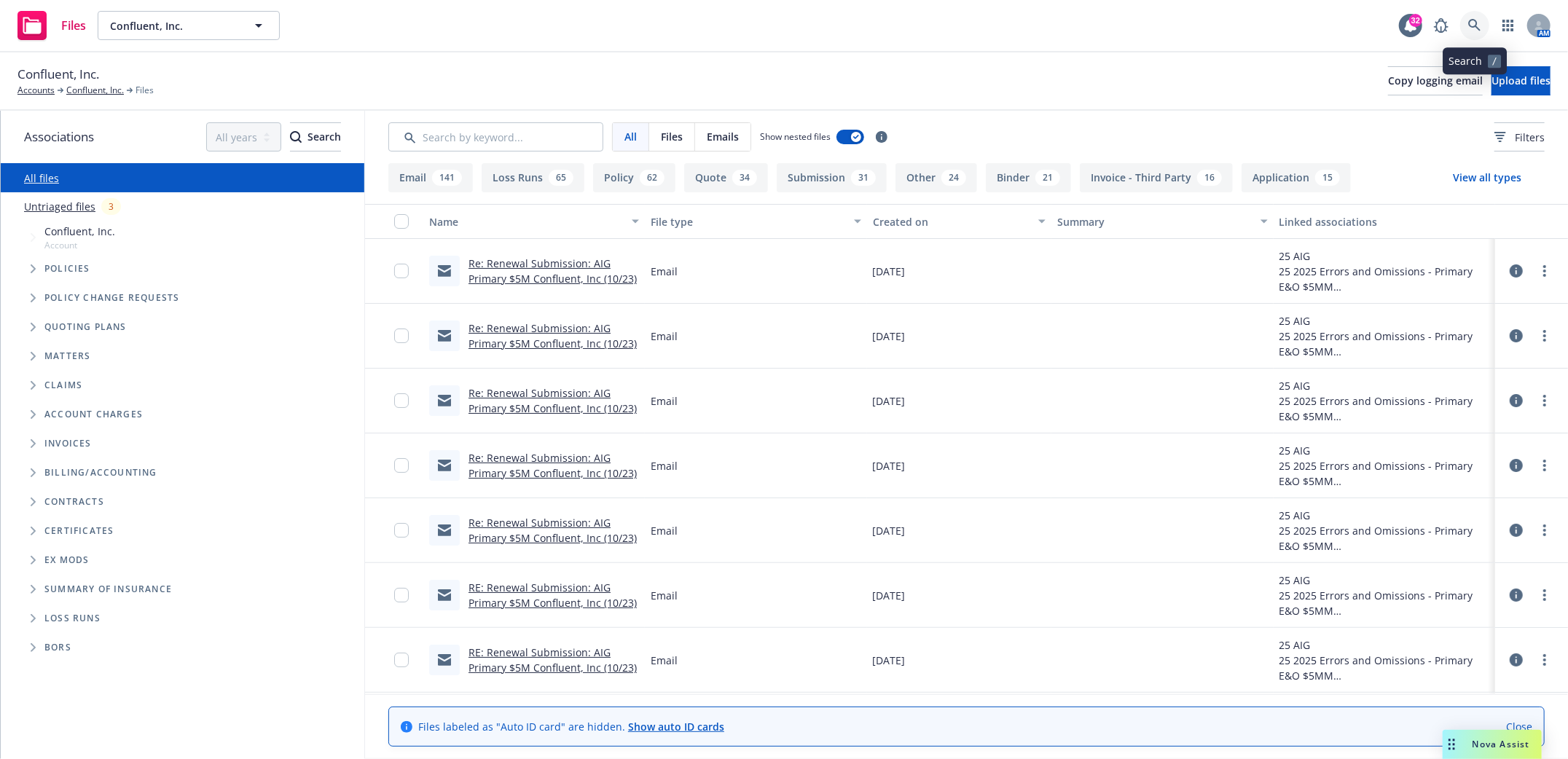
click at [1474, 26] on icon at bounding box center [1474, 25] width 12 height 12
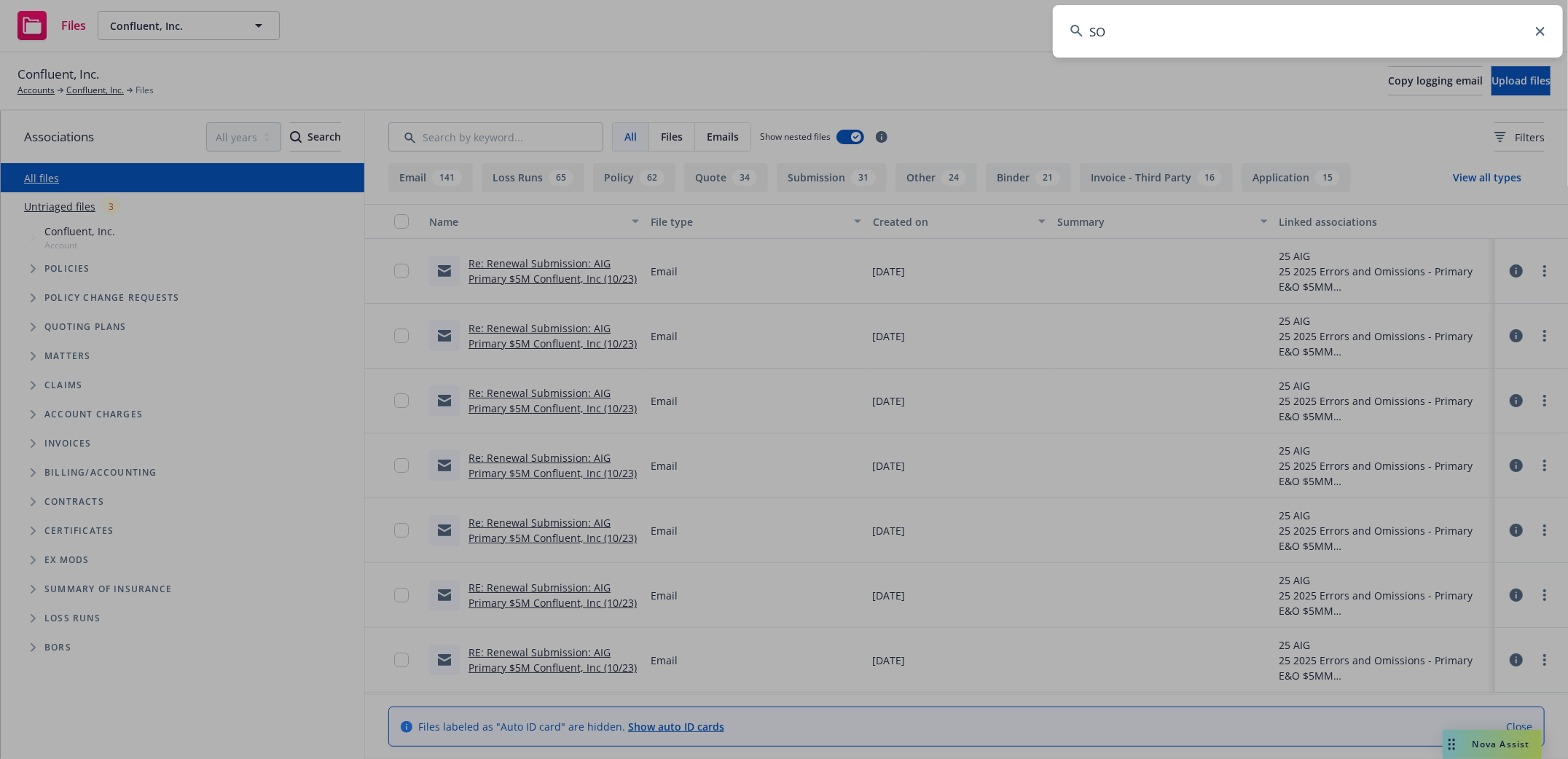
type input "SOI"
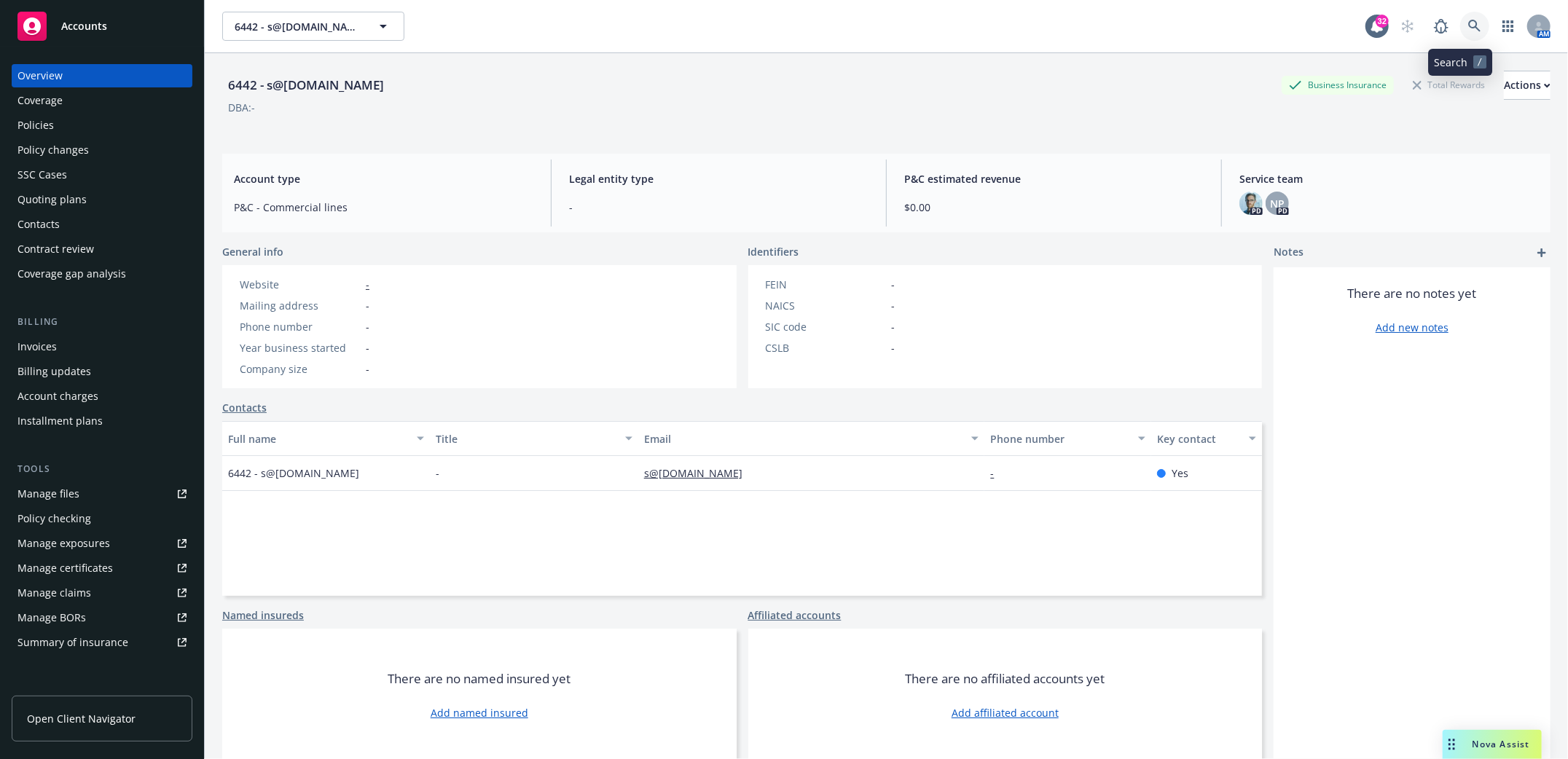
click at [1460, 24] on link at bounding box center [1475, 26] width 29 height 29
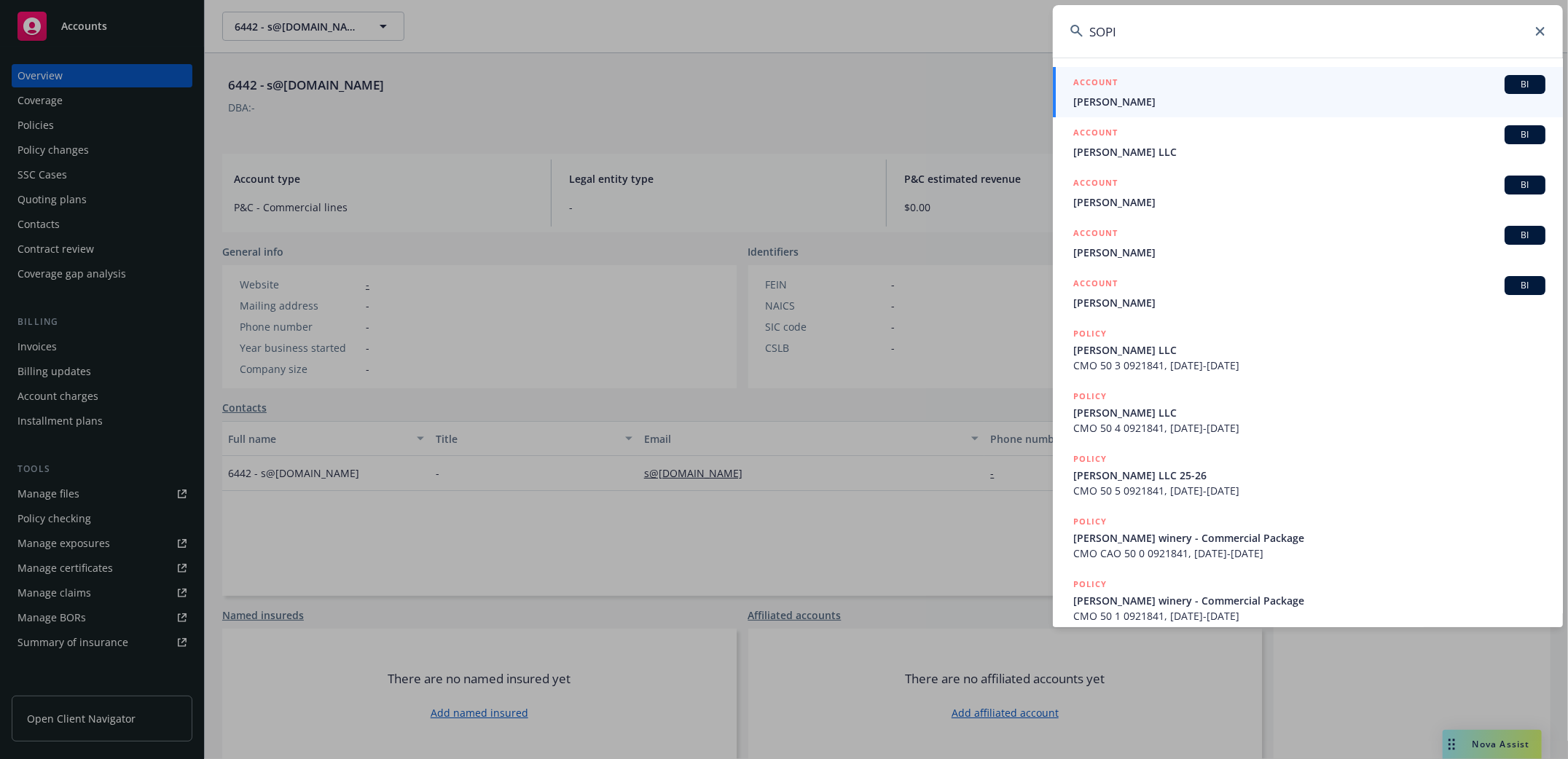
type input "SOI"
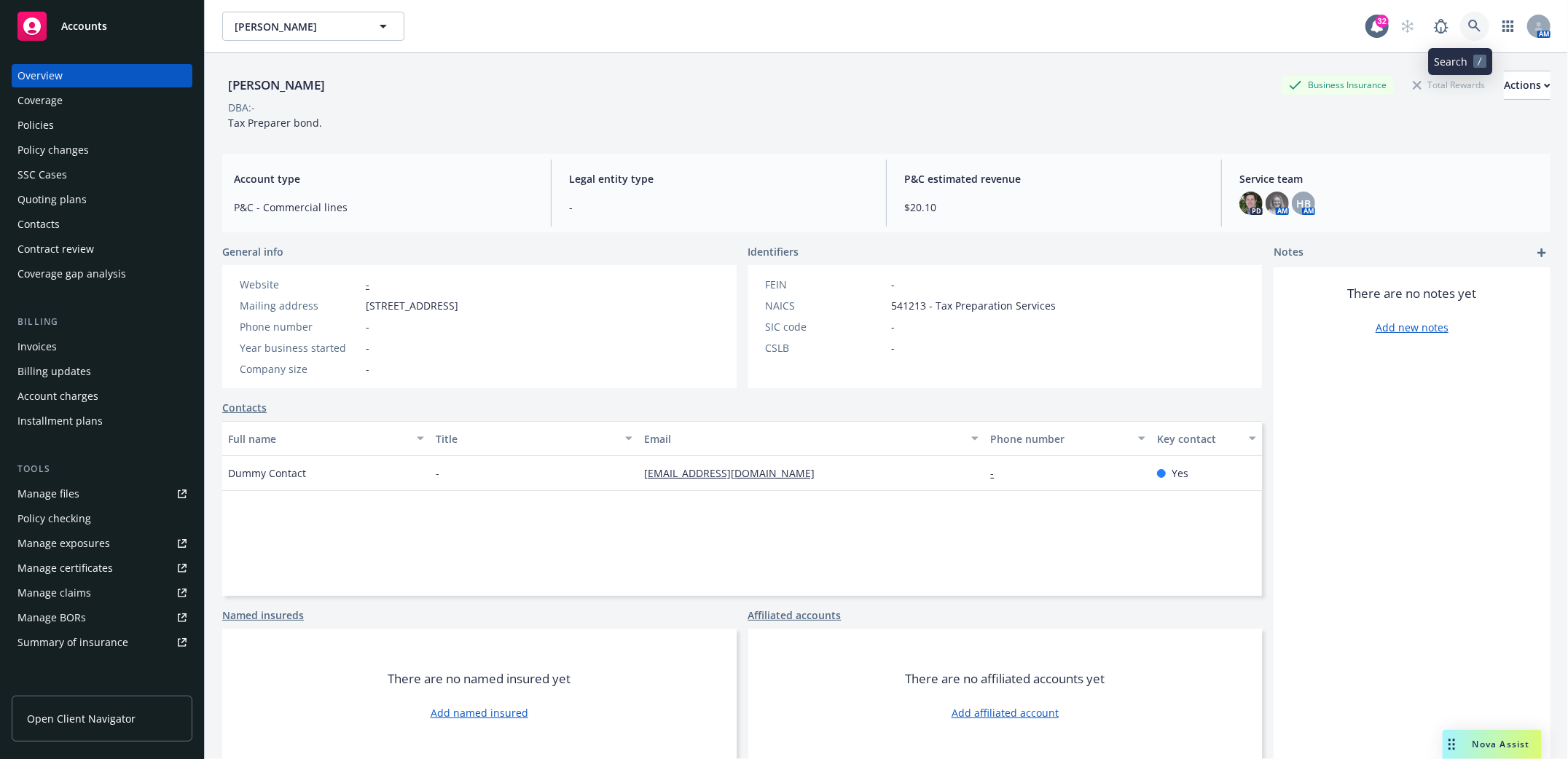
click at [1468, 26] on icon at bounding box center [1474, 26] width 13 height 13
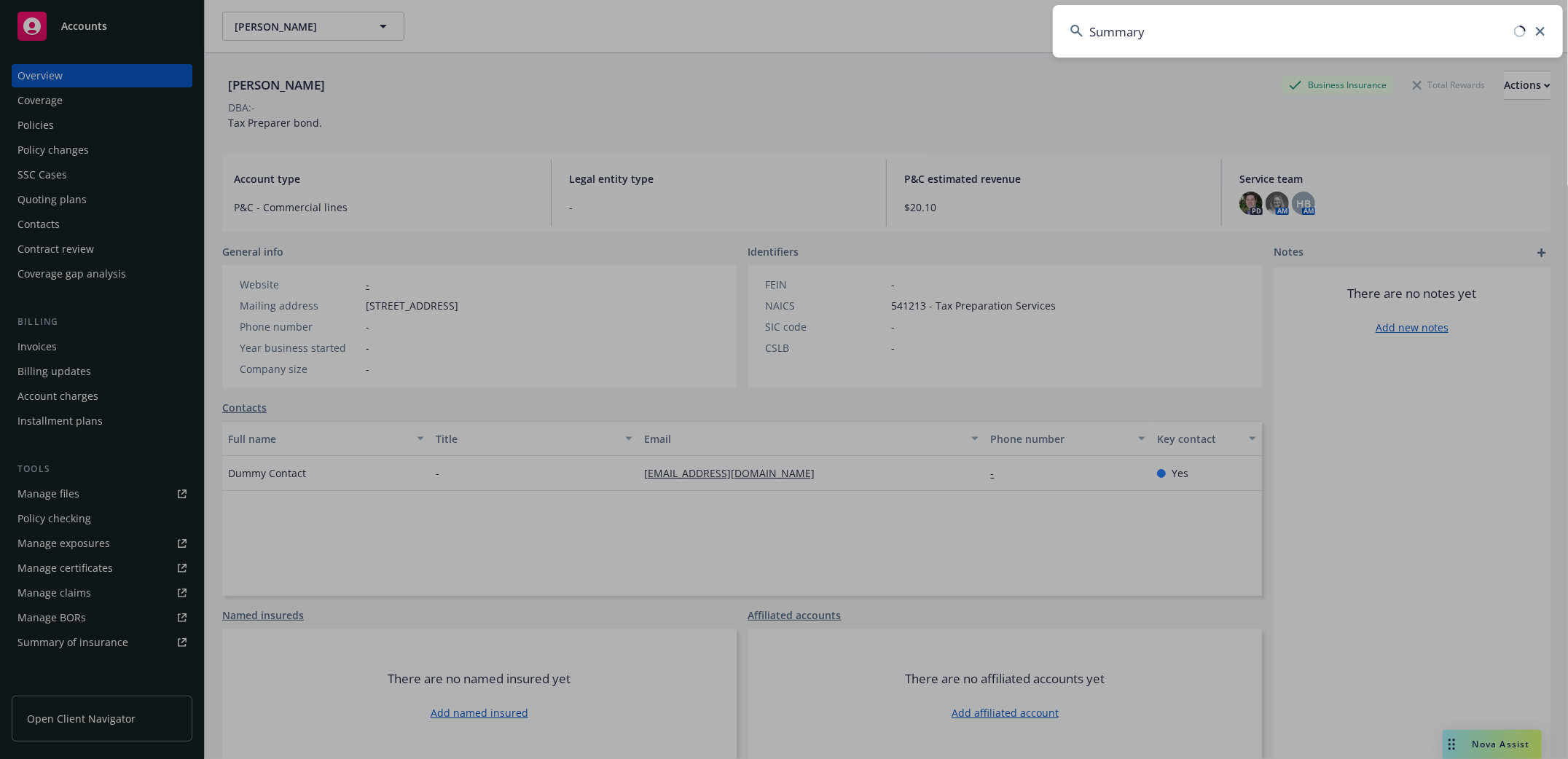
type input "Summary"
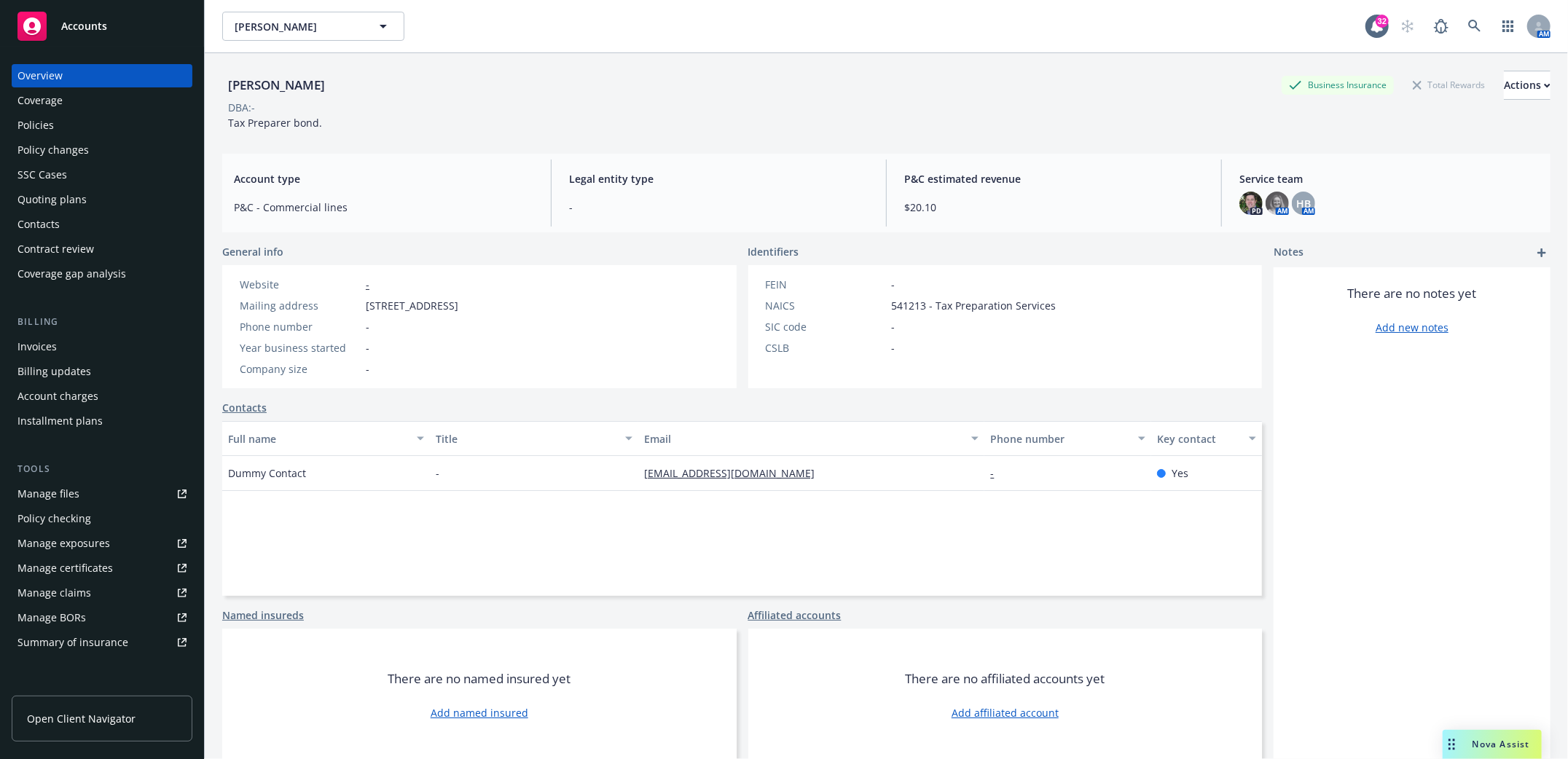
drag, startPoint x: 473, startPoint y: 237, endPoint x: 468, endPoint y: 232, distance: 7.1
click at [1468, 32] on icon at bounding box center [1474, 26] width 13 height 13
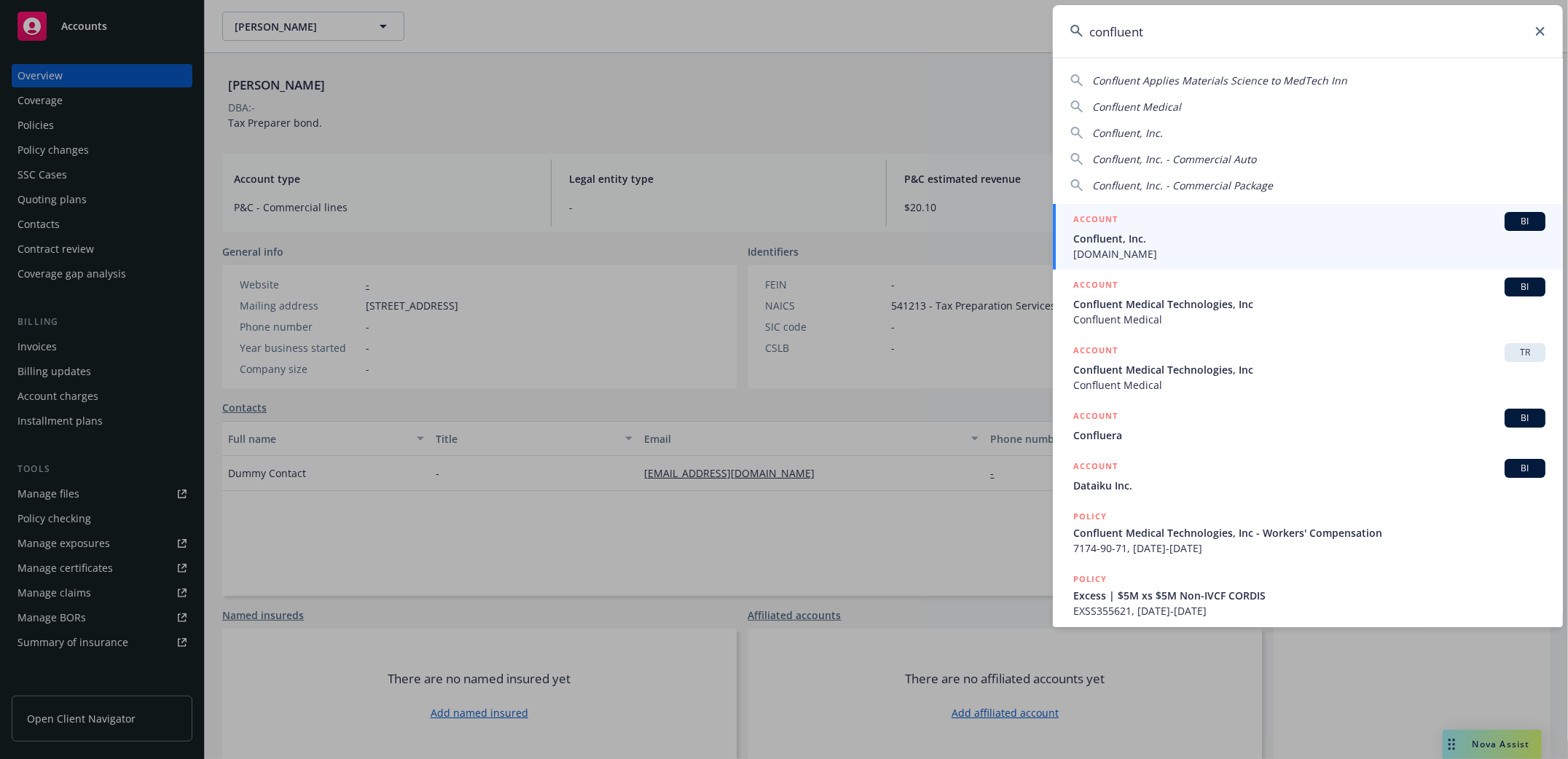
type input "confluent"
click at [1119, 236] on span "Confluent, Inc." at bounding box center [1309, 239] width 472 height 15
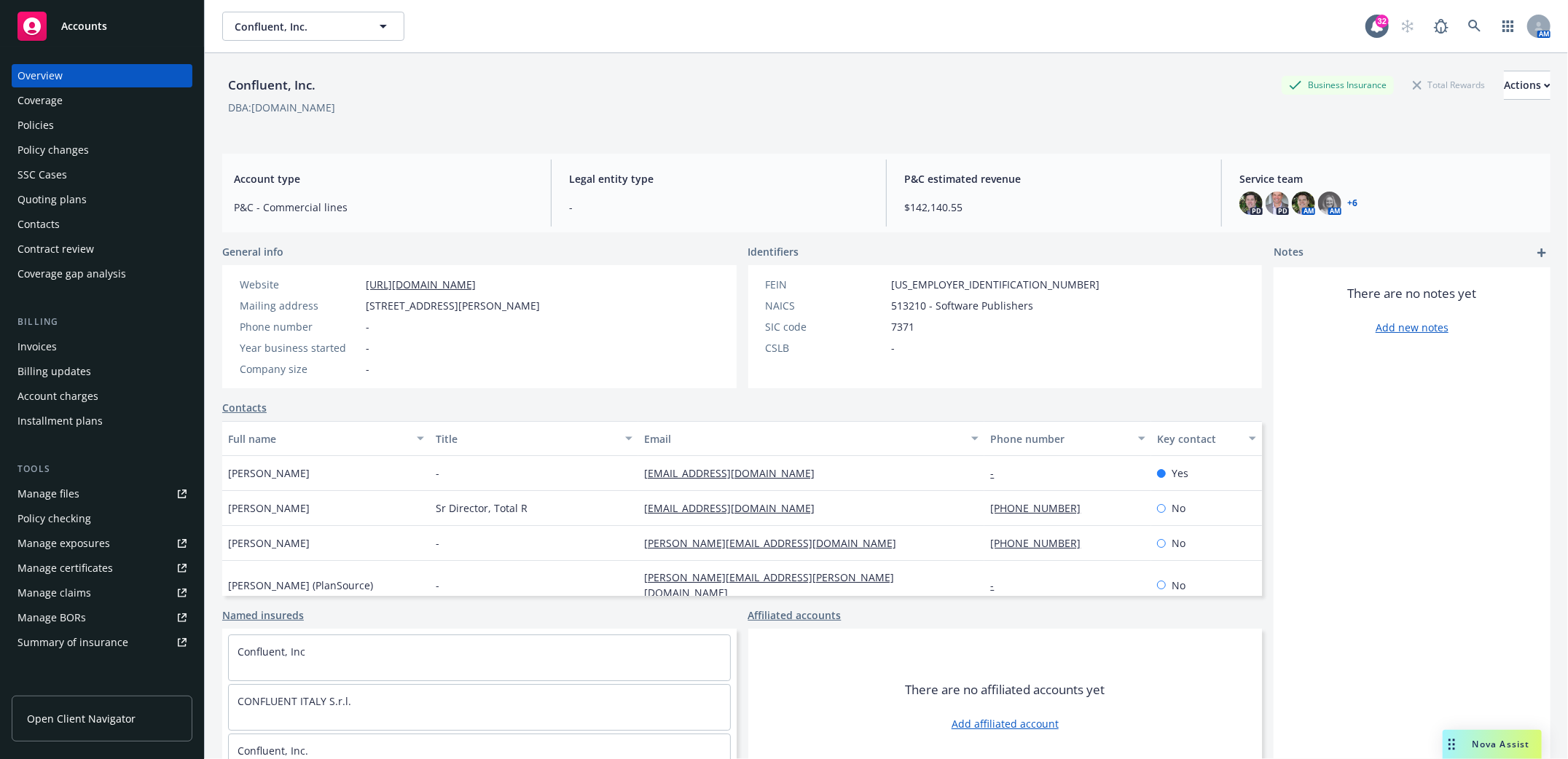
click at [35, 497] on div "Manage files" at bounding box center [48, 494] width 62 height 23
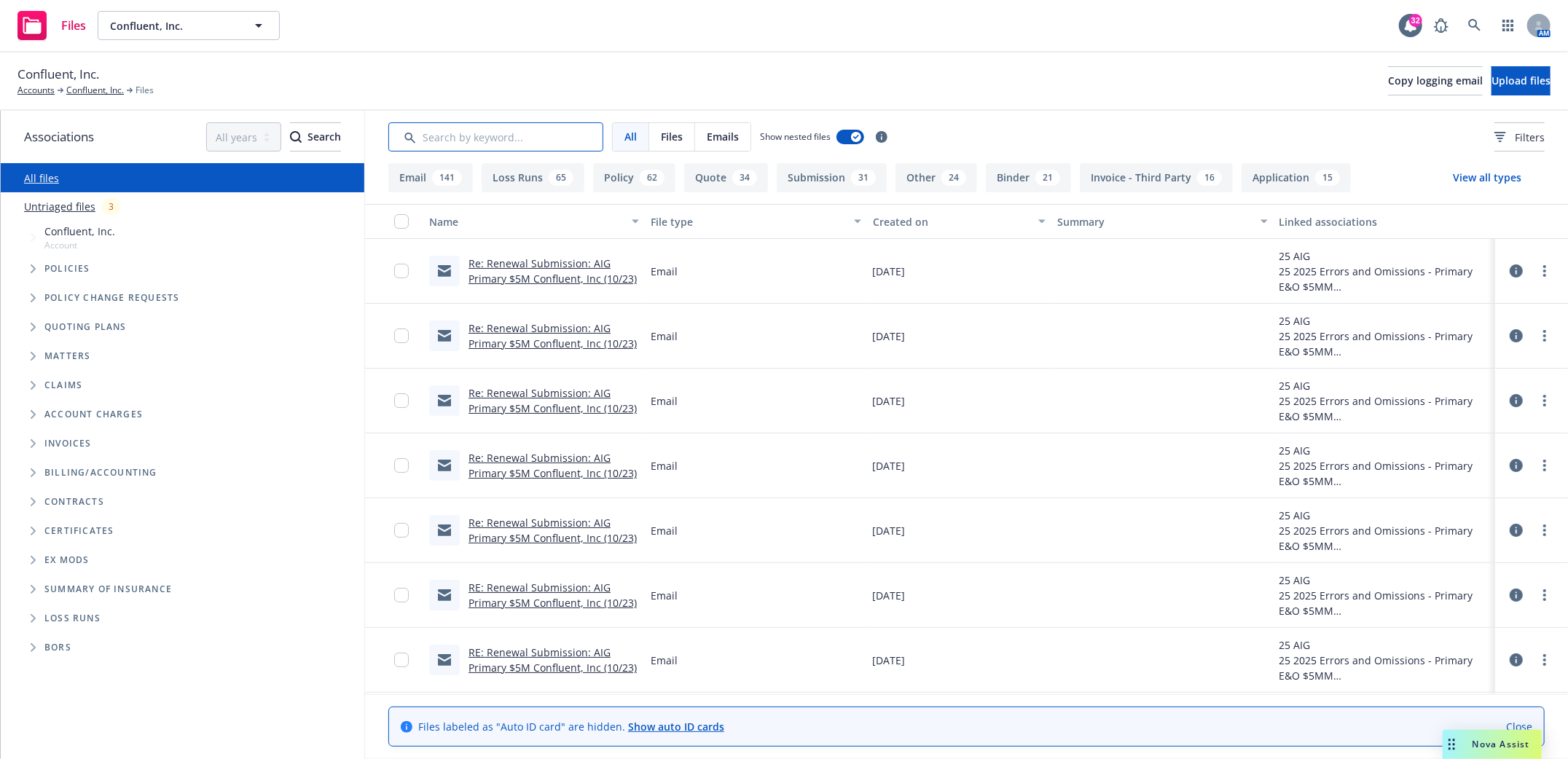
drag, startPoint x: 531, startPoint y: 141, endPoint x: 516, endPoint y: 136, distance: 15.8
click at [529, 141] on input "Search by keyword..." at bounding box center [496, 137] width 215 height 29
type input "SOI"
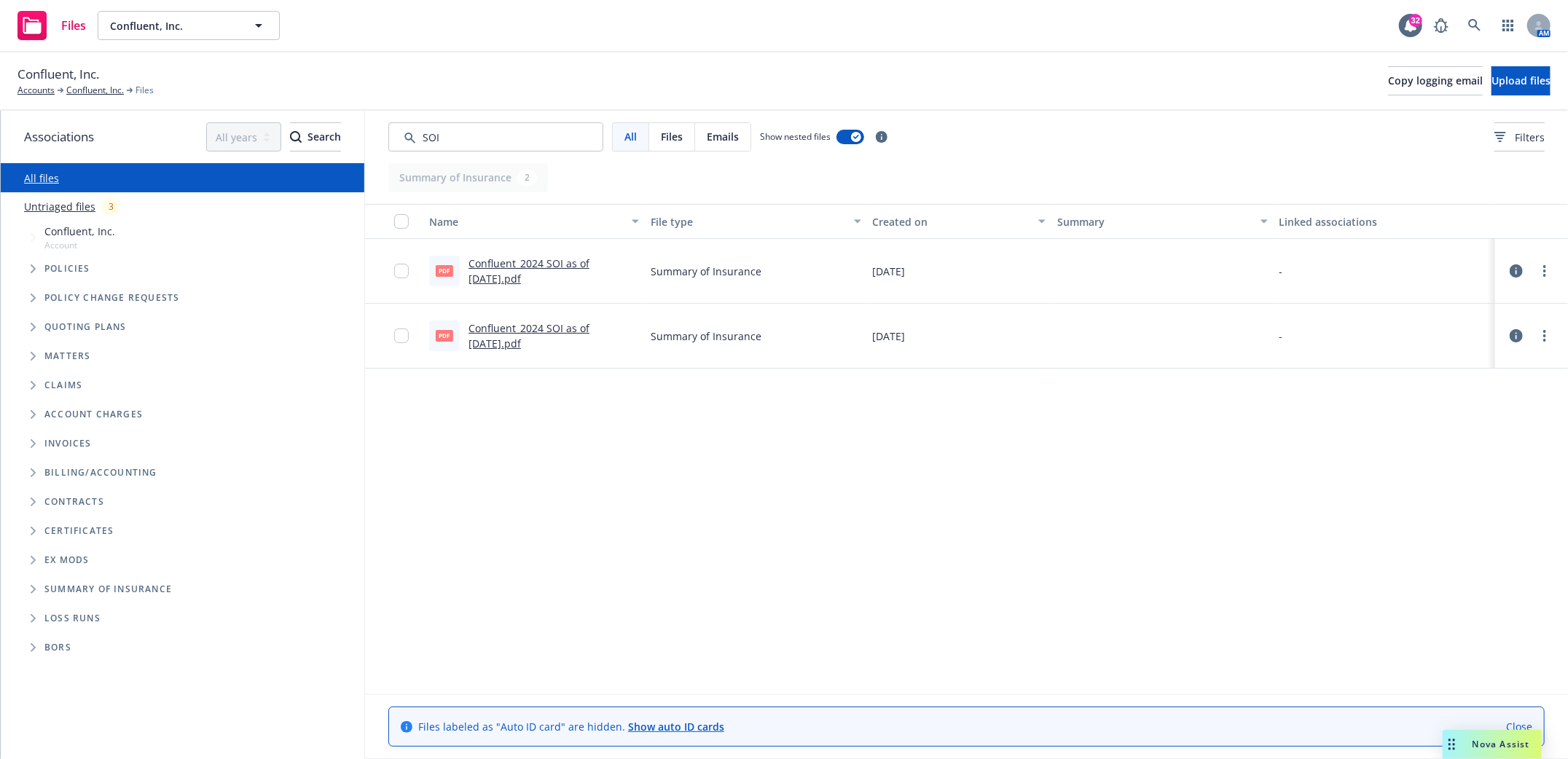
click at [521, 262] on link "Confluent_2024 SOI as of [DATE].pdf" at bounding box center [529, 271] width 121 height 29
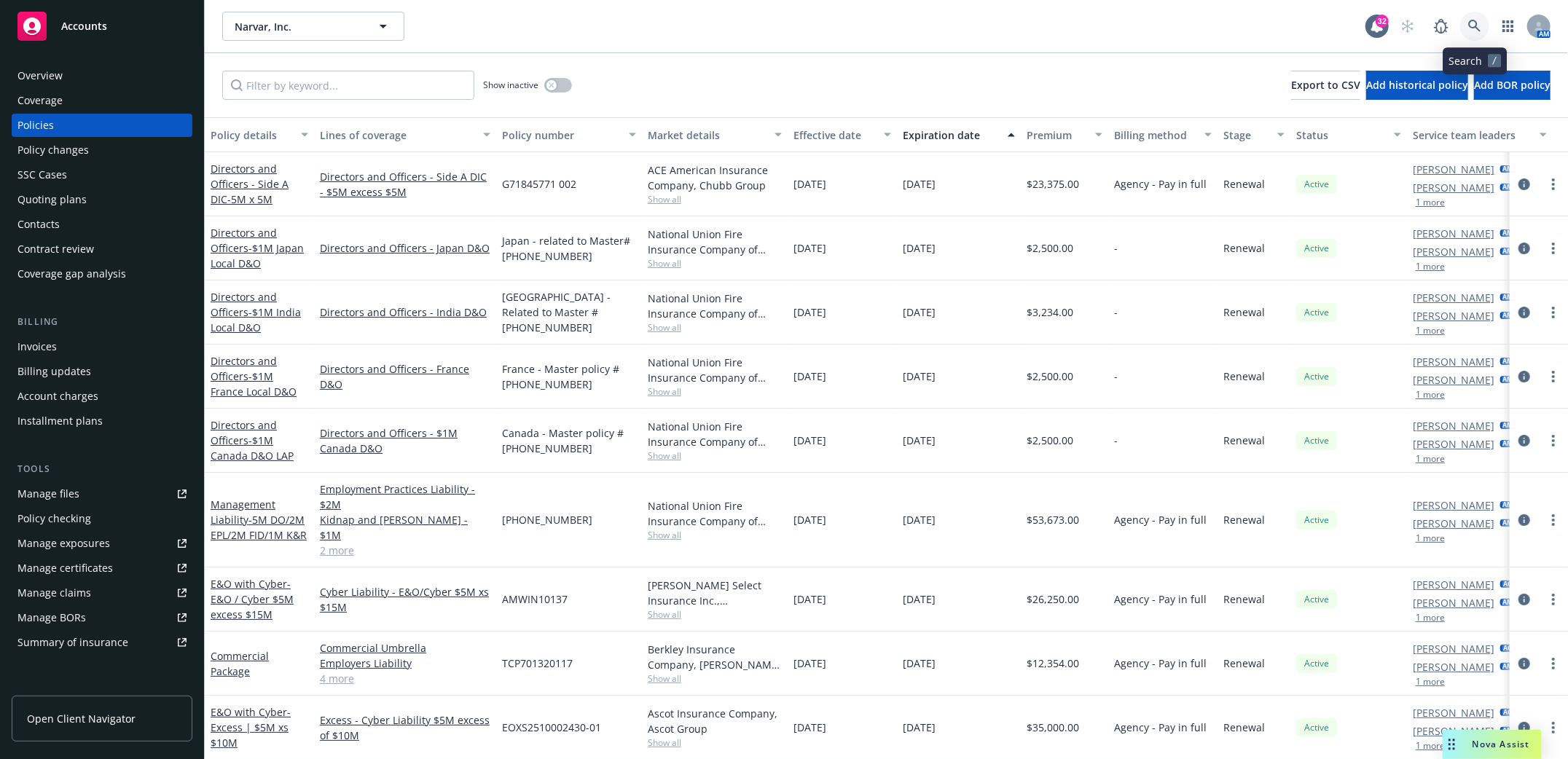
click at [1473, 28] on icon at bounding box center [1474, 26] width 13 height 13
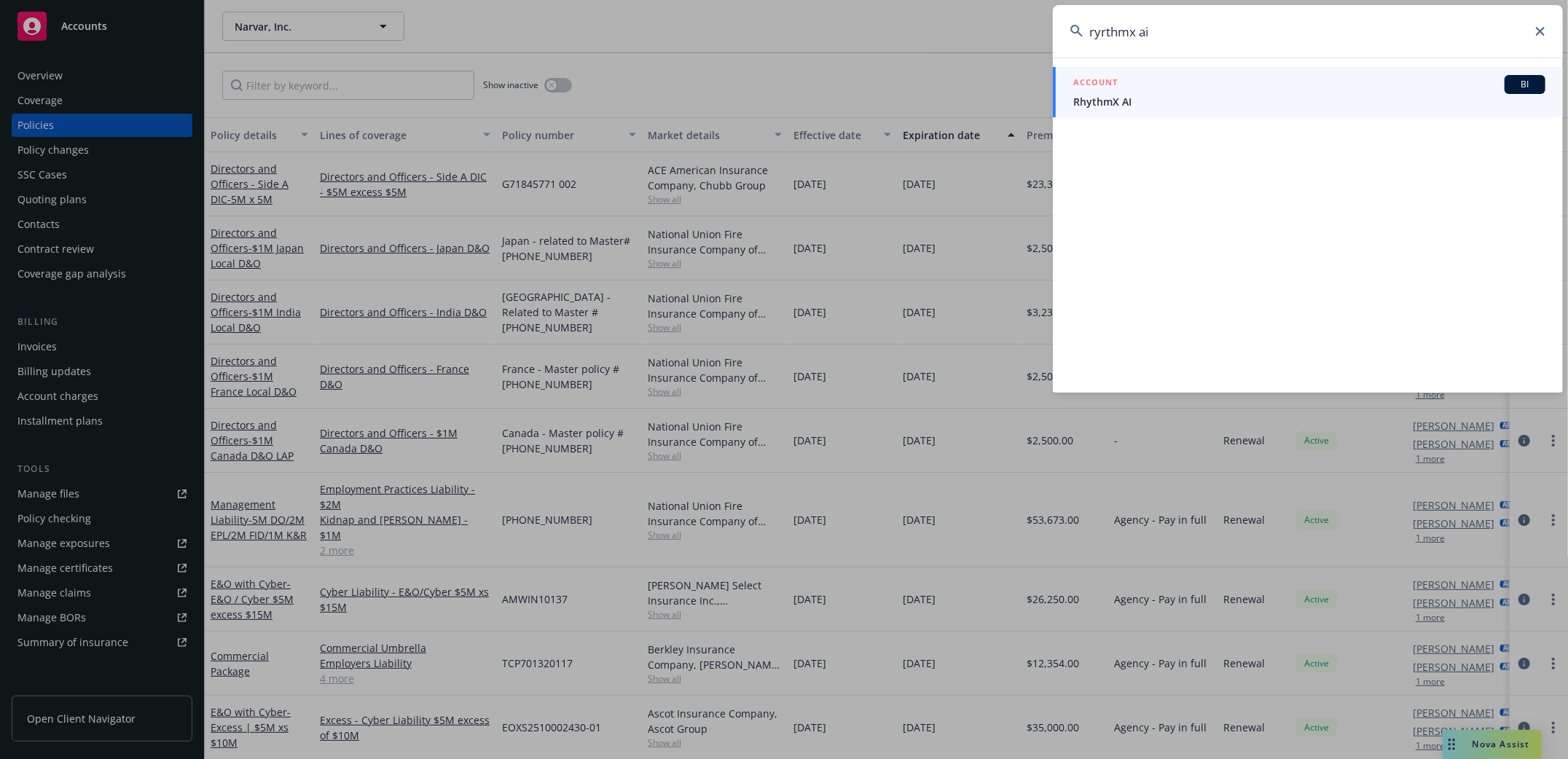
type input "ryrthmx ai"
click at [1120, 100] on span "RhythmX AI" at bounding box center [1309, 101] width 472 height 15
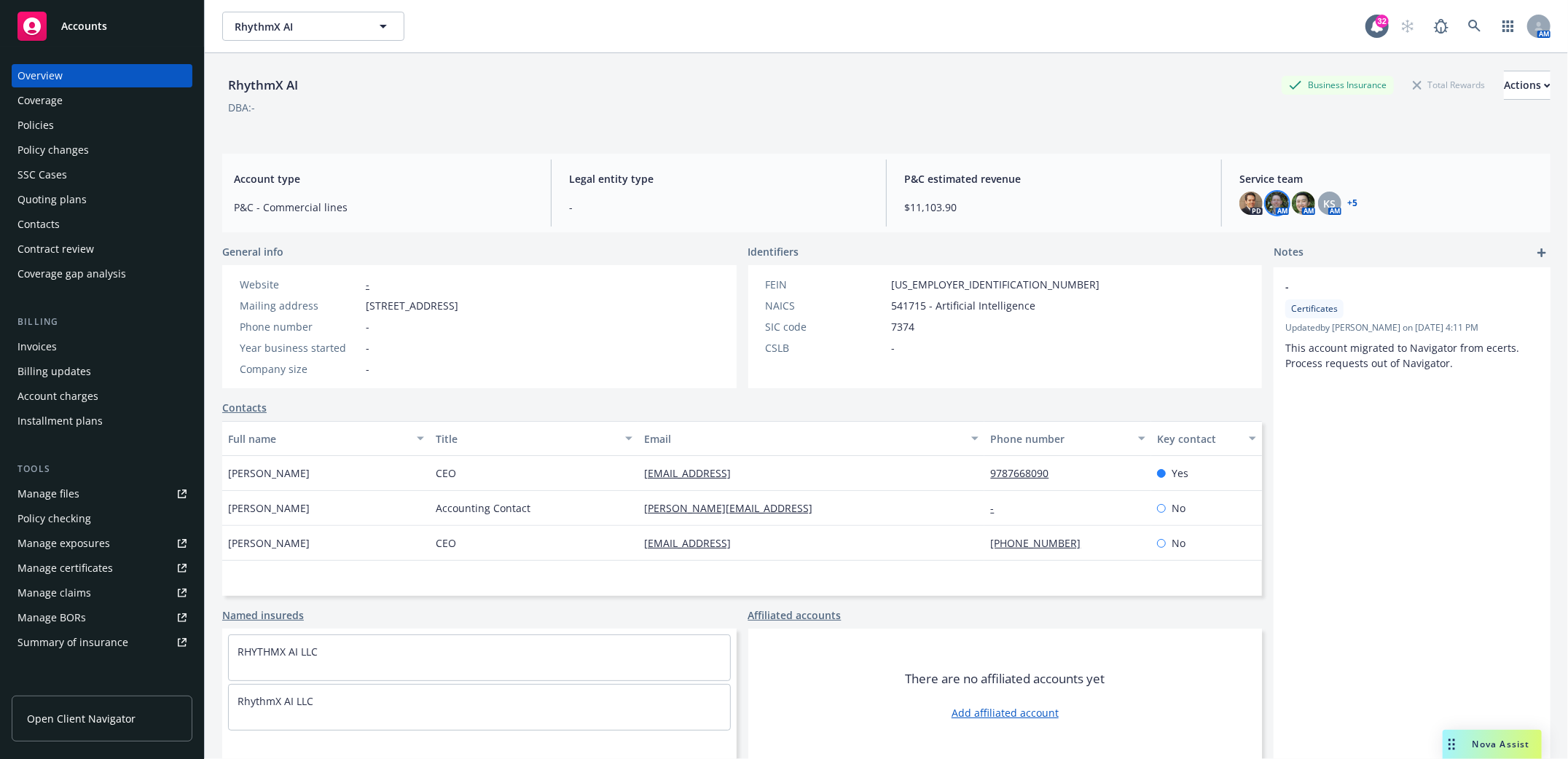
click at [1266, 210] on img at bounding box center [1278, 203] width 23 height 23
click at [1292, 207] on img at bounding box center [1304, 203] width 23 height 23
click at [1417, 439] on div "- Certificates Updated by [PERSON_NAME] on [DATE] 4:11 PM This account migrated…" at bounding box center [1412, 515] width 277 height 495
click at [1468, 28] on icon at bounding box center [1474, 26] width 13 height 13
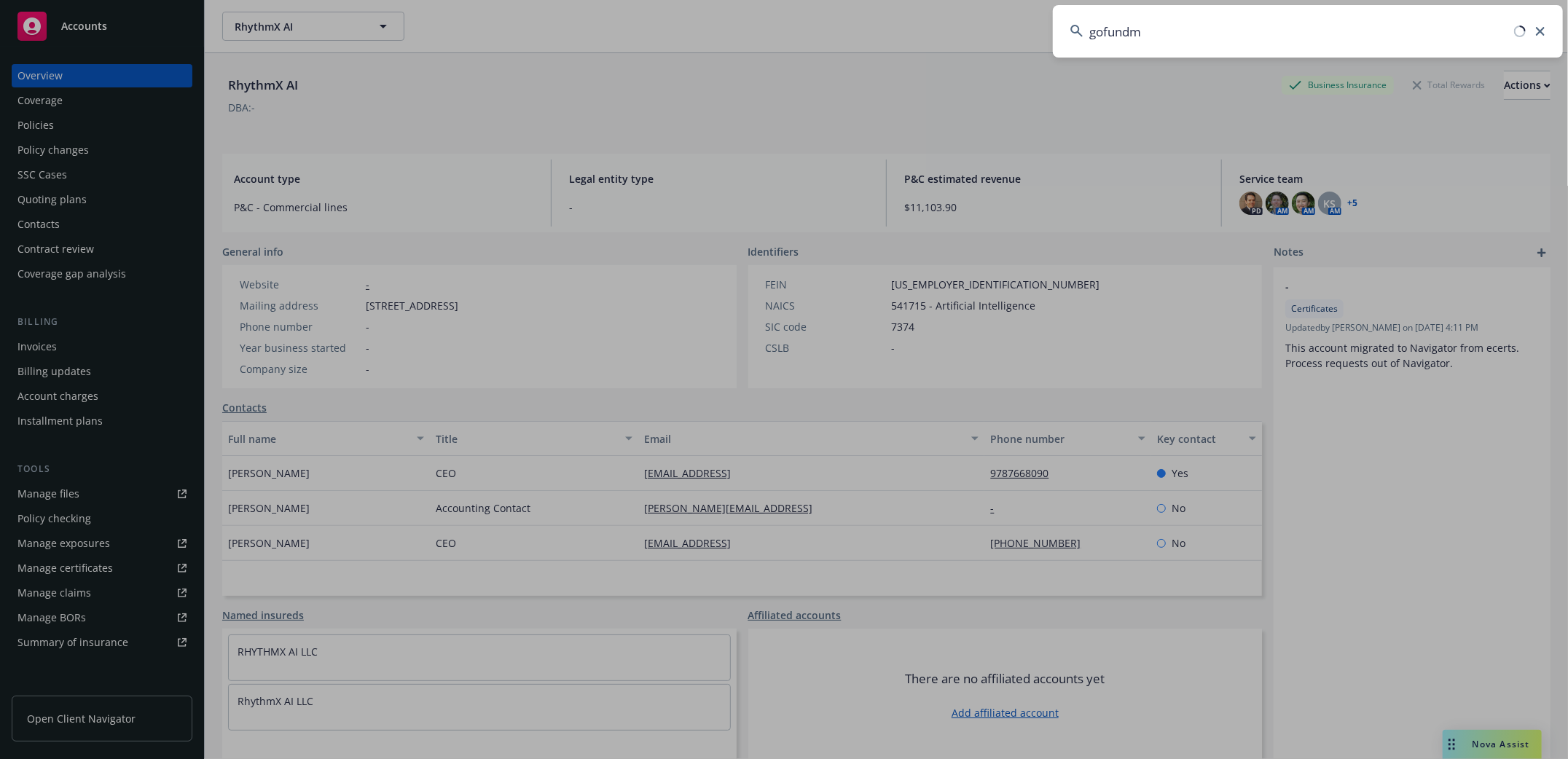
type input "gofundme"
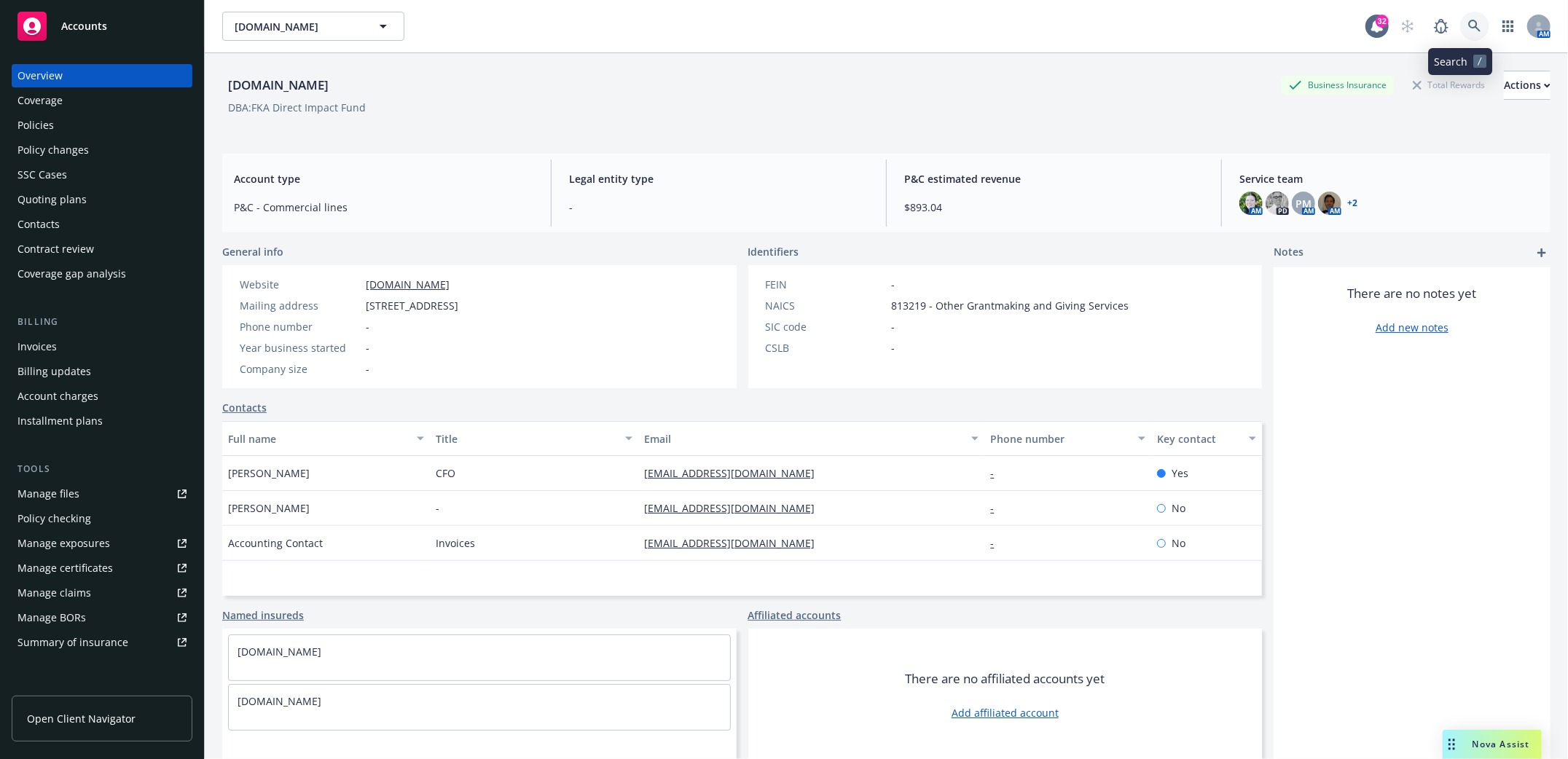
click at [1468, 28] on icon at bounding box center [1474, 26] width 13 height 13
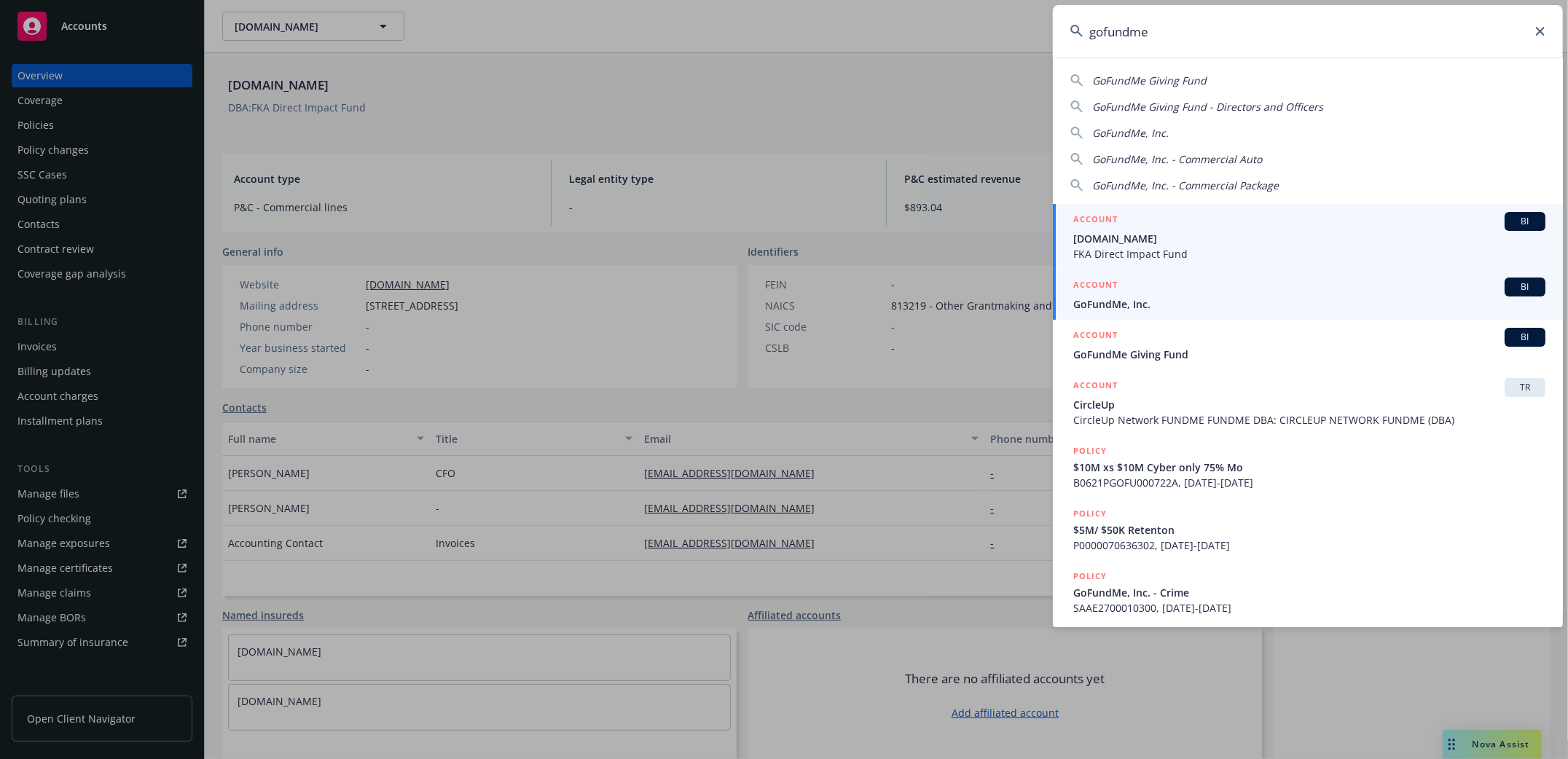
type input "gofundme"
click at [1110, 304] on span "GoFundMe, Inc." at bounding box center [1309, 304] width 472 height 15
